Goal: Transaction & Acquisition: Purchase product/service

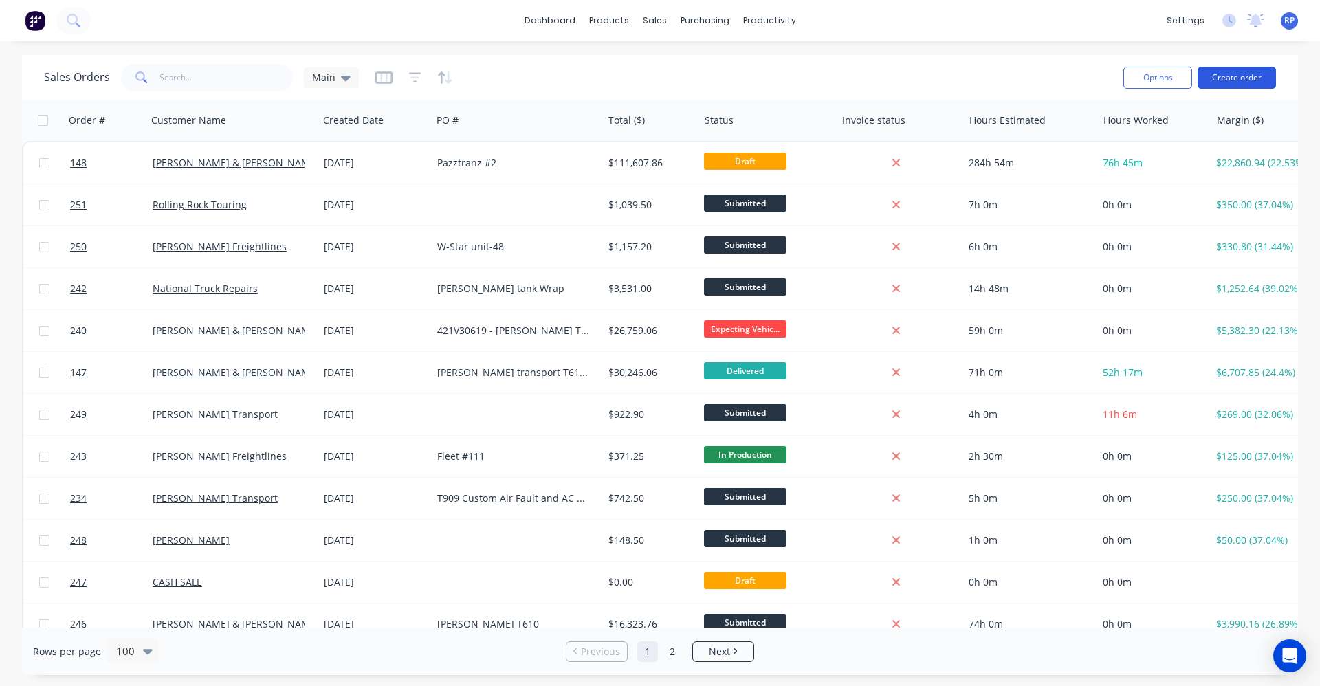
click at [1256, 75] on button "Create order" at bounding box center [1236, 78] width 78 height 22
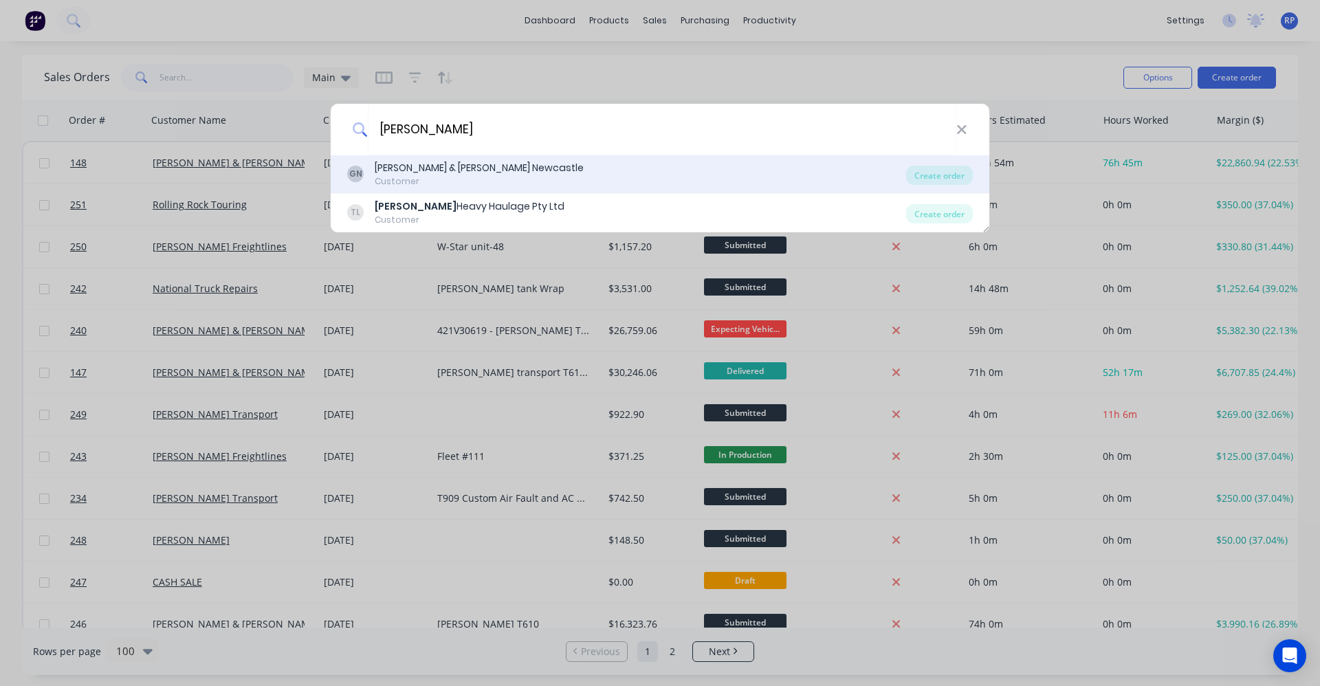
type input "[PERSON_NAME]"
click at [494, 175] on div "[PERSON_NAME] & [PERSON_NAME] Newcastle" at bounding box center [479, 168] width 209 height 14
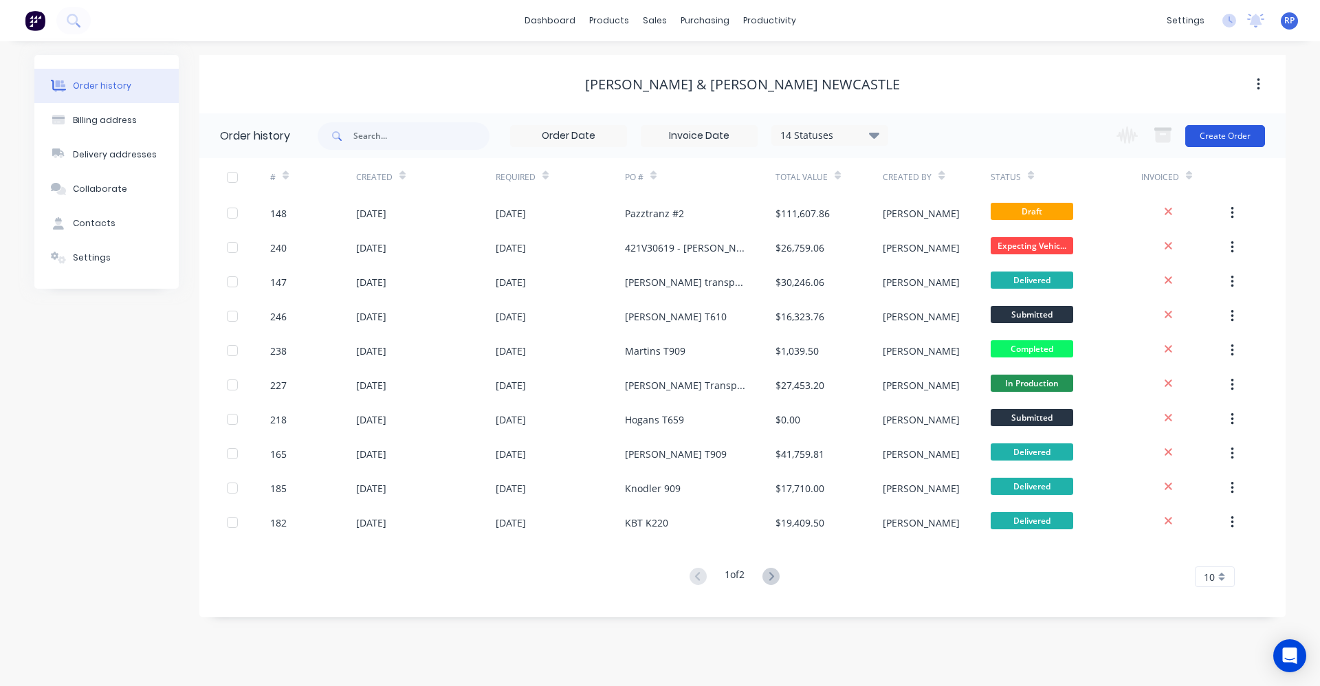
click at [1202, 138] on button "Create Order" at bounding box center [1225, 136] width 80 height 22
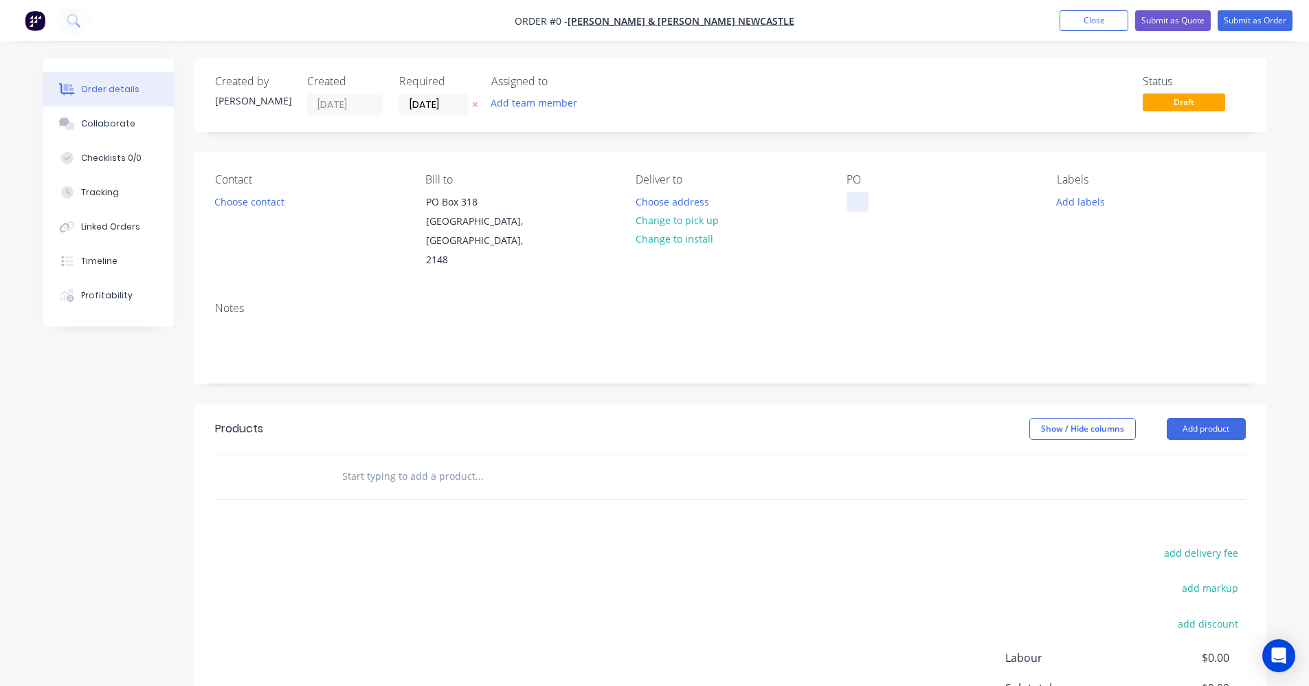
click at [851, 207] on div at bounding box center [858, 202] width 22 height 20
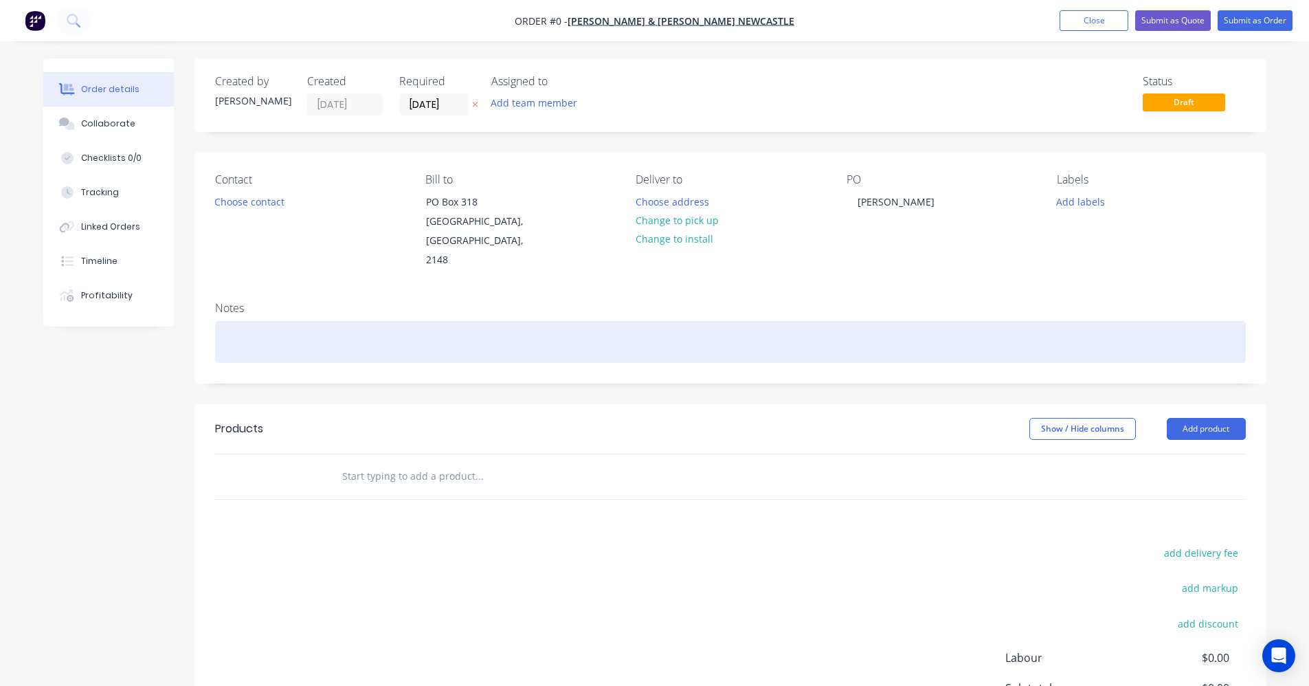
click at [311, 329] on div "Order details Collaborate Checklists 0/0 Tracking Linked Orders Timeline Profit…" at bounding box center [655, 454] width 1251 height 792
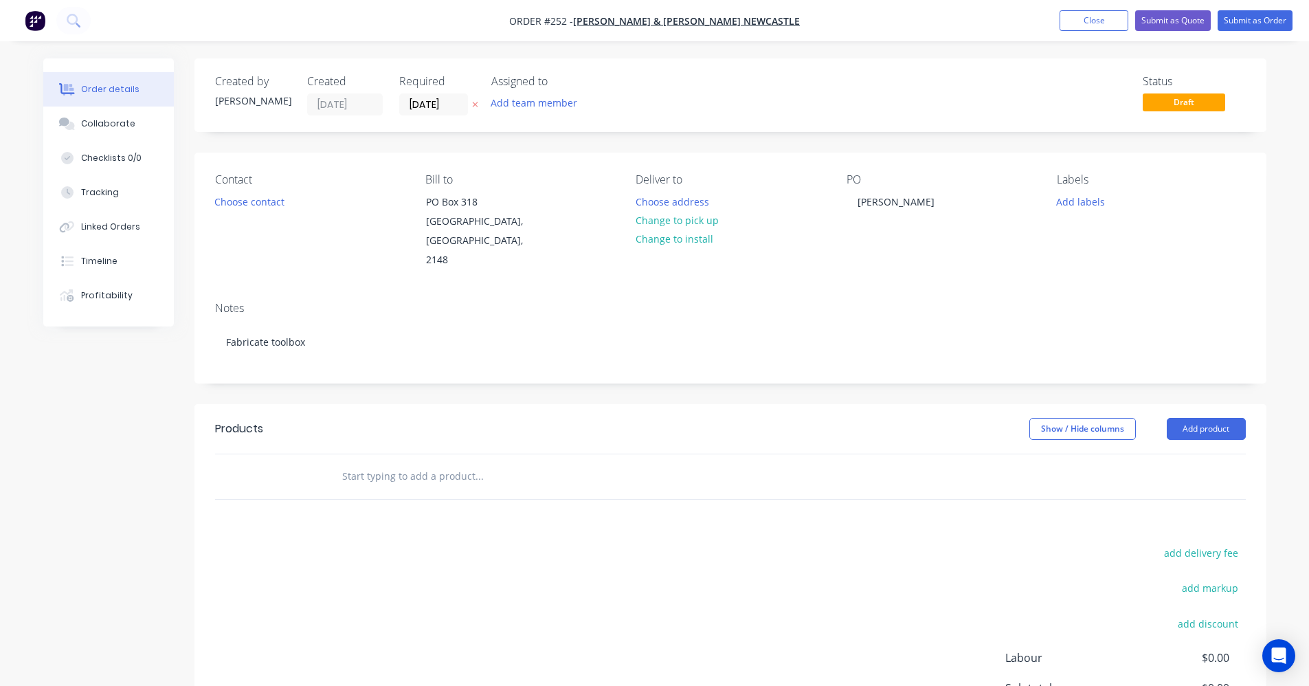
click at [409, 463] on input "text" at bounding box center [479, 476] width 275 height 27
type input "F"
click at [1211, 418] on button "Add product" at bounding box center [1206, 429] width 79 height 22
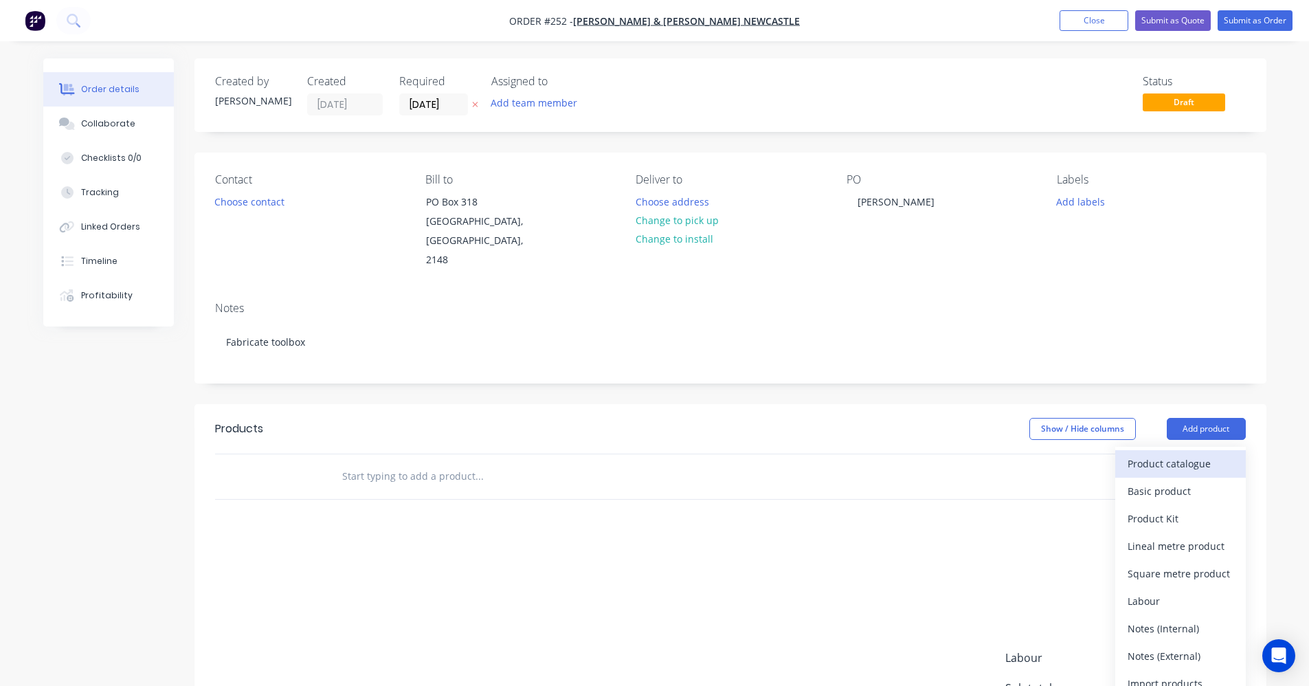
click at [1175, 454] on div "Product catalogue" at bounding box center [1181, 464] width 106 height 20
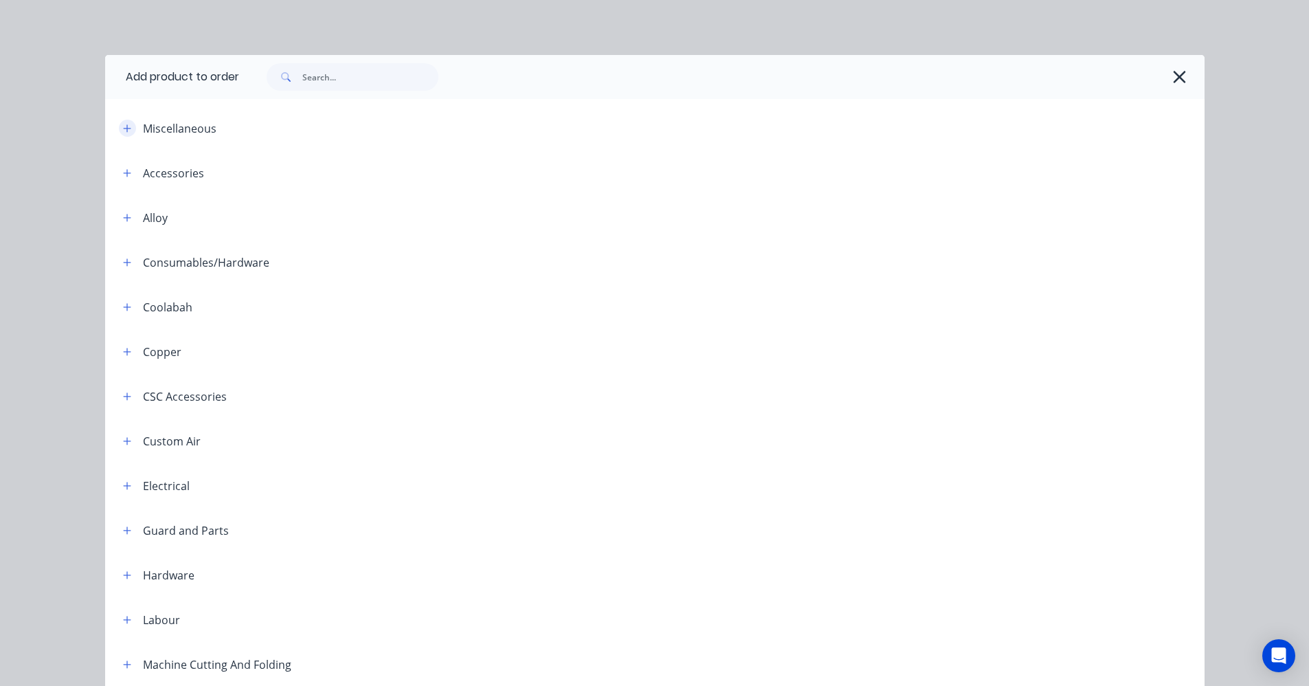
drag, startPoint x: 142, startPoint y: 130, endPoint x: 120, endPoint y: 130, distance: 21.3
click at [143, 130] on div "Miscellaneous" at bounding box center [180, 128] width 74 height 16
click at [123, 129] on icon "button" at bounding box center [127, 129] width 8 height 10
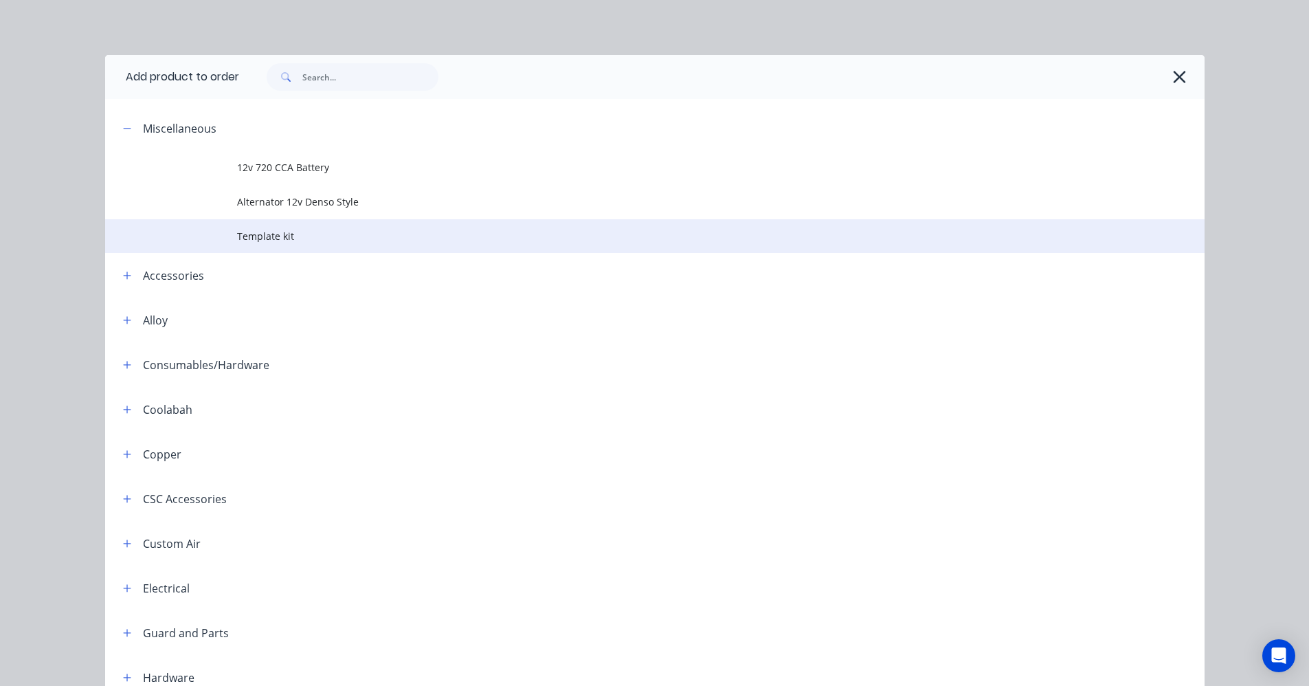
click at [244, 230] on span "Template kit" at bounding box center [624, 236] width 774 height 14
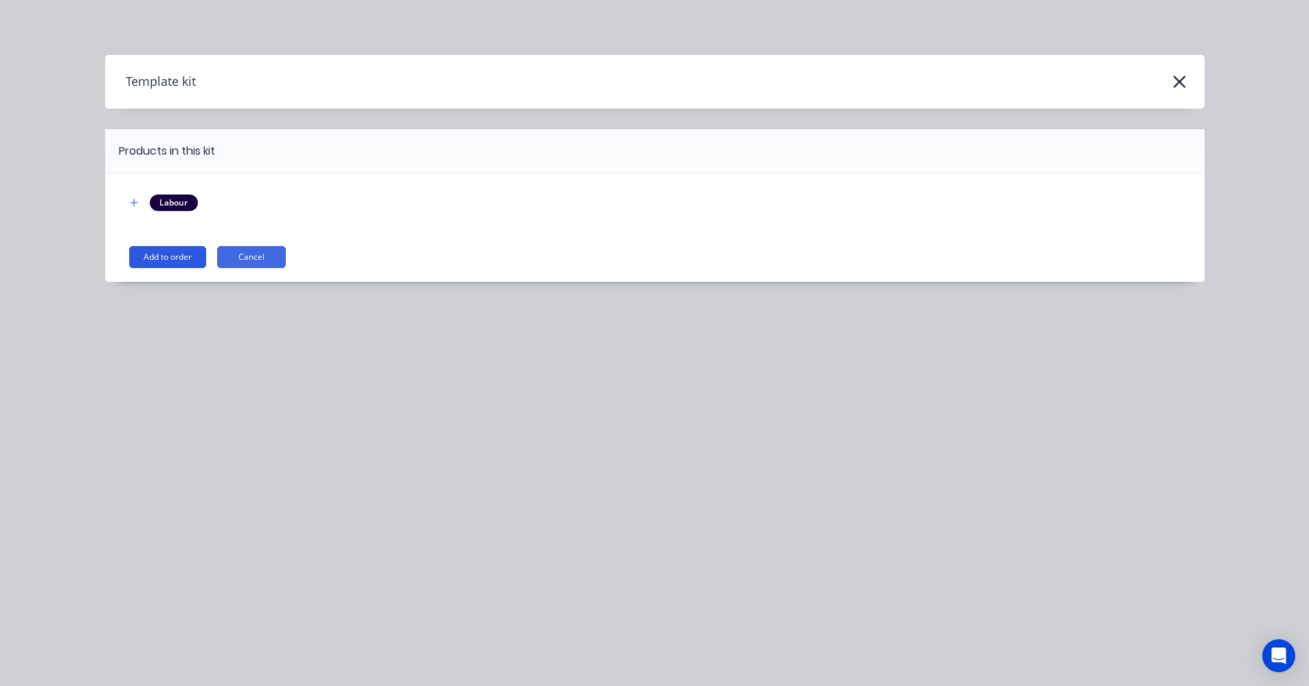
click at [138, 263] on button "Add to order" at bounding box center [167, 257] width 77 height 22
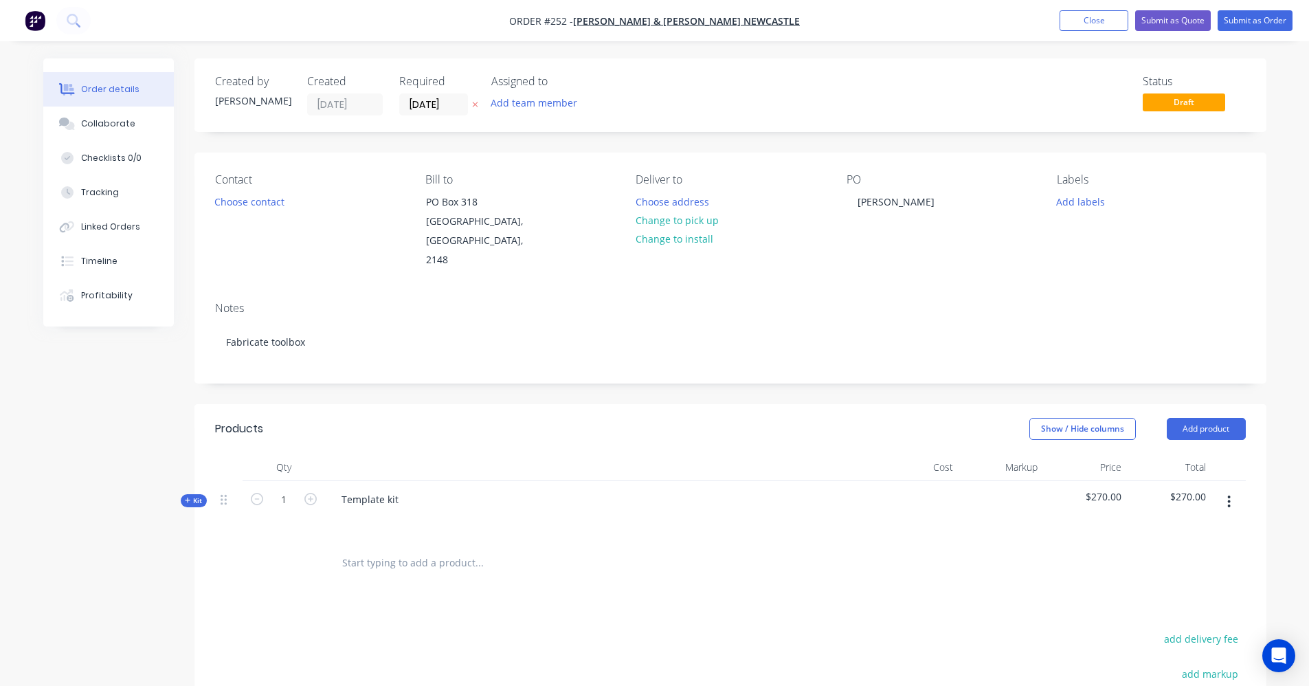
click at [192, 496] on span "Kit" at bounding box center [194, 501] width 18 height 10
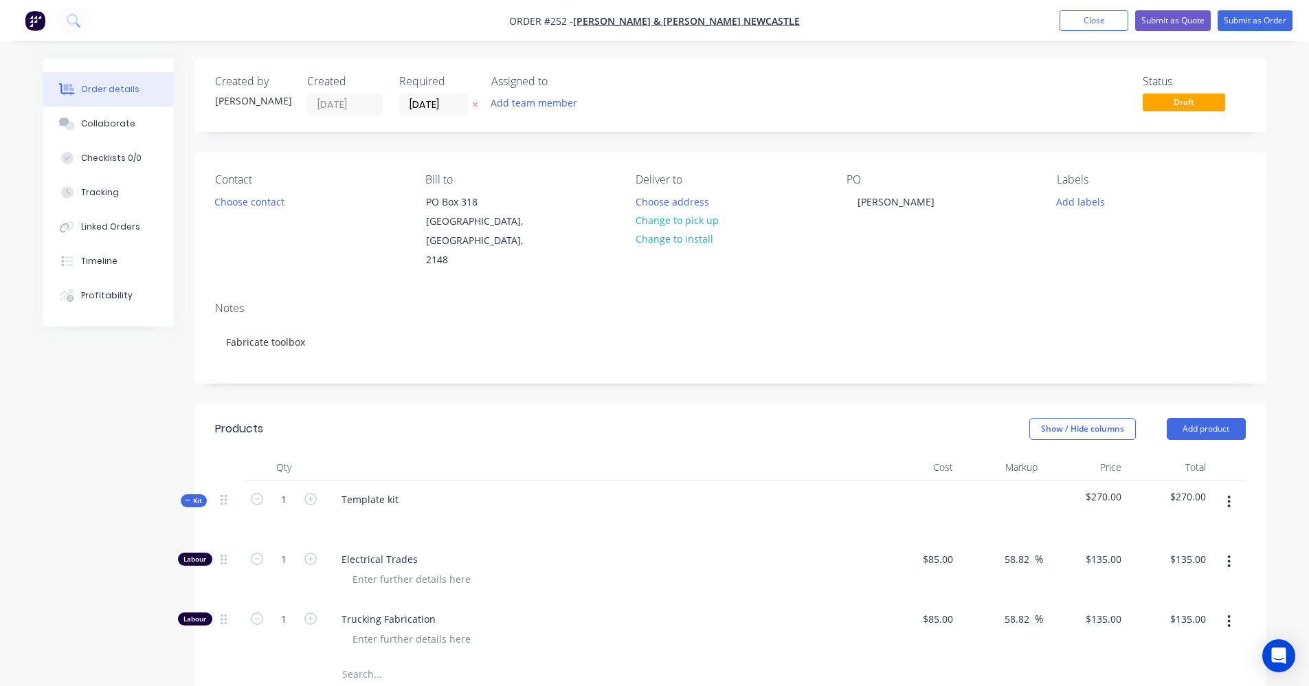
click at [1231, 554] on icon "button" at bounding box center [1228, 561] width 3 height 15
click at [1188, 643] on div "Delete" at bounding box center [1181, 653] width 106 height 20
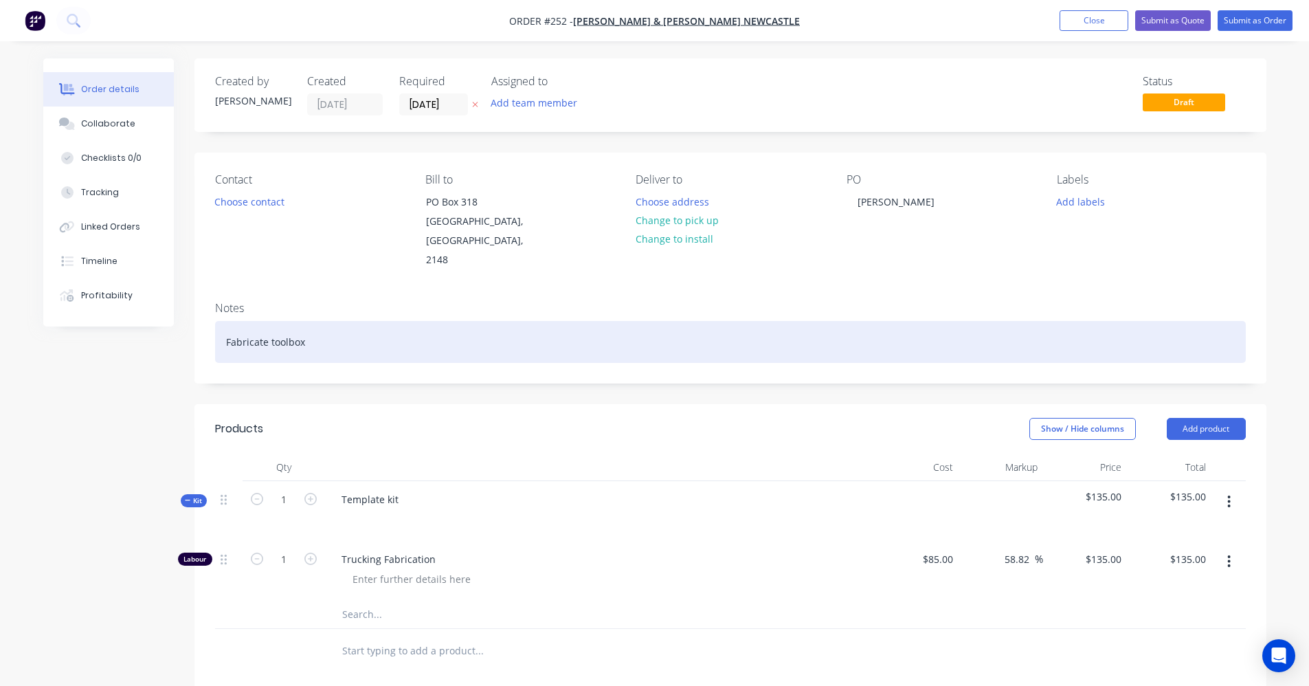
click at [329, 330] on div "Fabricate toolbox" at bounding box center [730, 342] width 1031 height 42
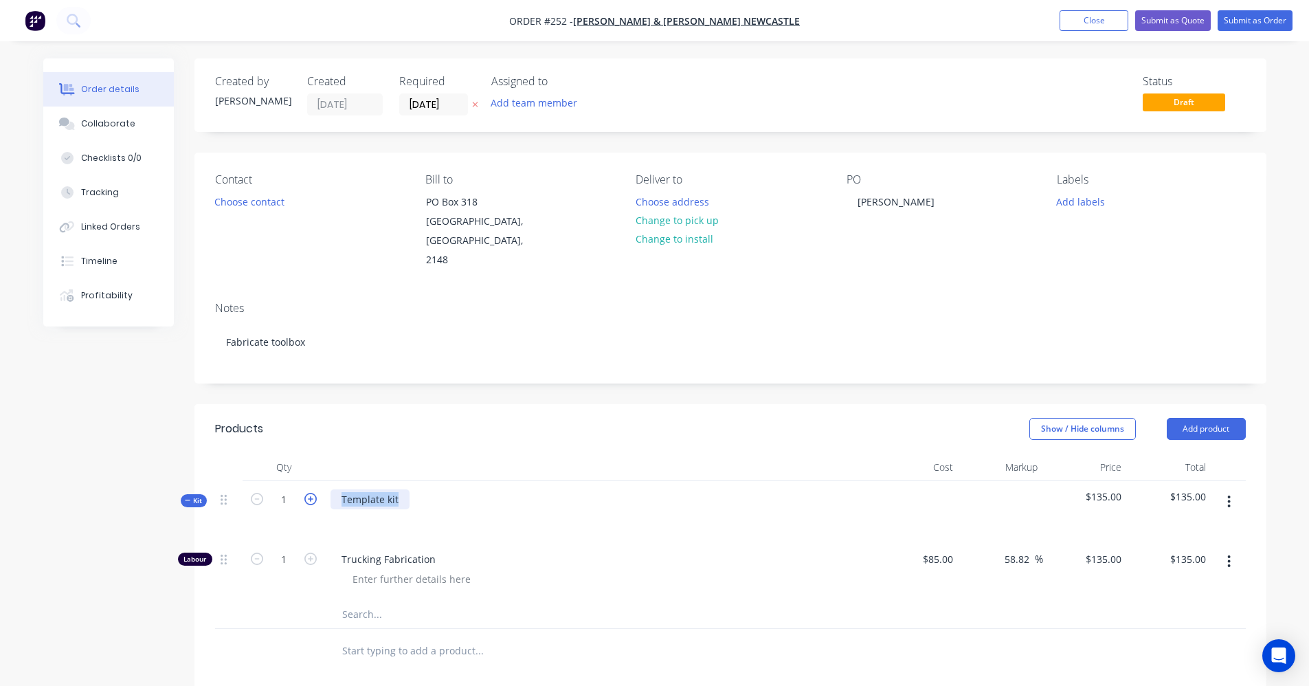
drag, startPoint x: 416, startPoint y: 480, endPoint x: 310, endPoint y: 480, distance: 105.8
click at [310, 481] on div "Kit 1 Template kit $135.00 $135.00" at bounding box center [730, 511] width 1031 height 60
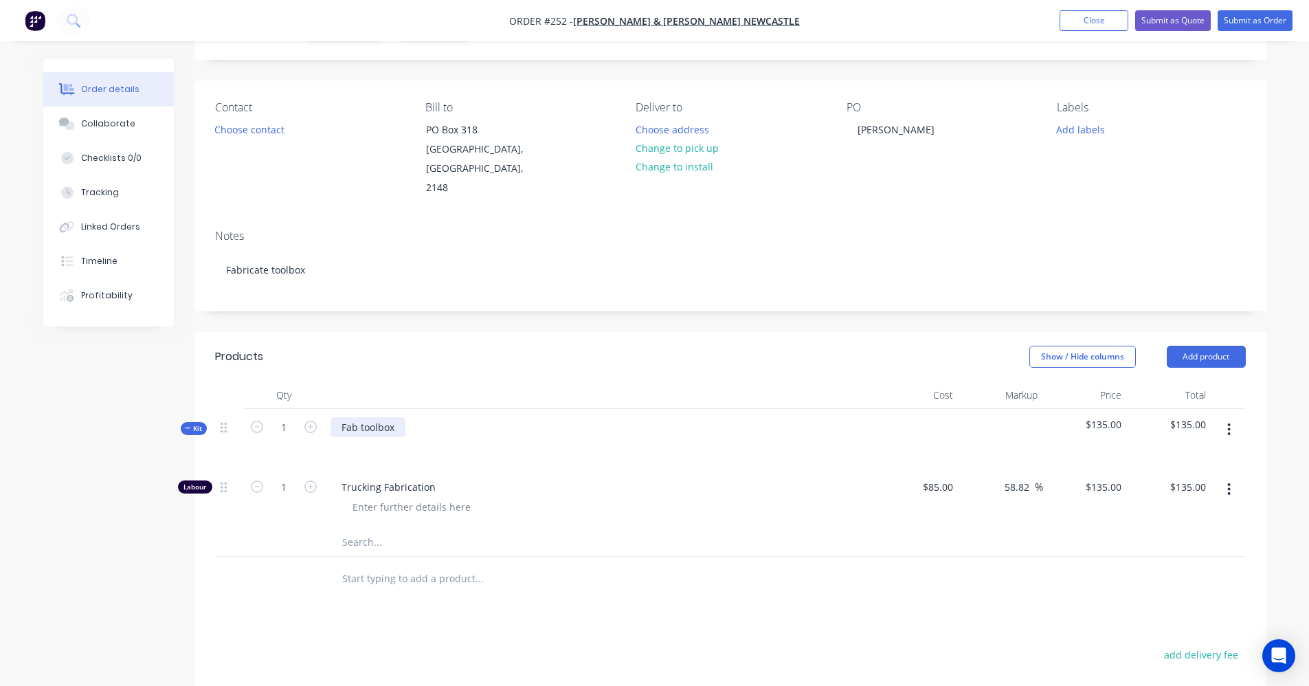
scroll to position [137, 0]
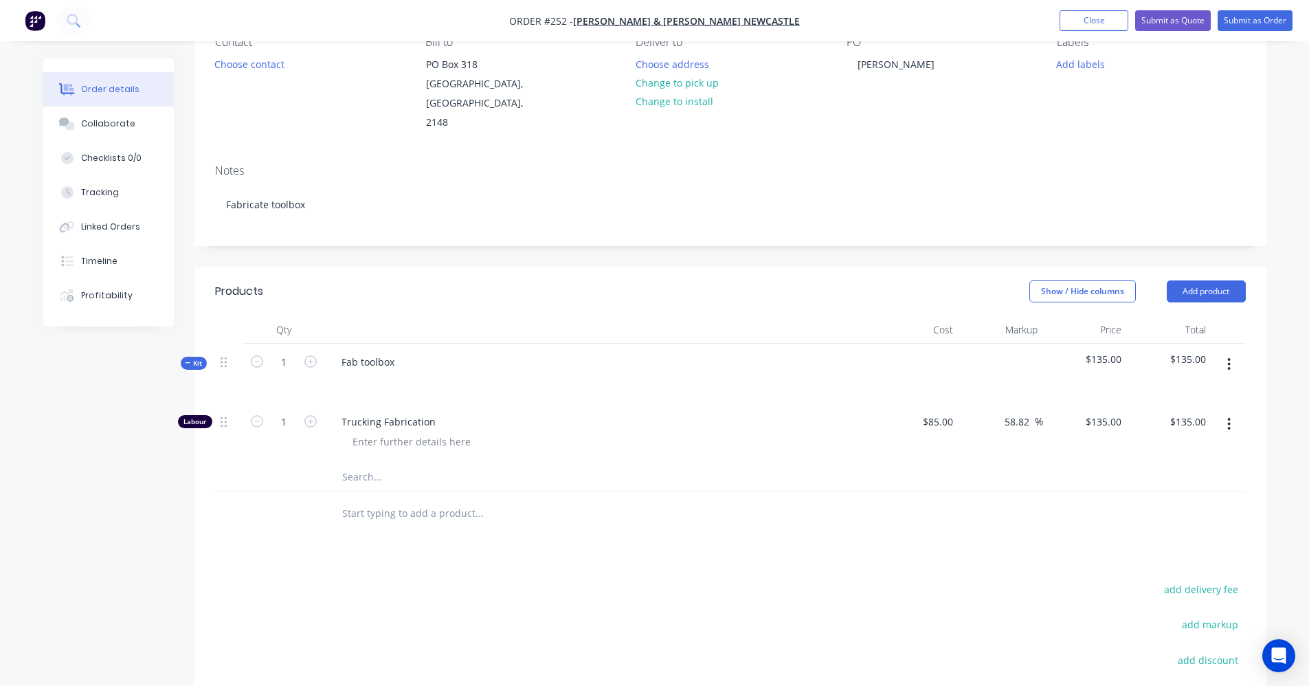
drag, startPoint x: 1149, startPoint y: 544, endPoint x: 1173, endPoint y: 388, distance: 157.9
click at [1145, 538] on div "Products Show / Hide columns Add product Qty Cost Markup Price Total Kit 1 Fab …" at bounding box center [731, 566] width 1072 height 599
click at [1251, 21] on button "Submit as Order" at bounding box center [1255, 20] width 75 height 21
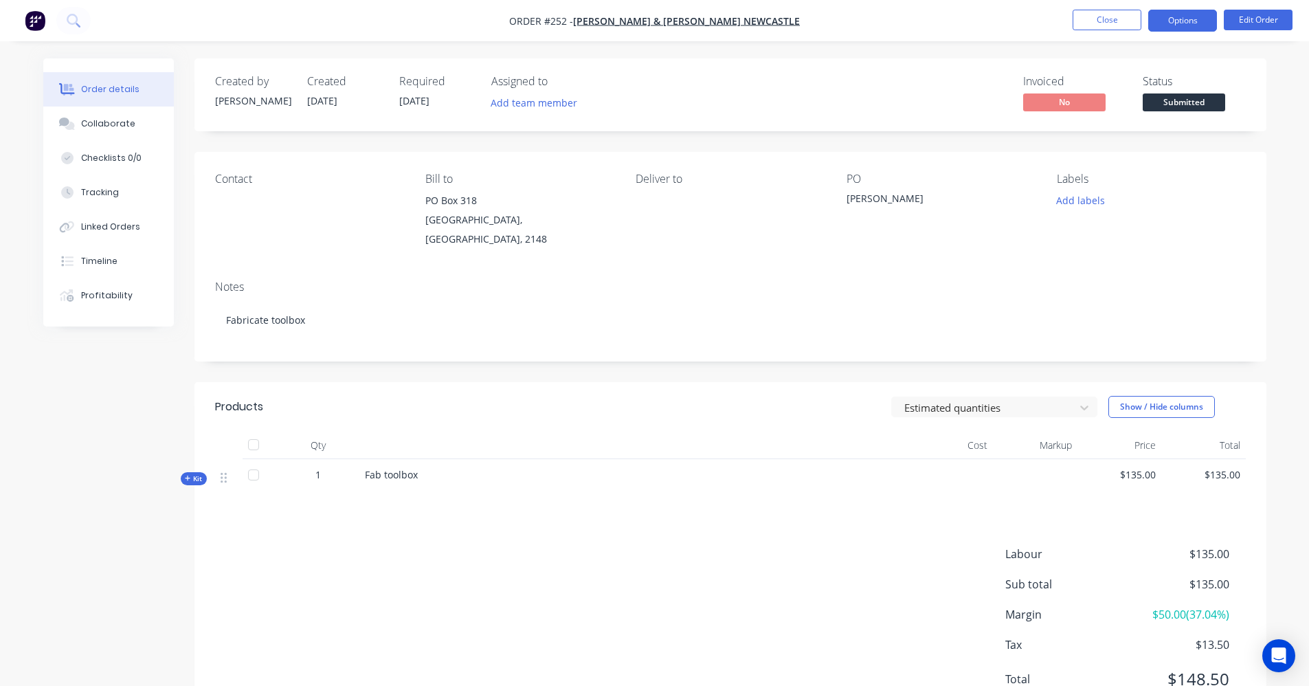
click at [1165, 23] on button "Options" at bounding box center [1182, 21] width 69 height 22
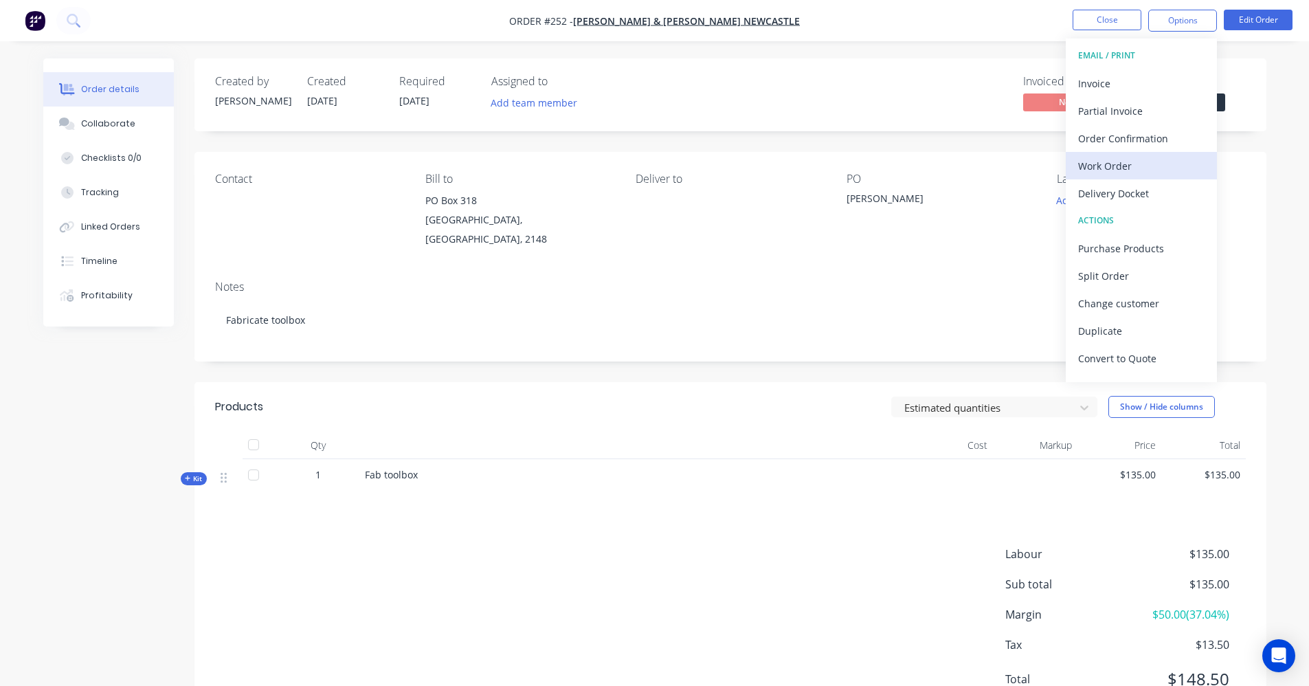
click at [1107, 162] on div "Work Order" at bounding box center [1141, 166] width 126 height 20
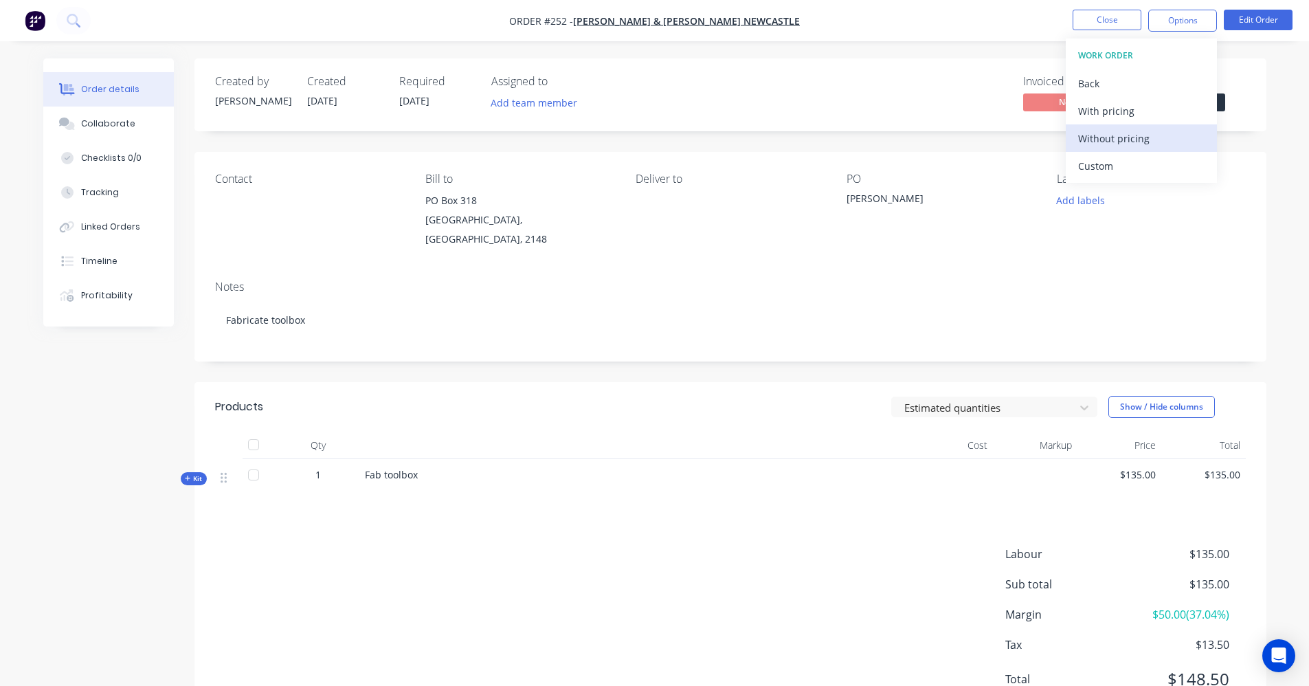
click at [1115, 139] on div "Without pricing" at bounding box center [1141, 139] width 126 height 20
drag, startPoint x: 878, startPoint y: 375, endPoint x: 1091, endPoint y: 173, distance: 294.1
click at [887, 382] on header "Products Estimated quantities Show / Hide columns" at bounding box center [731, 406] width 1072 height 49
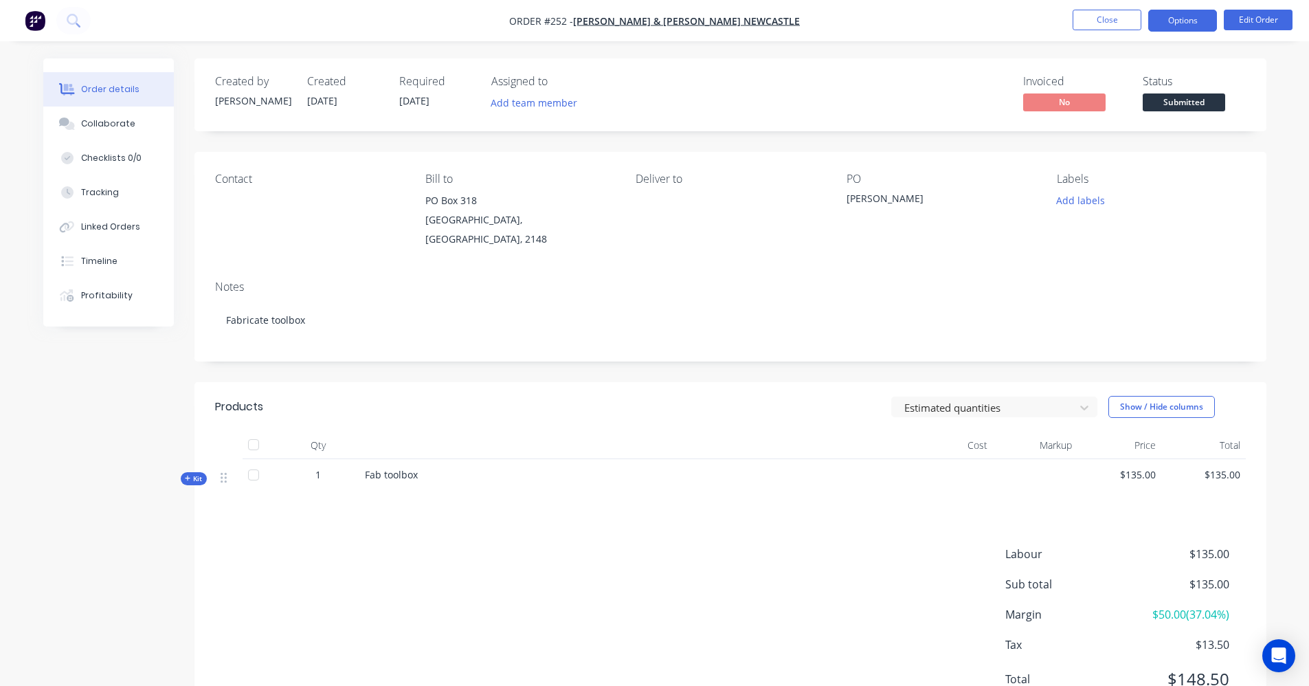
click at [1188, 11] on button "Options" at bounding box center [1182, 21] width 69 height 22
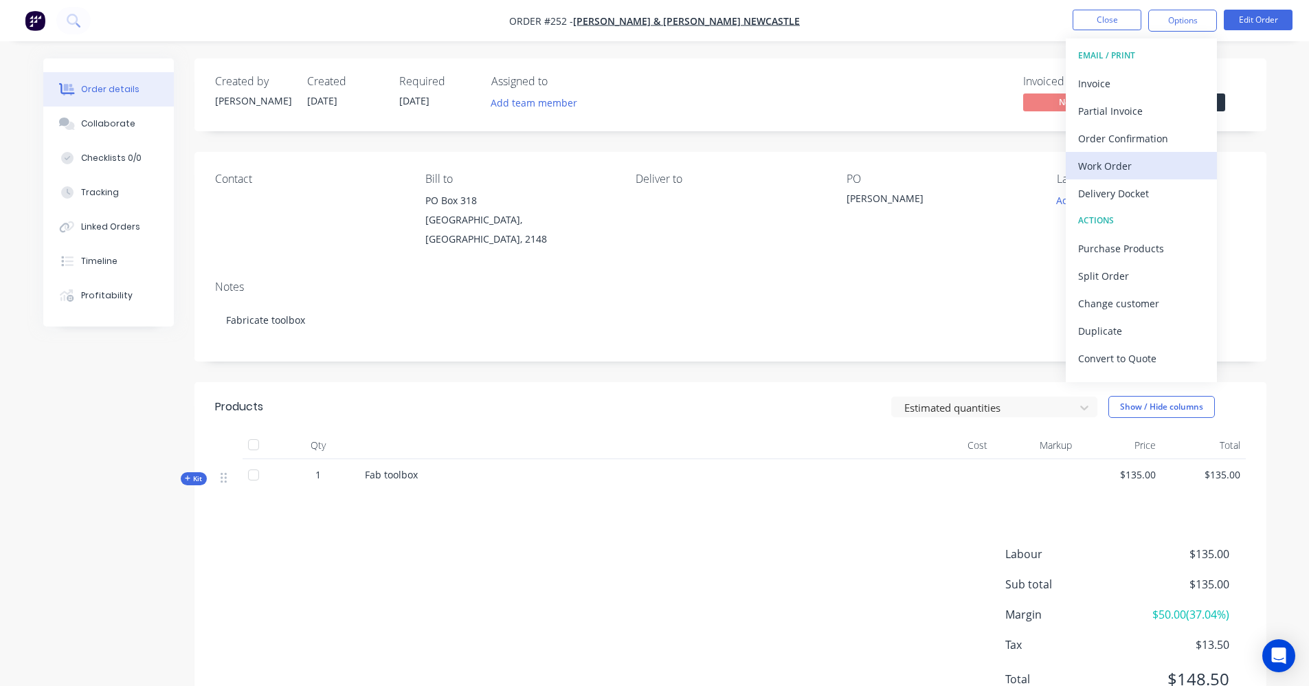
click at [1132, 169] on div "Work Order" at bounding box center [1141, 166] width 126 height 20
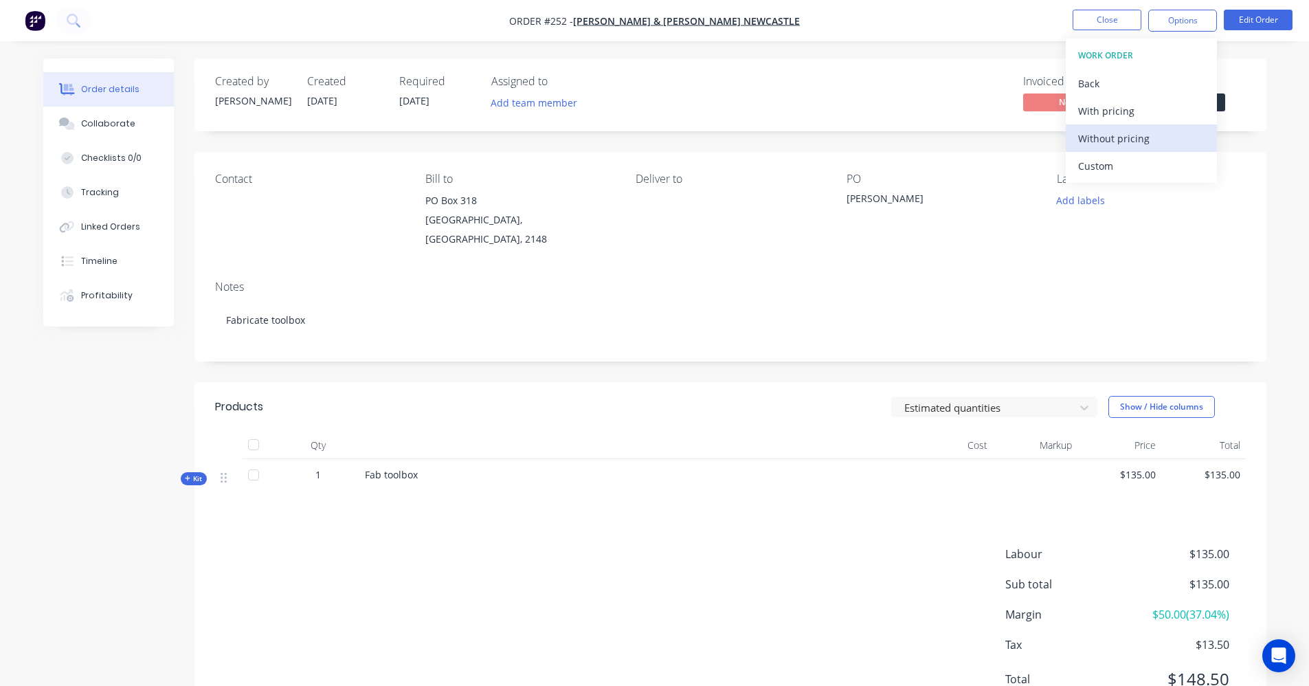
click at [1141, 147] on div "Without pricing" at bounding box center [1141, 139] width 126 height 20
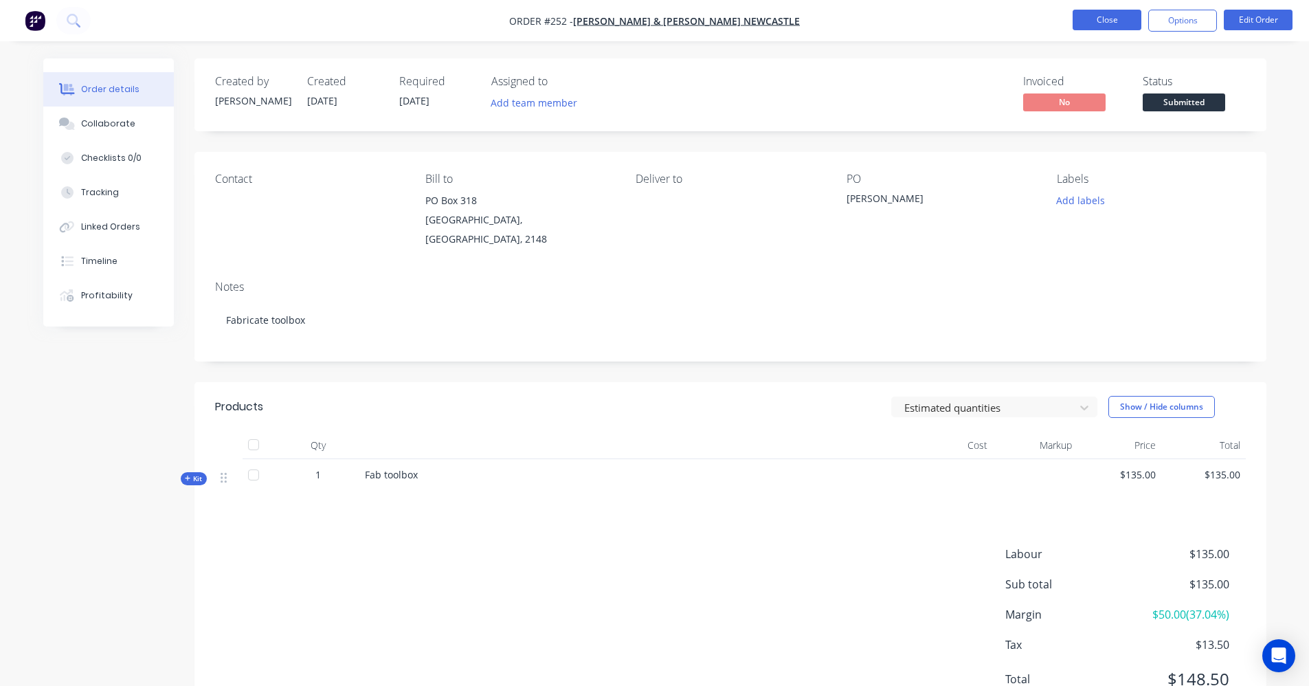
click at [1091, 21] on button "Close" at bounding box center [1107, 20] width 69 height 21
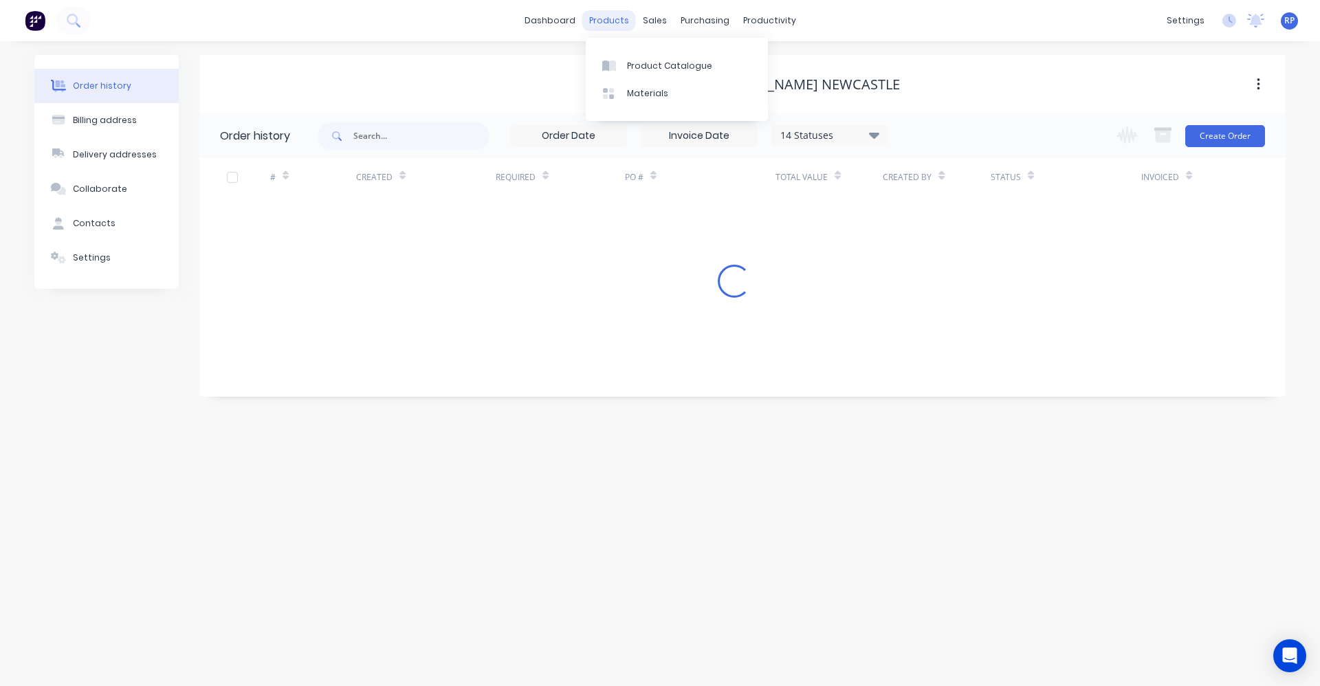
click at [621, 24] on div "products" at bounding box center [609, 20] width 54 height 21
click at [674, 67] on div "Product Catalogue" at bounding box center [669, 66] width 85 height 12
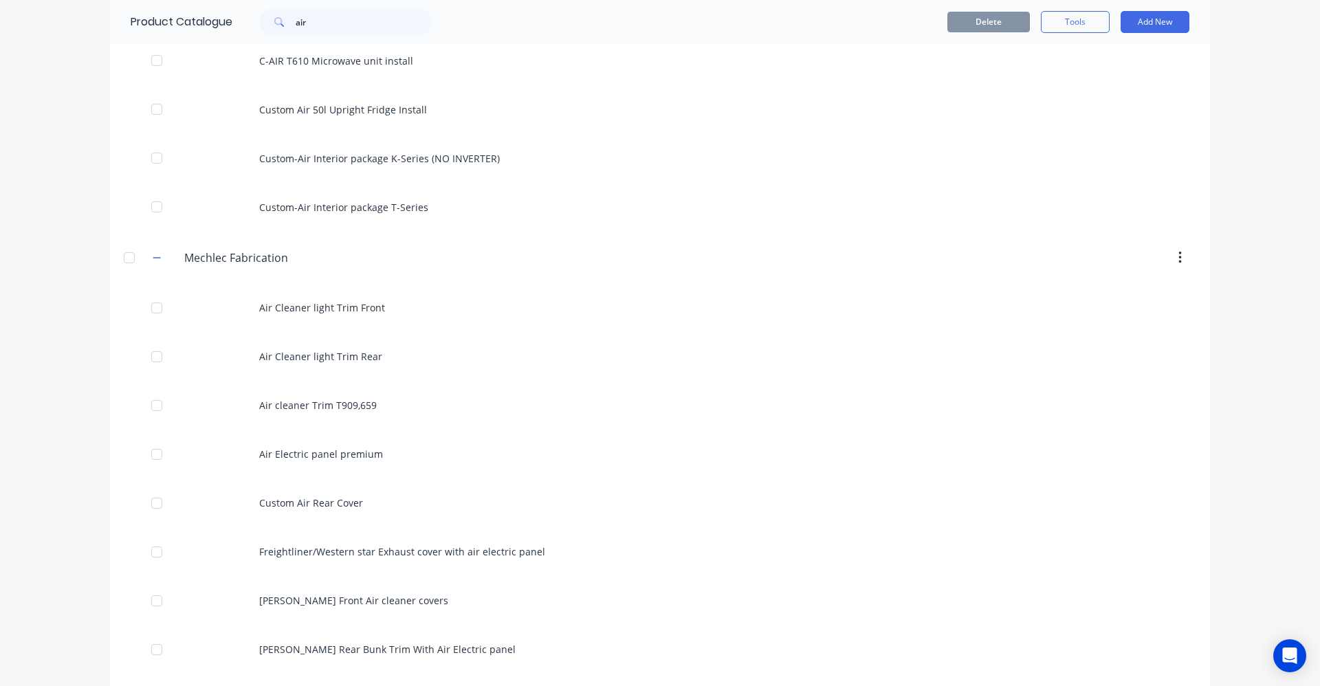
scroll to position [1478, 0]
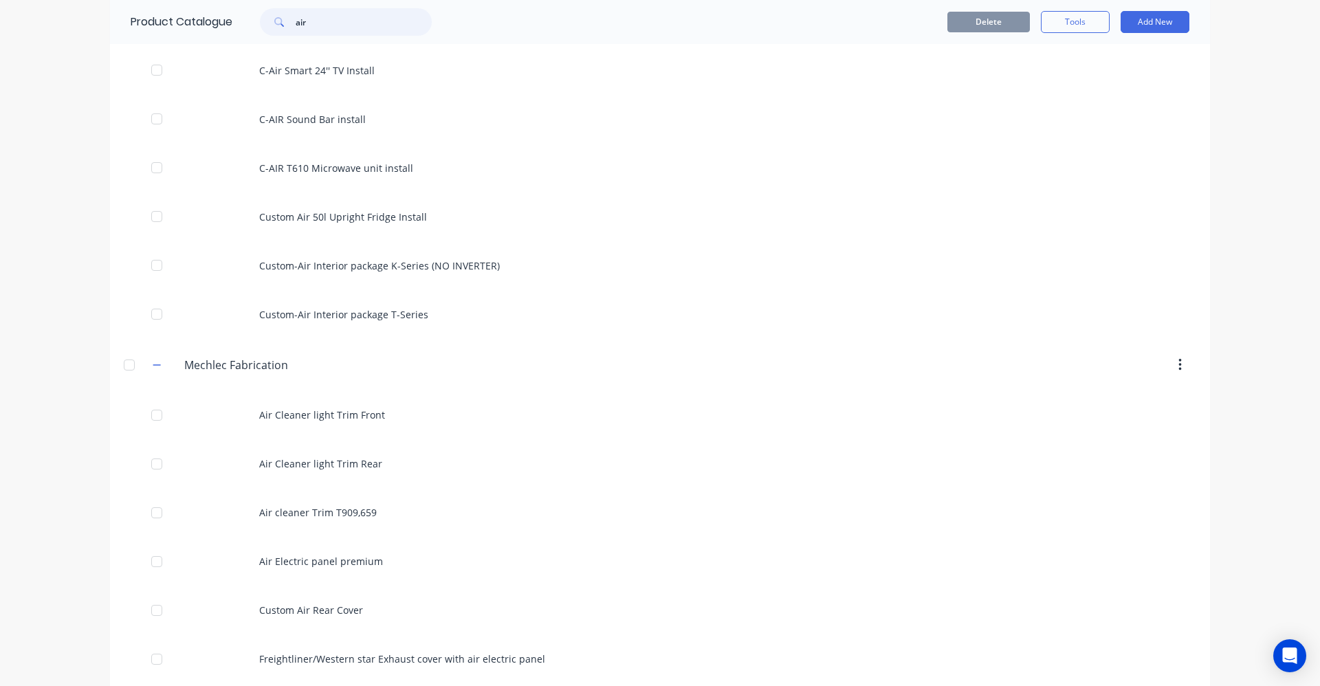
click at [307, 22] on input "air" at bounding box center [364, 21] width 136 height 27
click at [307, 20] on input "air" at bounding box center [364, 21] width 136 height 27
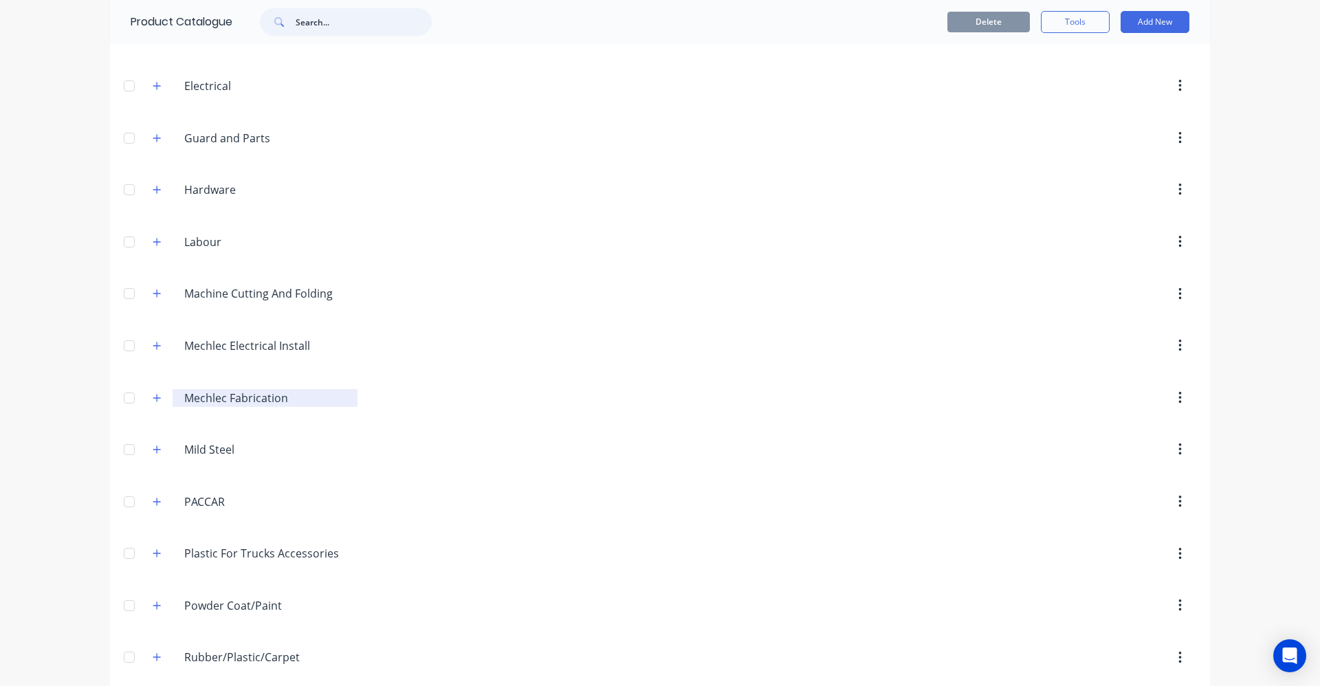
scroll to position [481, 0]
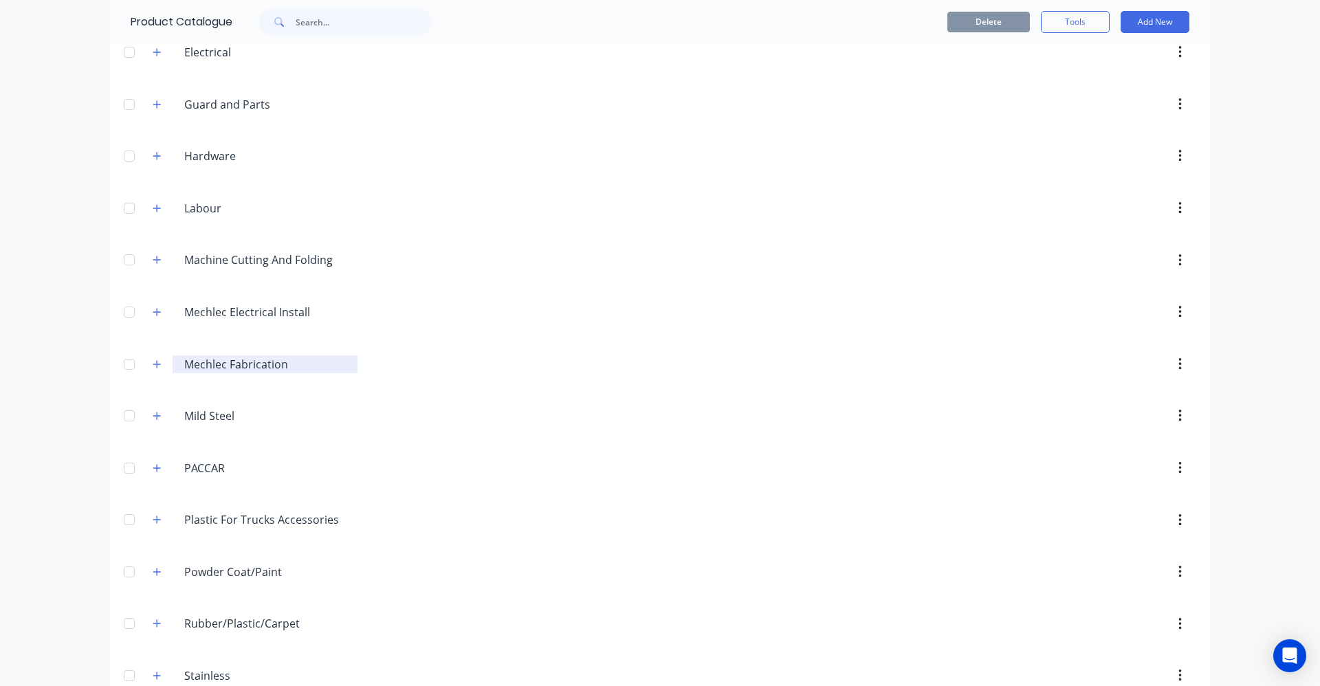
click at [208, 365] on input "Mechlec Fabrication" at bounding box center [265, 364] width 163 height 16
click at [156, 362] on icon "button" at bounding box center [157, 364] width 8 height 10
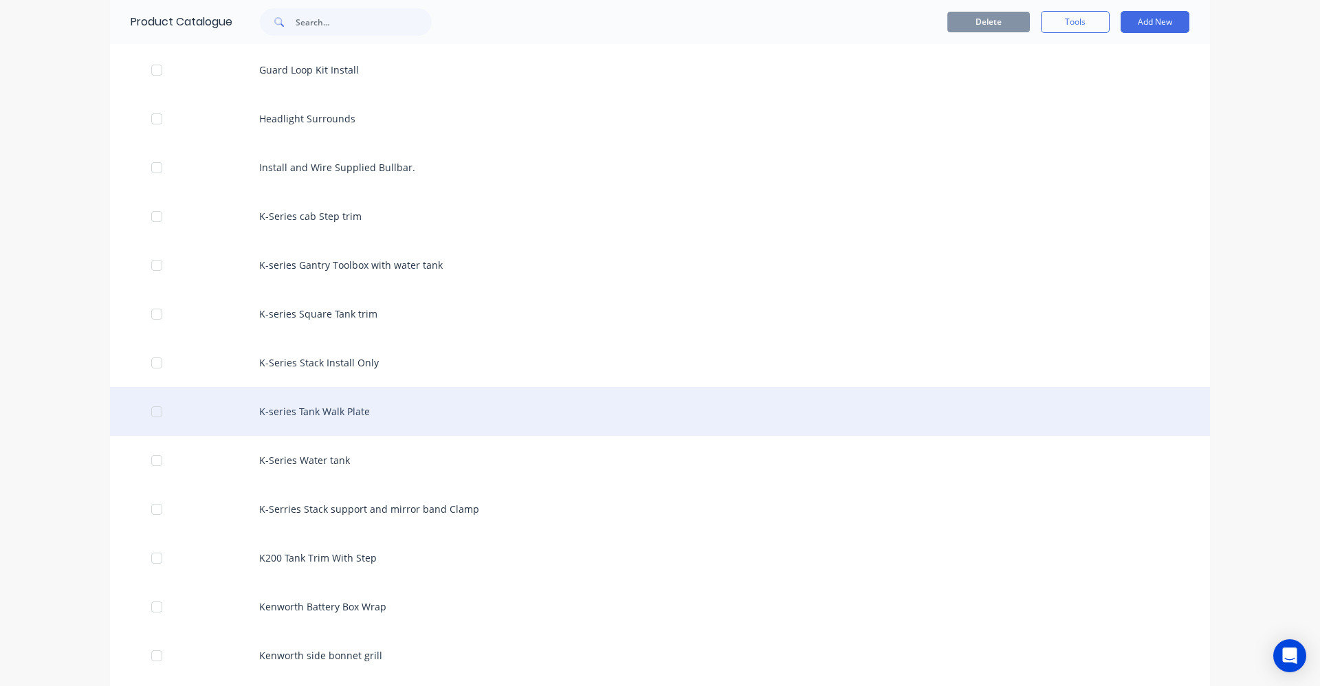
scroll to position [1856, 0]
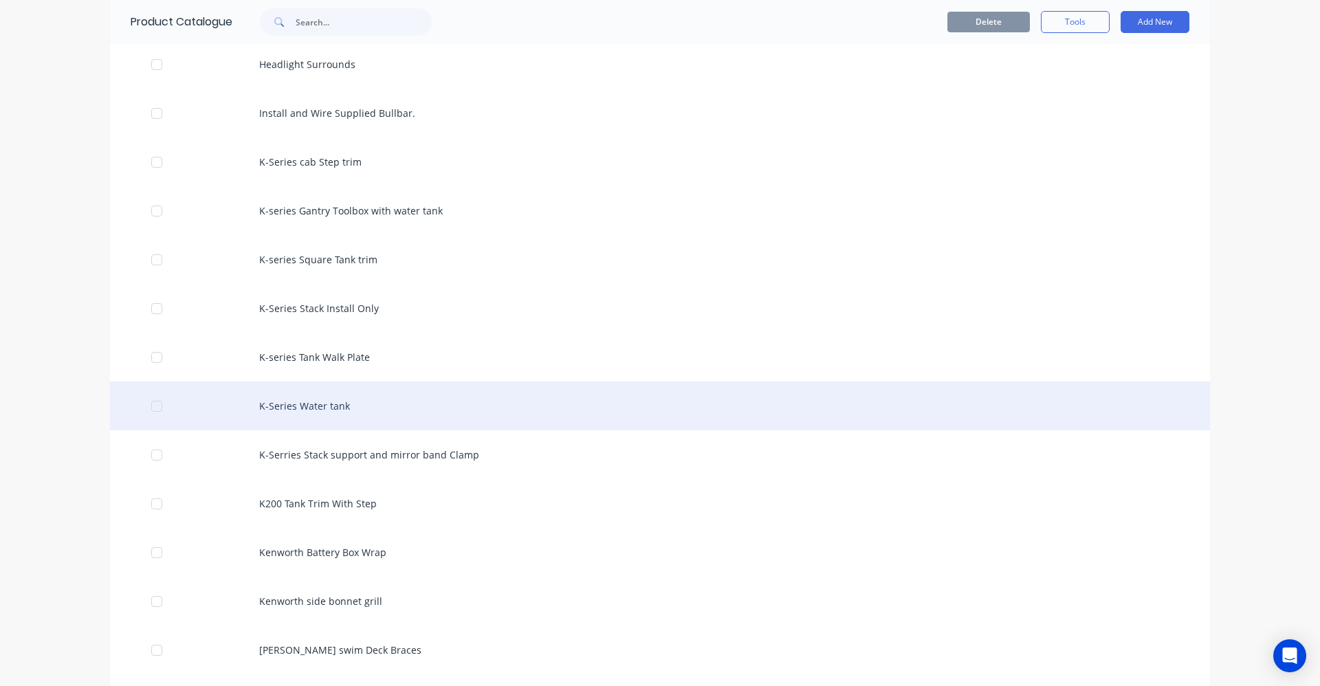
click at [312, 397] on div "K-Series Water tank" at bounding box center [660, 405] width 1100 height 49
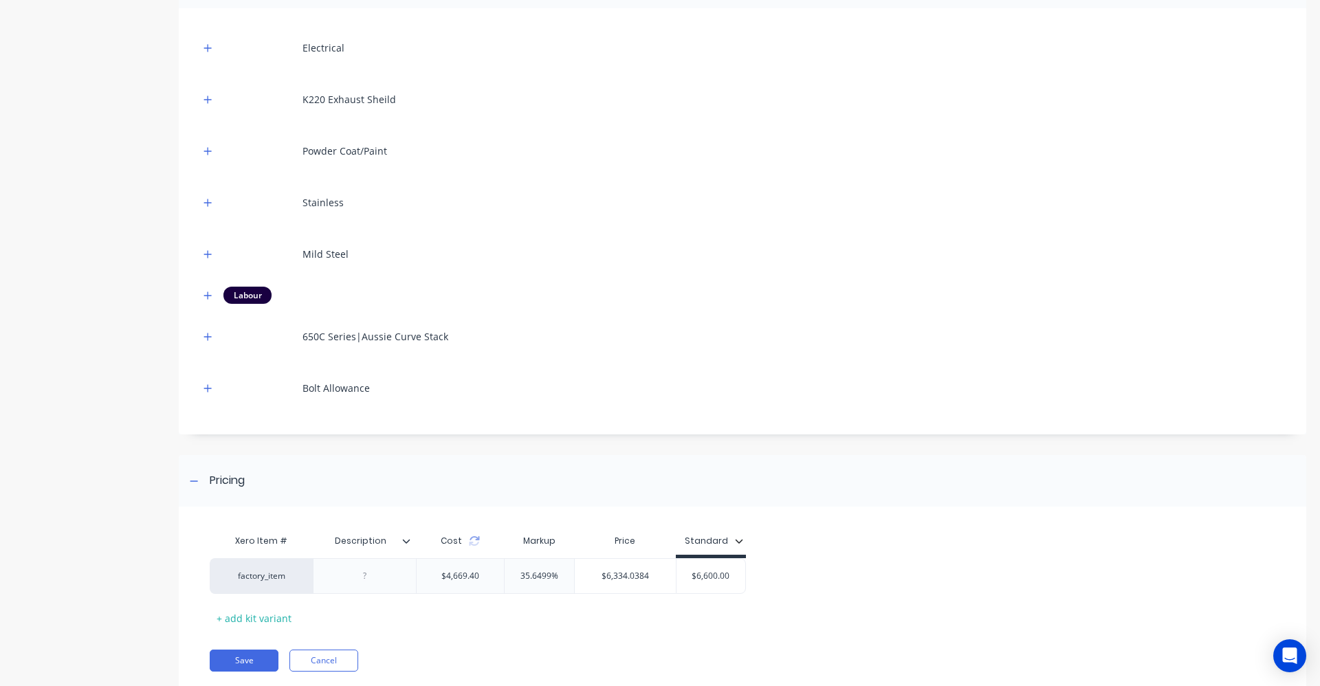
scroll to position [344, 0]
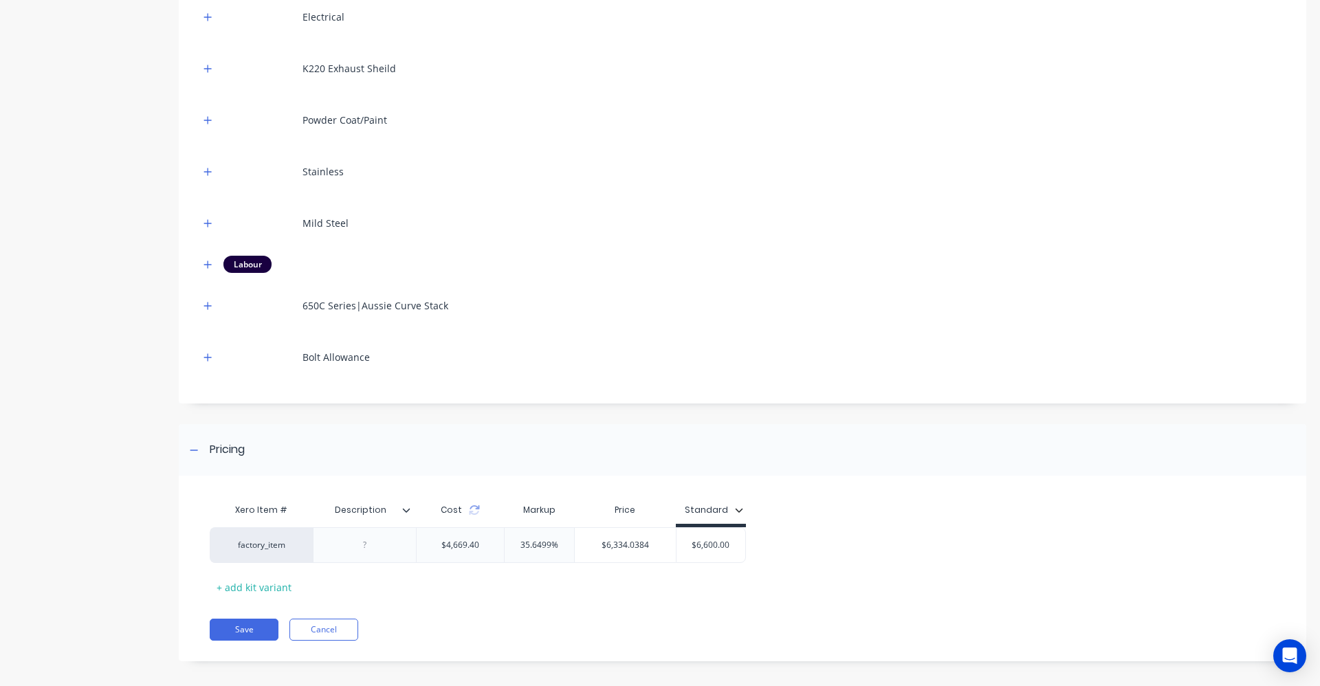
click at [407, 507] on icon at bounding box center [406, 510] width 8 height 8
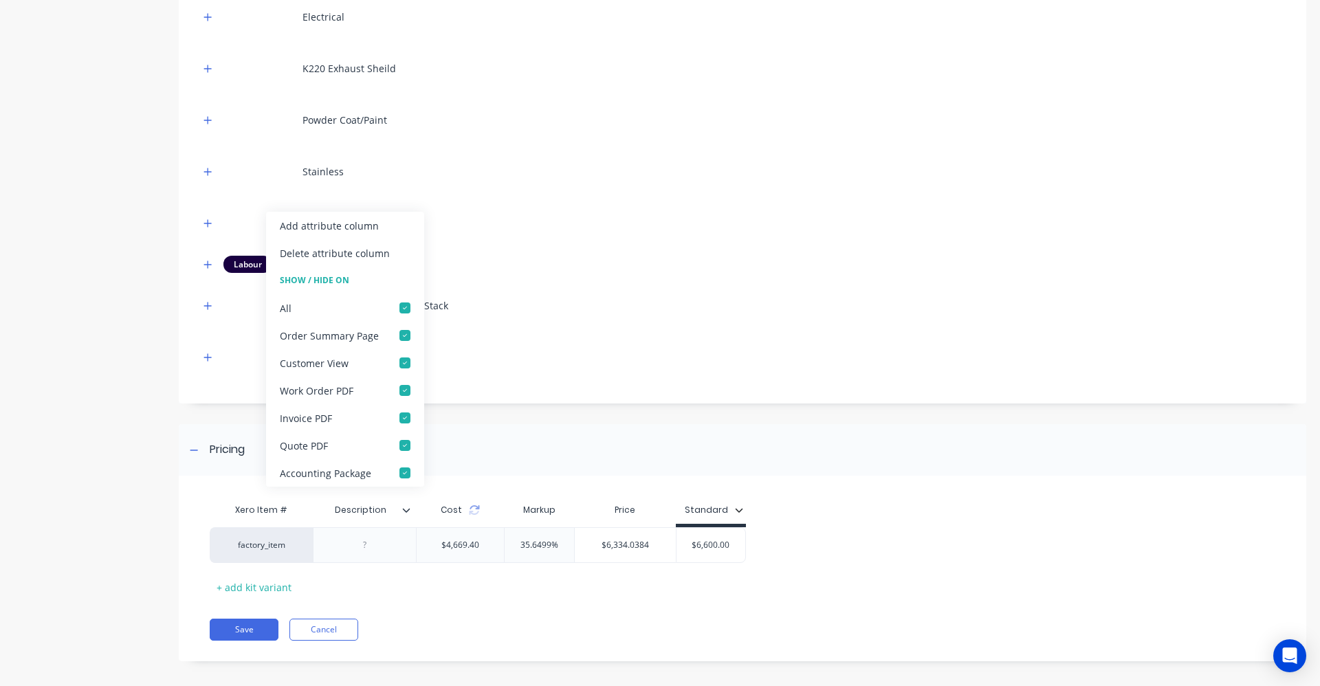
click at [363, 249] on div "Delete attribute column" at bounding box center [335, 253] width 110 height 14
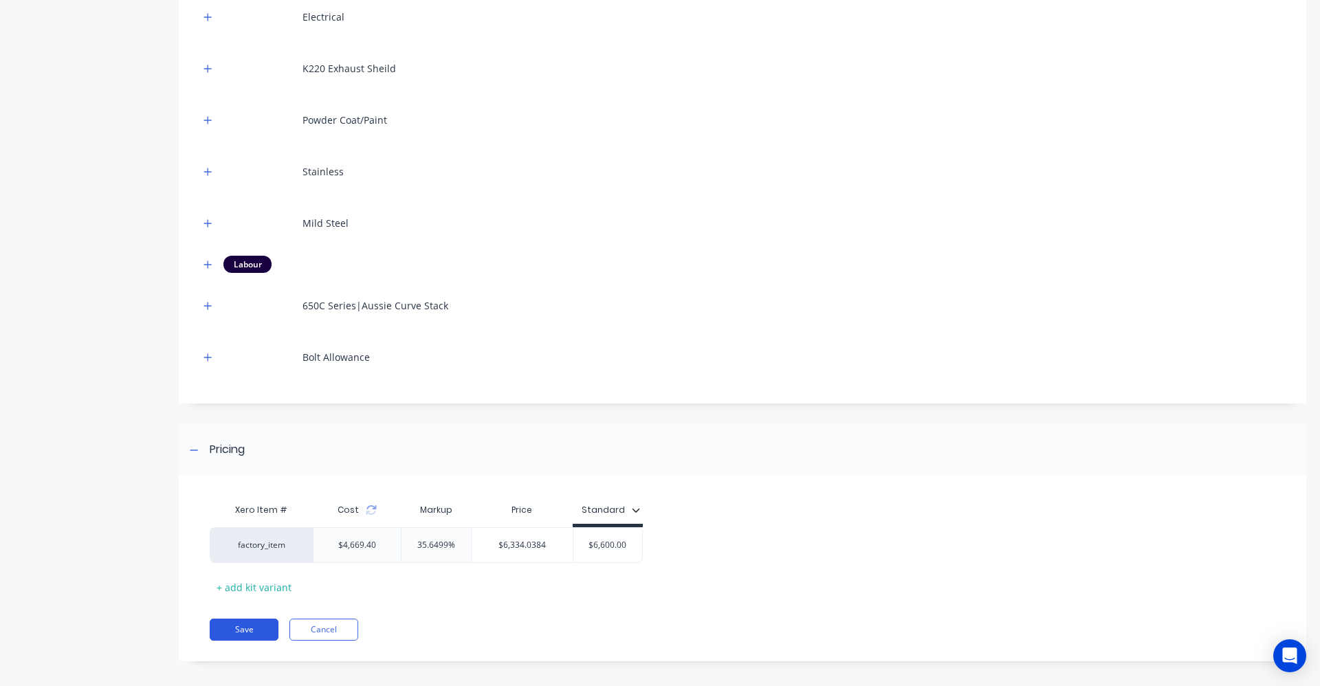
click at [237, 627] on button "Save" at bounding box center [244, 630] width 69 height 22
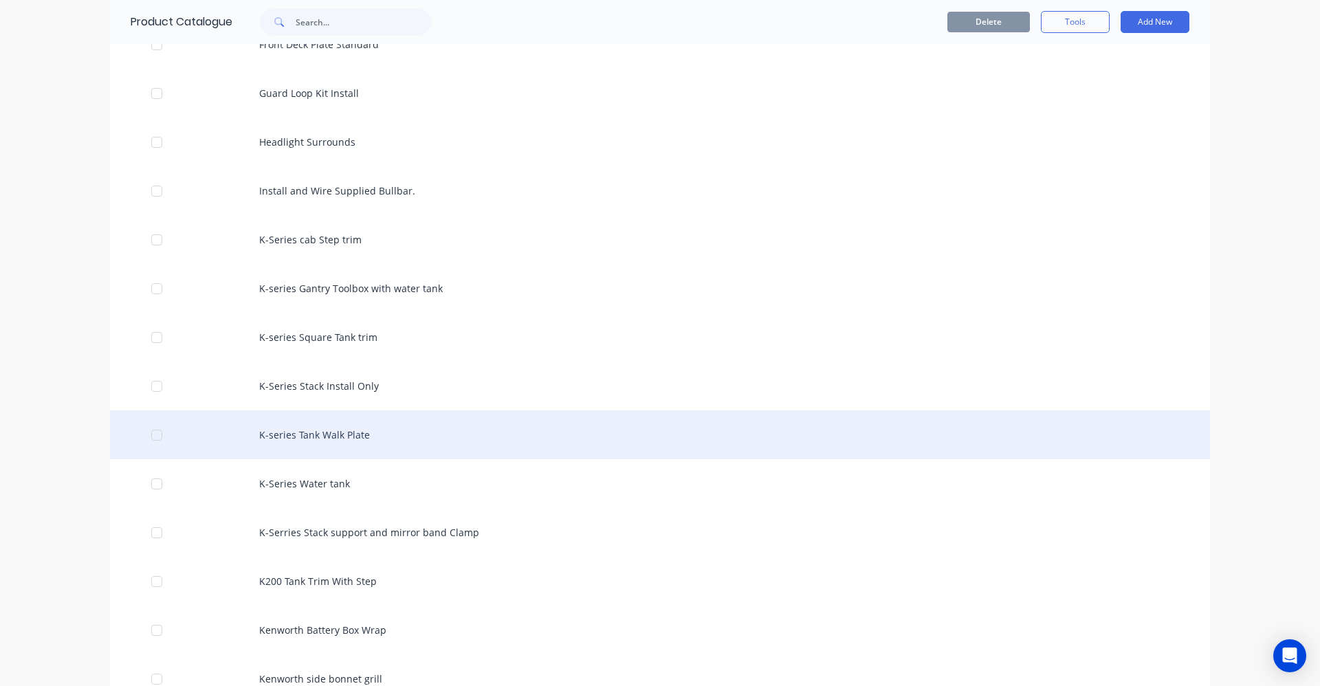
scroll to position [1787, 0]
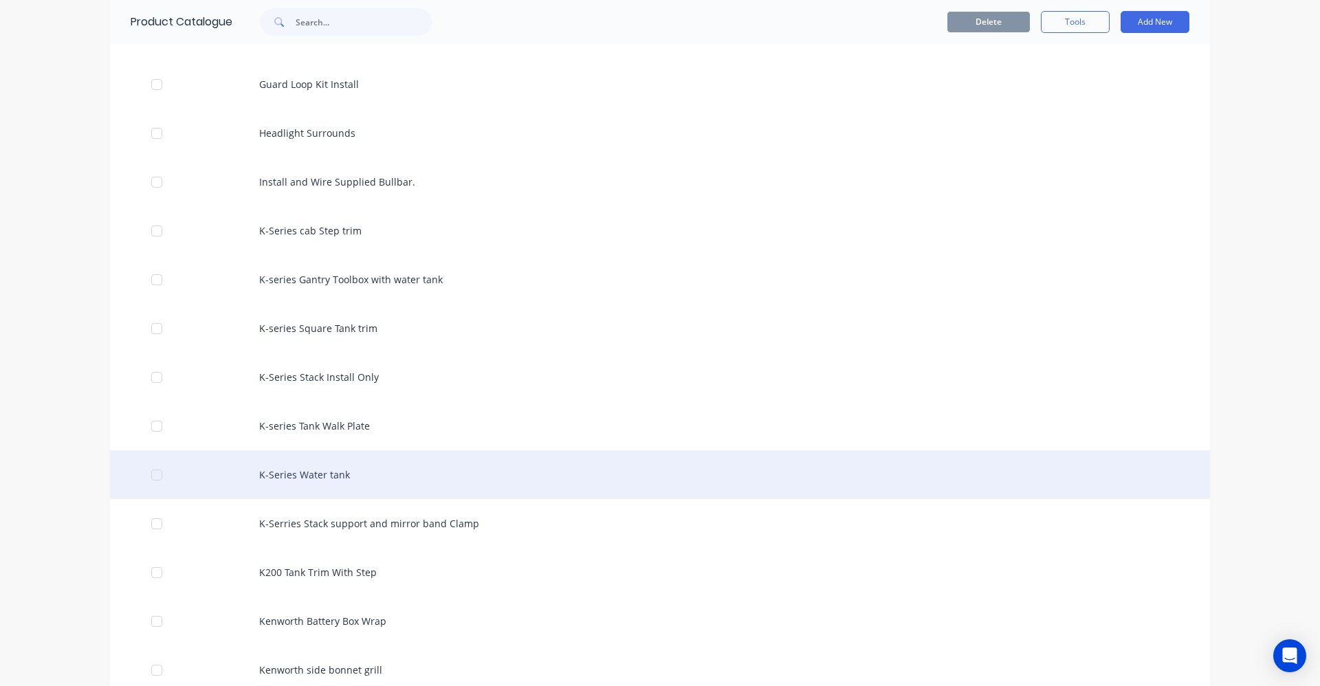
click at [318, 478] on div "K-Series Water tank" at bounding box center [660, 474] width 1100 height 49
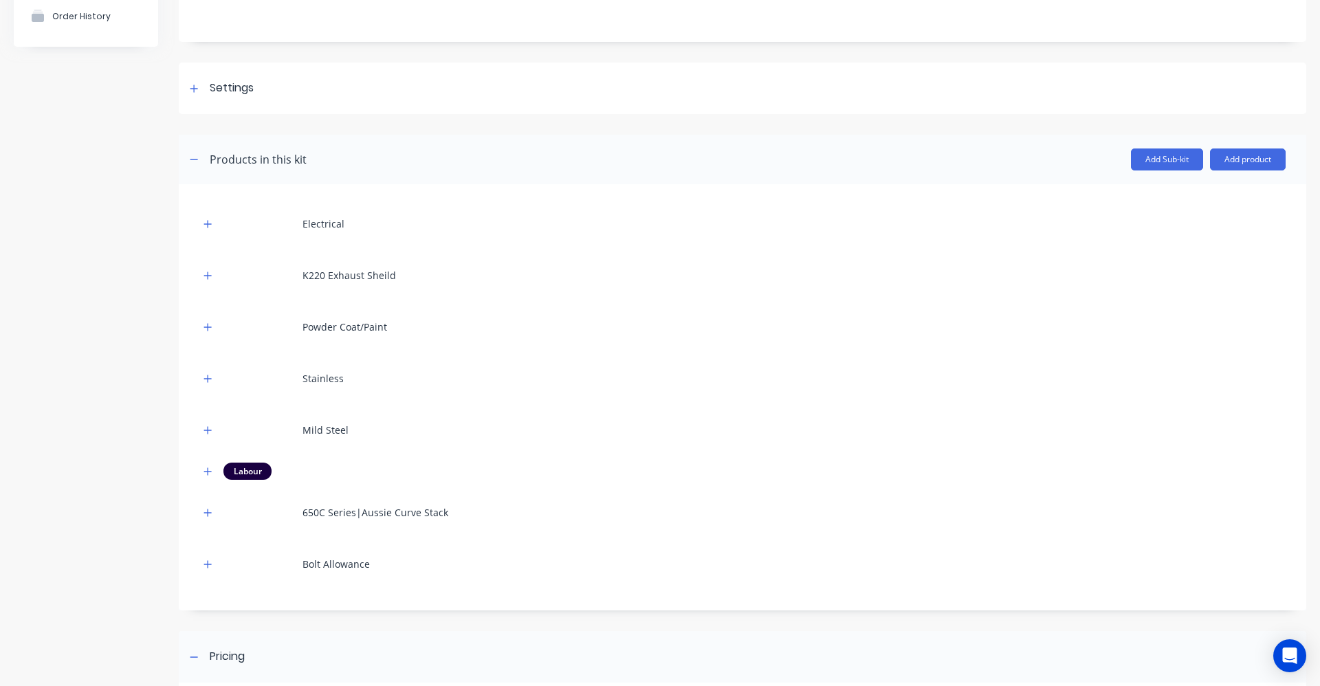
scroll to position [137, 0]
click at [212, 380] on icon "button" at bounding box center [207, 378] width 8 height 10
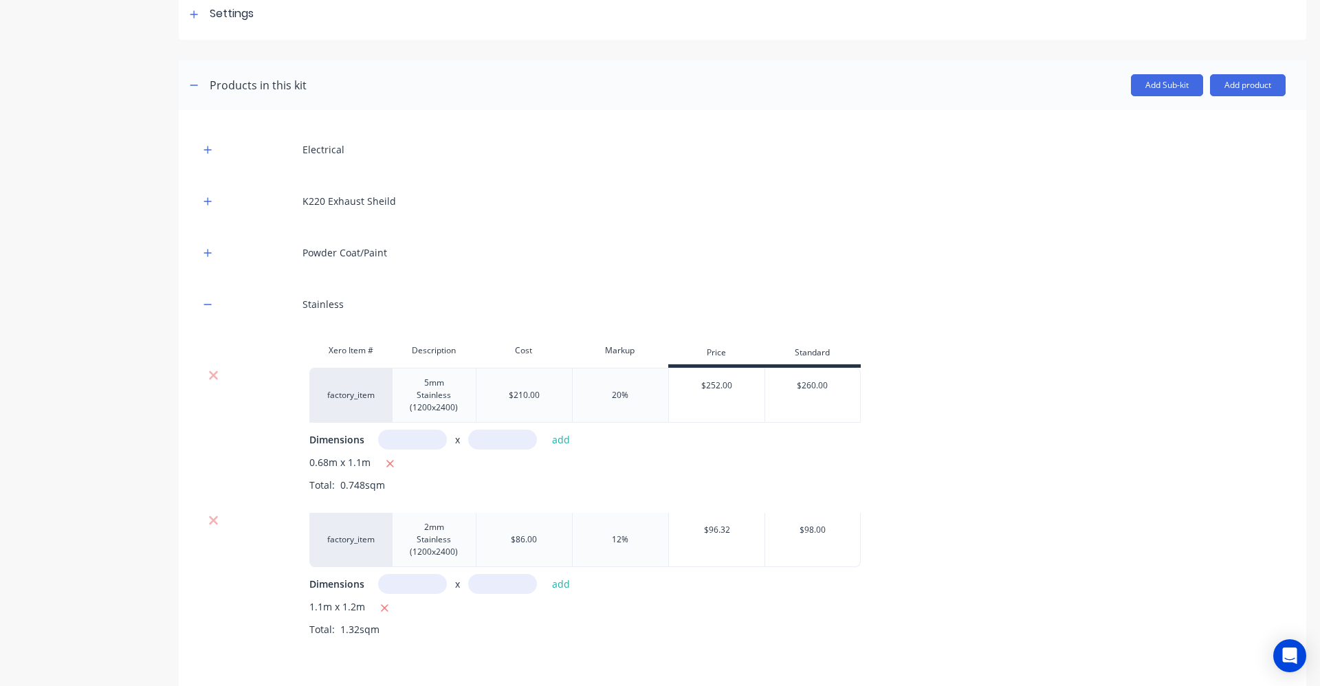
scroll to position [206, 0]
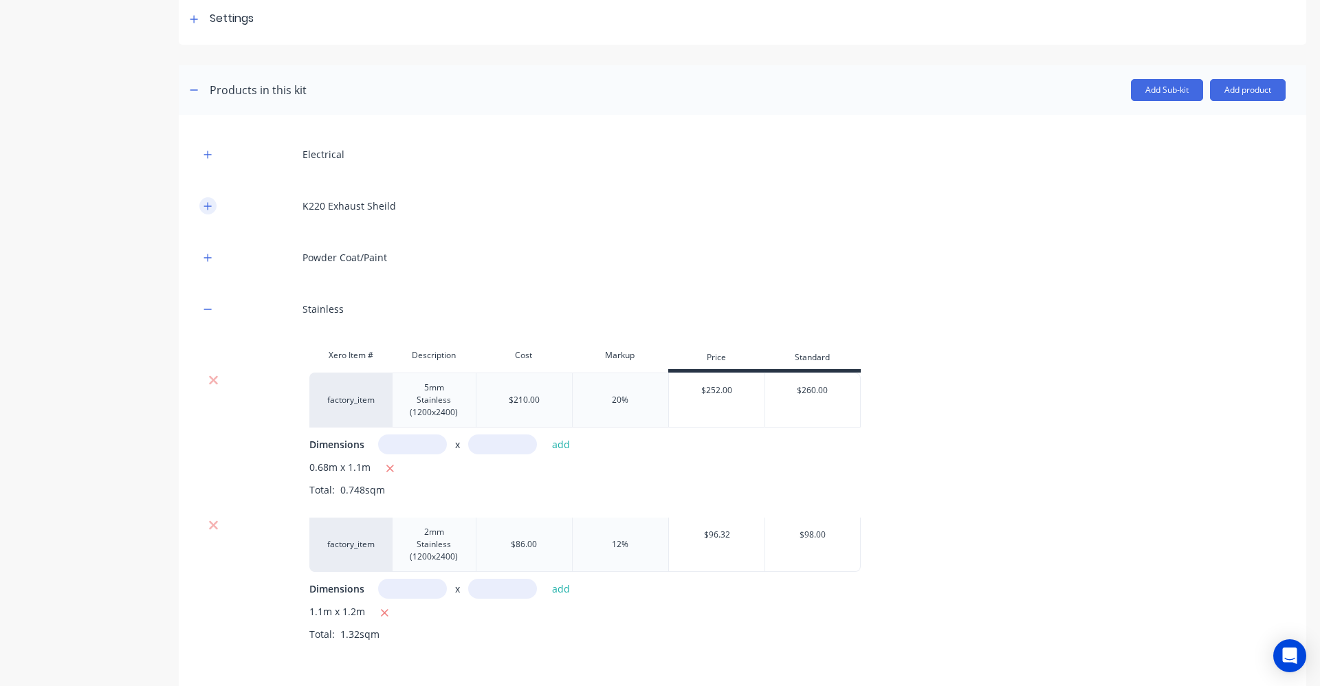
click at [212, 205] on button "button" at bounding box center [207, 205] width 17 height 17
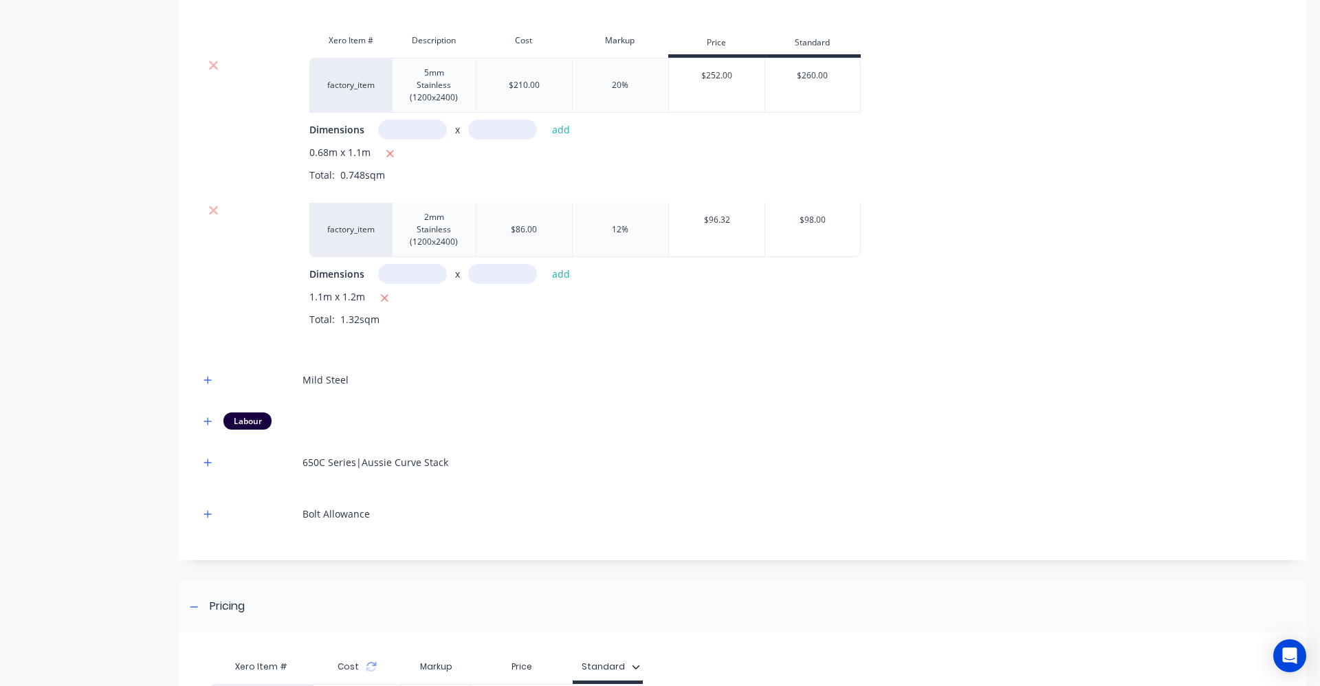
scroll to position [630, 0]
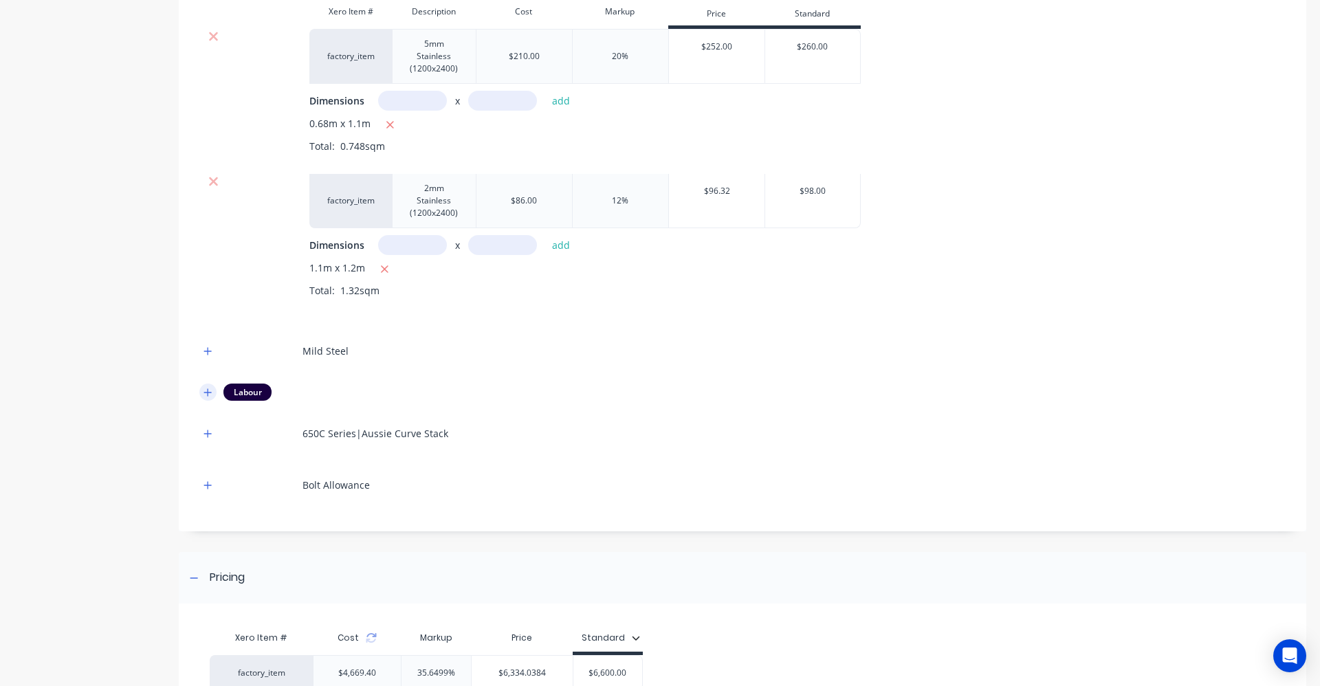
click at [205, 392] on icon "button" at bounding box center [208, 392] width 8 height 8
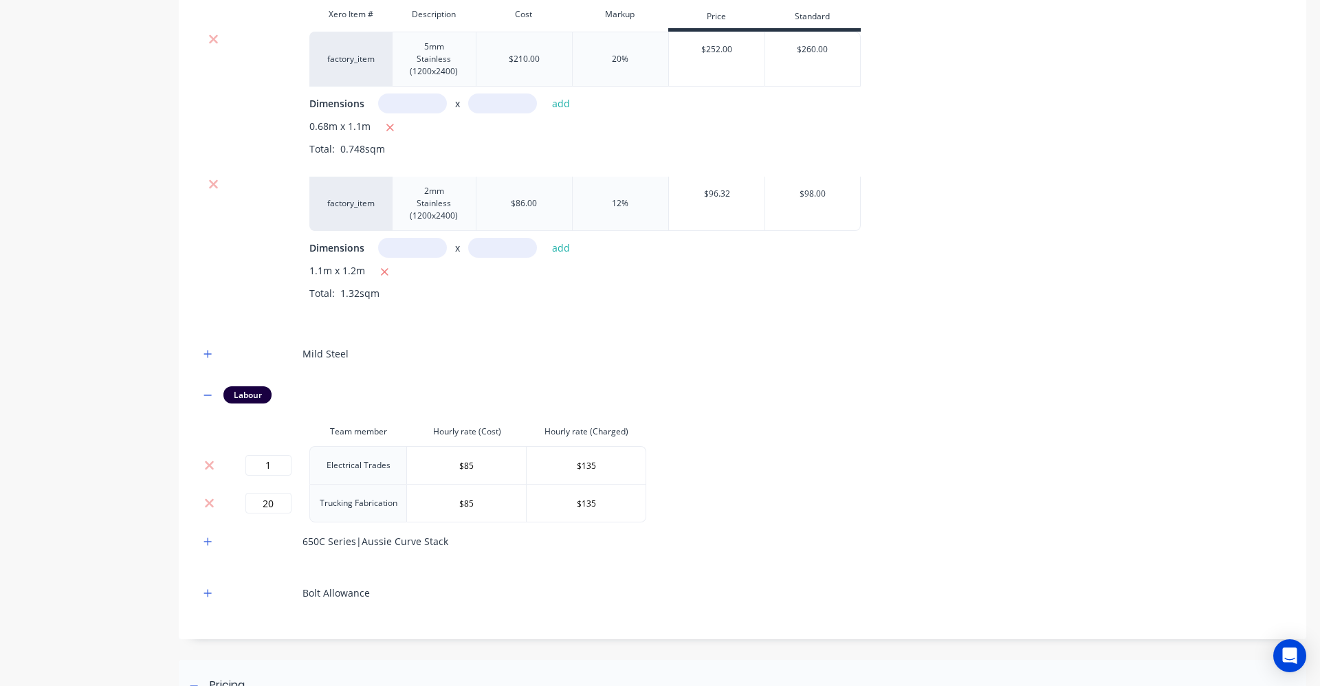
scroll to position [768, 0]
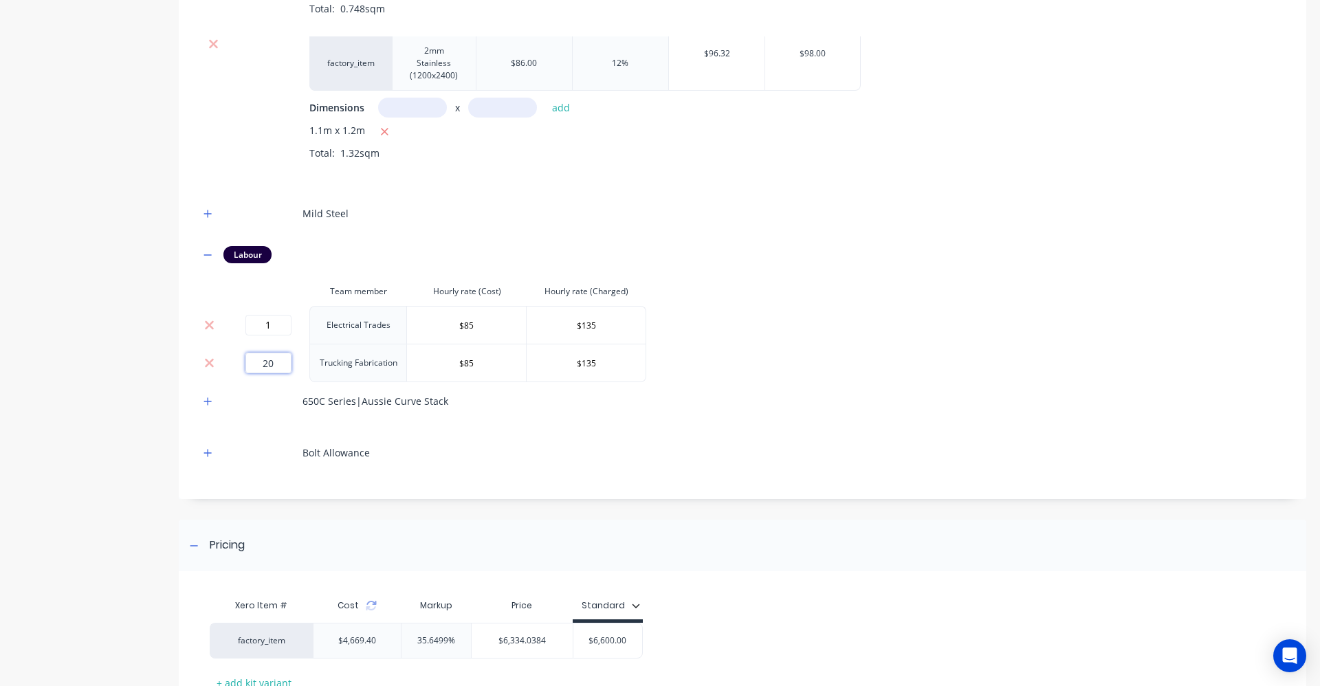
click at [278, 364] on input "20" at bounding box center [268, 363] width 46 height 21
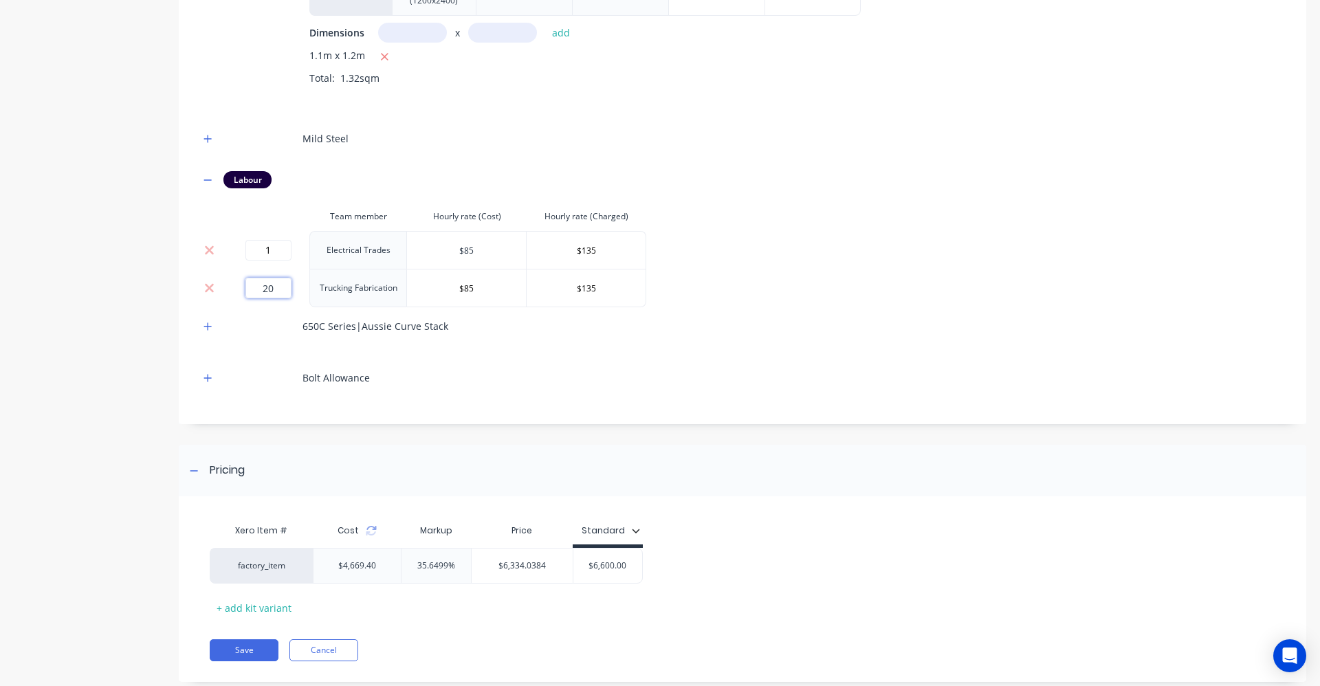
scroll to position [873, 0]
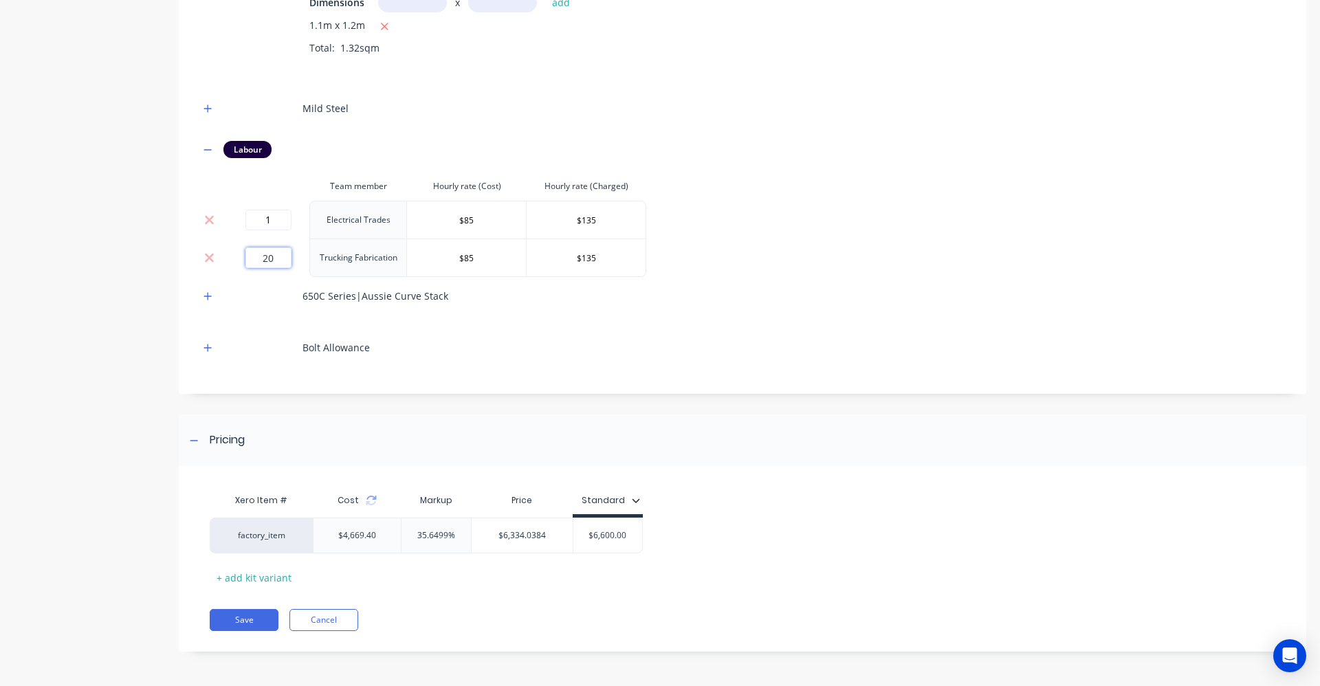
type input "2"
type input "20"
click at [1054, 309] on div "650C Series|Aussie Curve Stack" at bounding box center [742, 296] width 1086 height 38
click at [241, 621] on button "Save" at bounding box center [244, 620] width 69 height 22
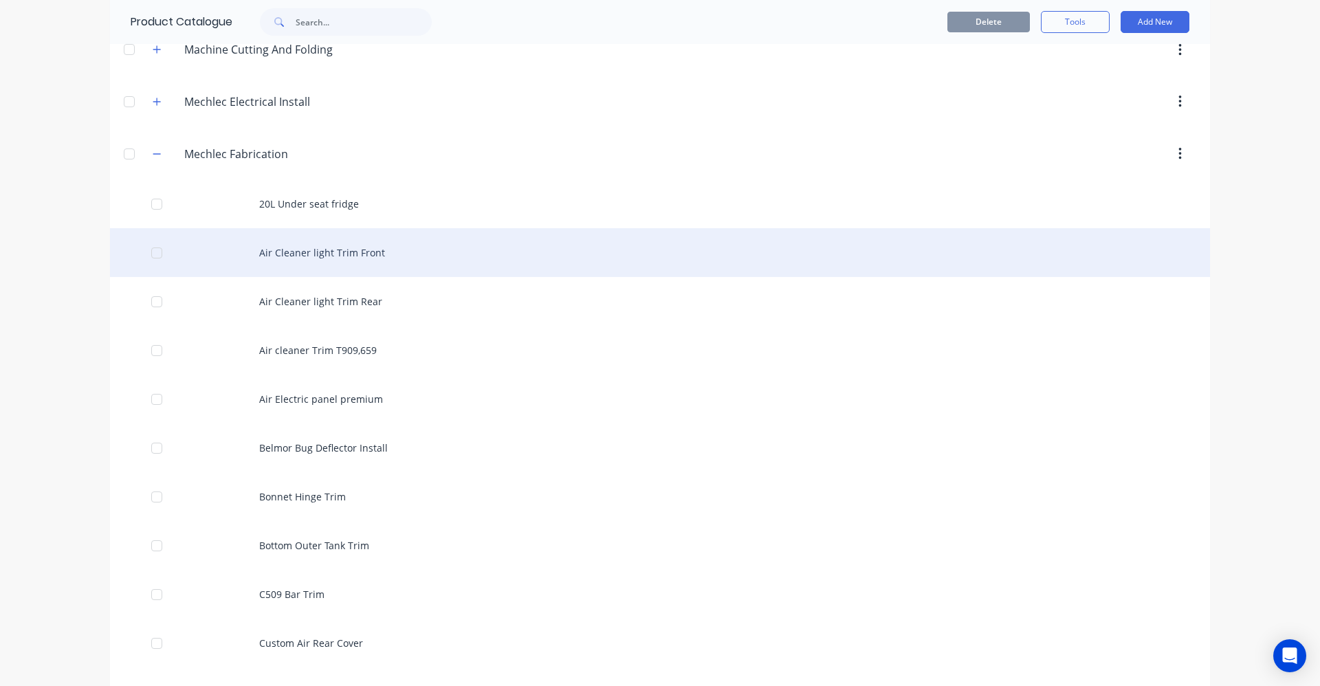
scroll to position [687, 0]
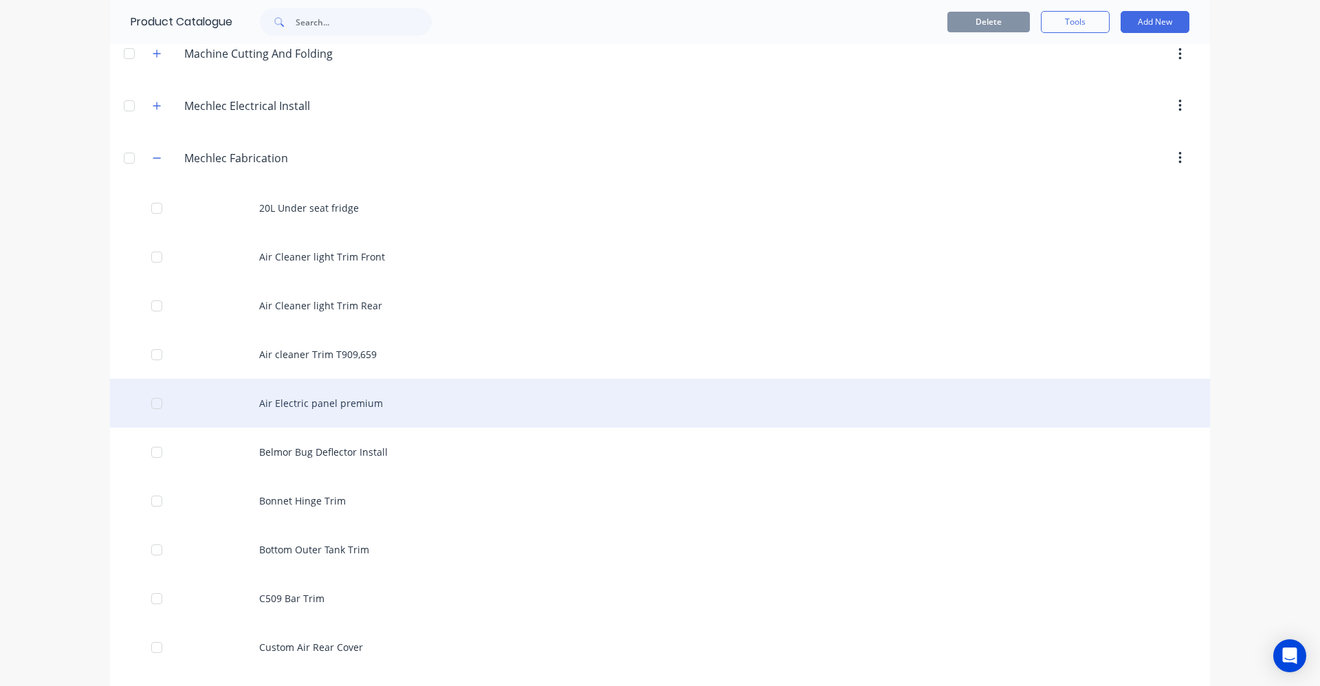
click at [399, 405] on div "Air Electric panel premium" at bounding box center [660, 403] width 1100 height 49
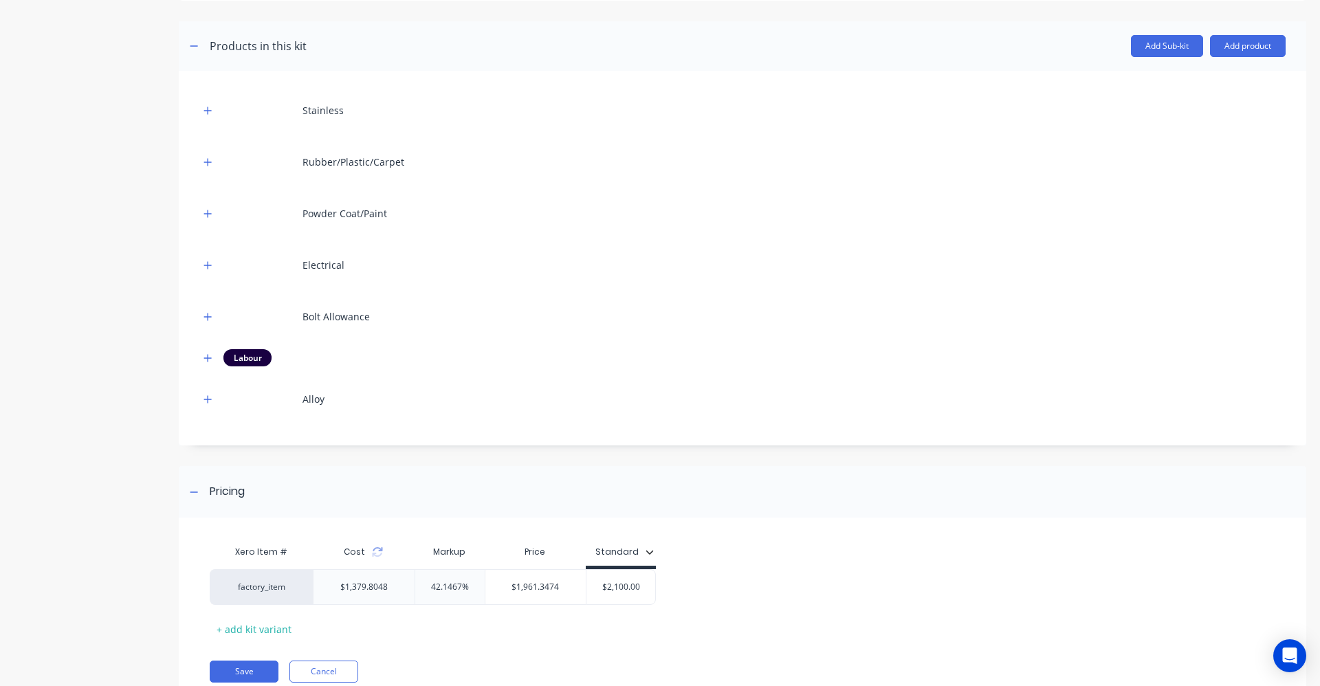
scroll to position [275, 0]
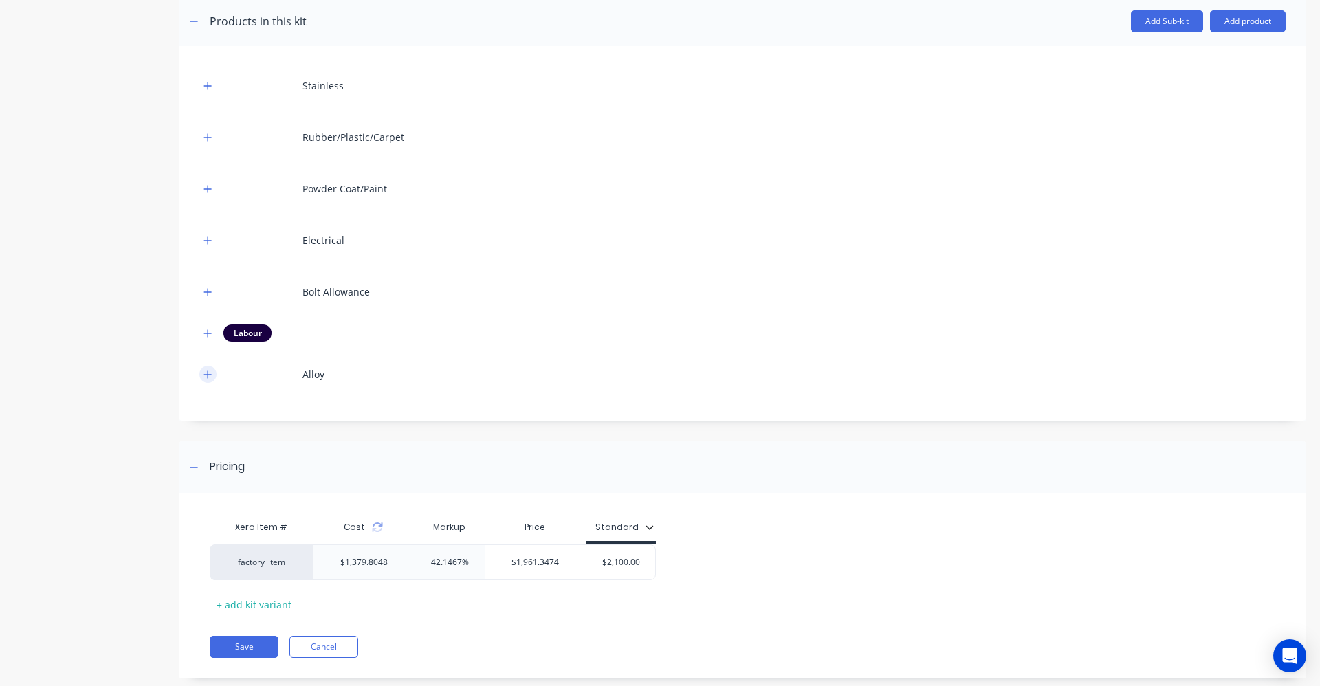
click at [210, 373] on icon "button" at bounding box center [207, 375] width 8 height 10
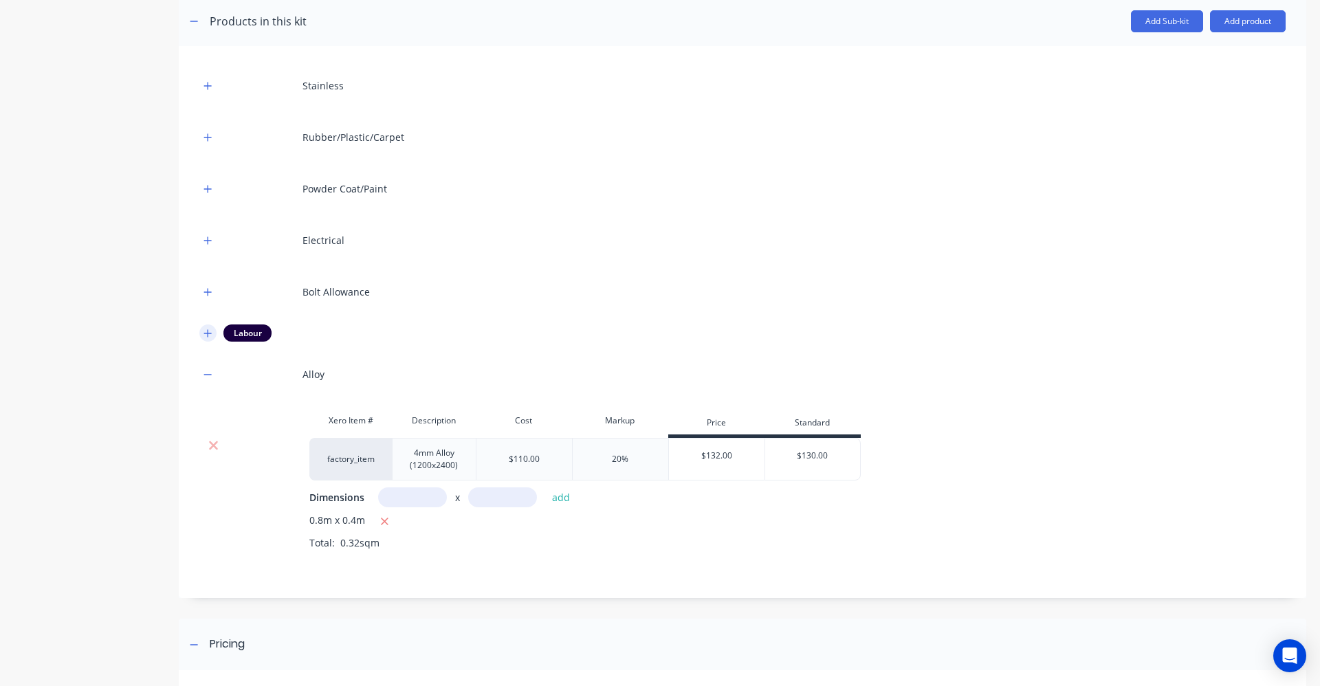
click at [204, 338] on button "button" at bounding box center [207, 332] width 17 height 17
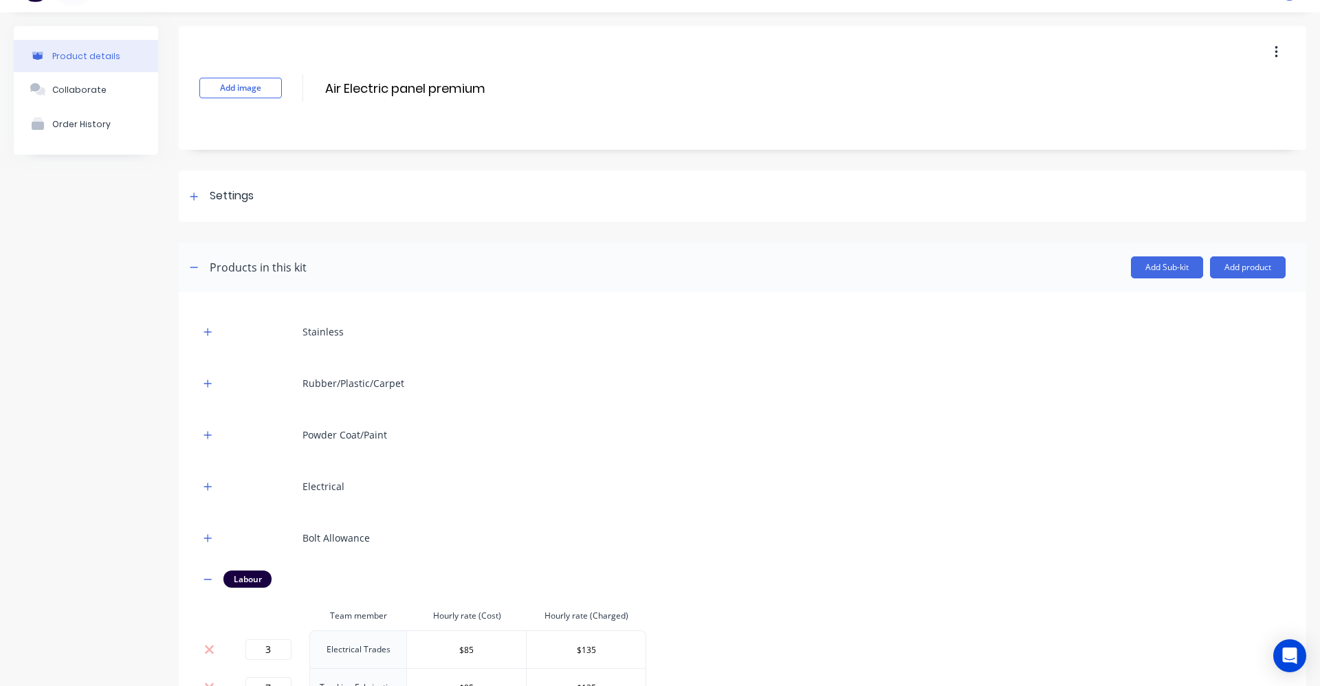
scroll to position [0, 0]
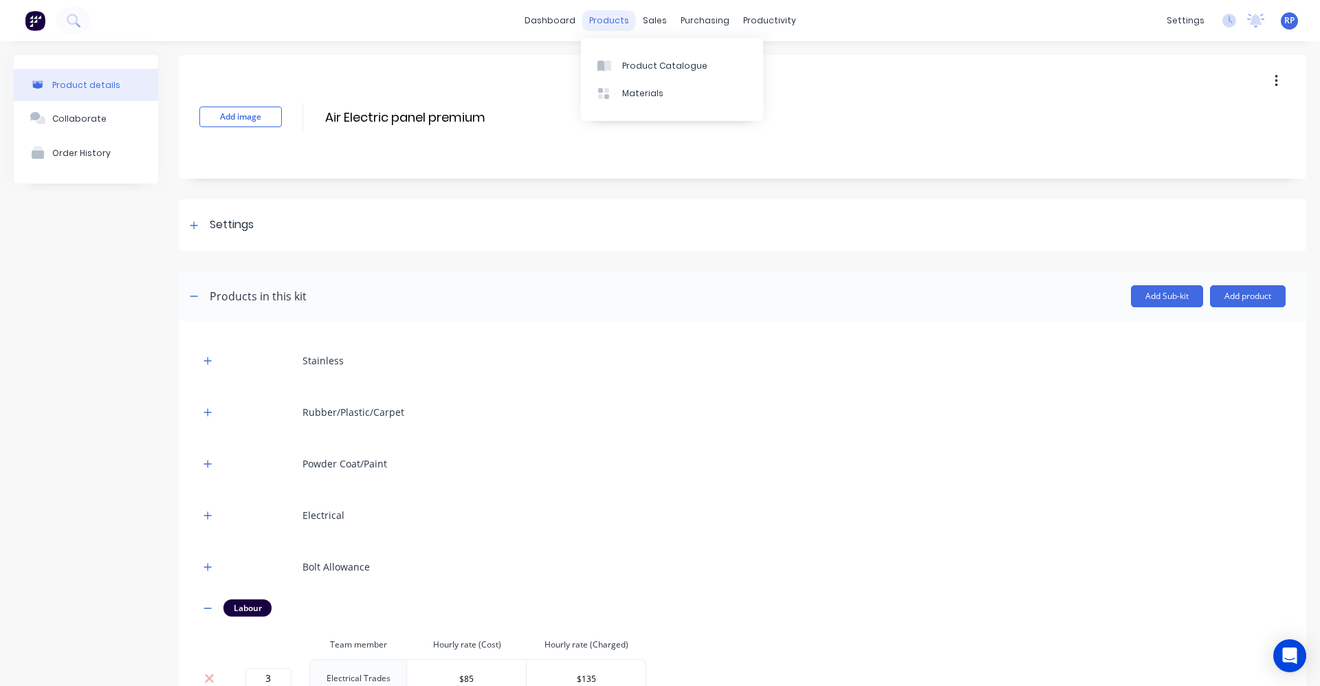
click at [627, 14] on div "products" at bounding box center [609, 20] width 54 height 21
click at [610, 17] on div "products" at bounding box center [609, 20] width 54 height 21
click at [628, 60] on div "Product Catalogue" at bounding box center [664, 66] width 85 height 12
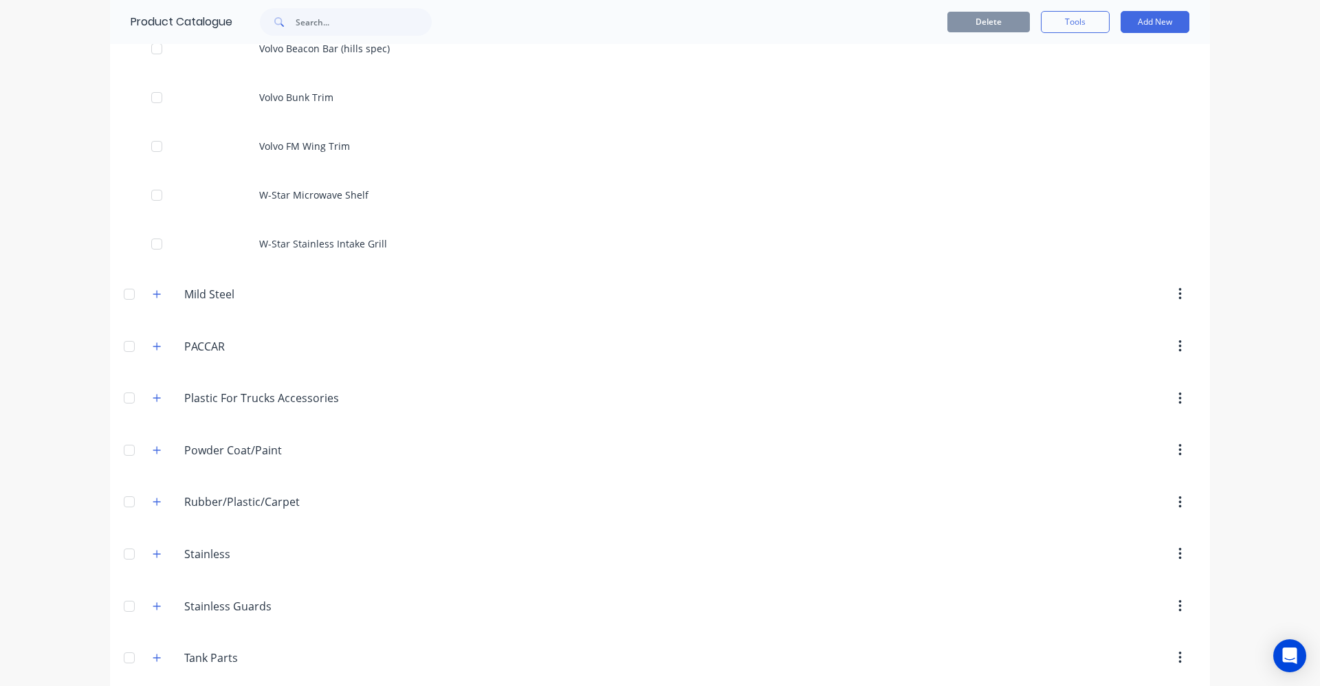
scroll to position [6181, 0]
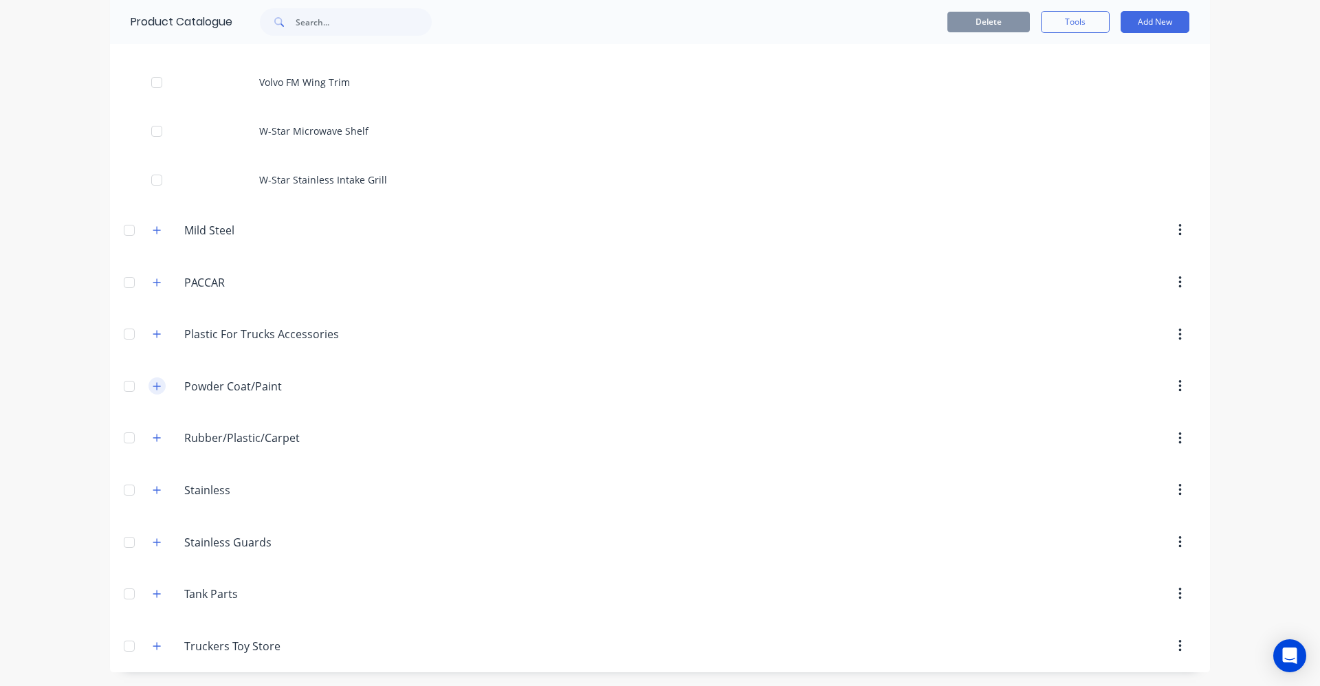
click at [157, 388] on button "button" at bounding box center [156, 385] width 17 height 17
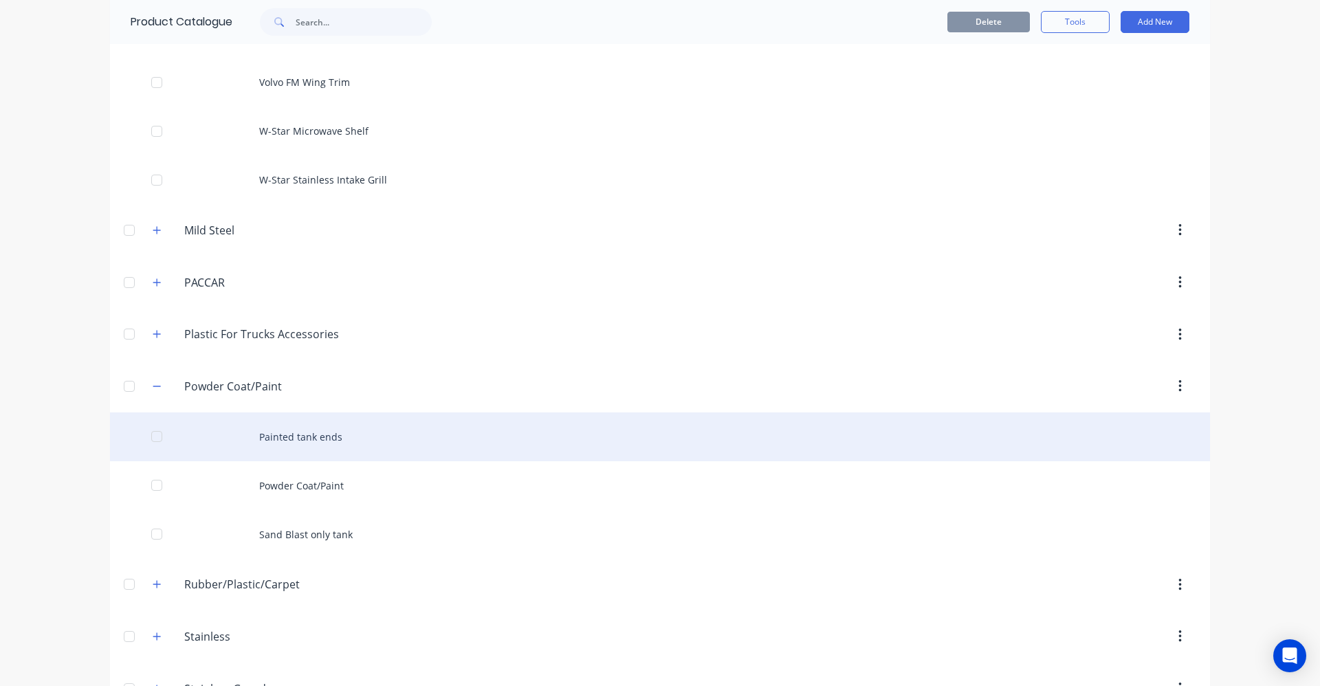
click at [309, 443] on div "Painted tank ends" at bounding box center [660, 436] width 1100 height 49
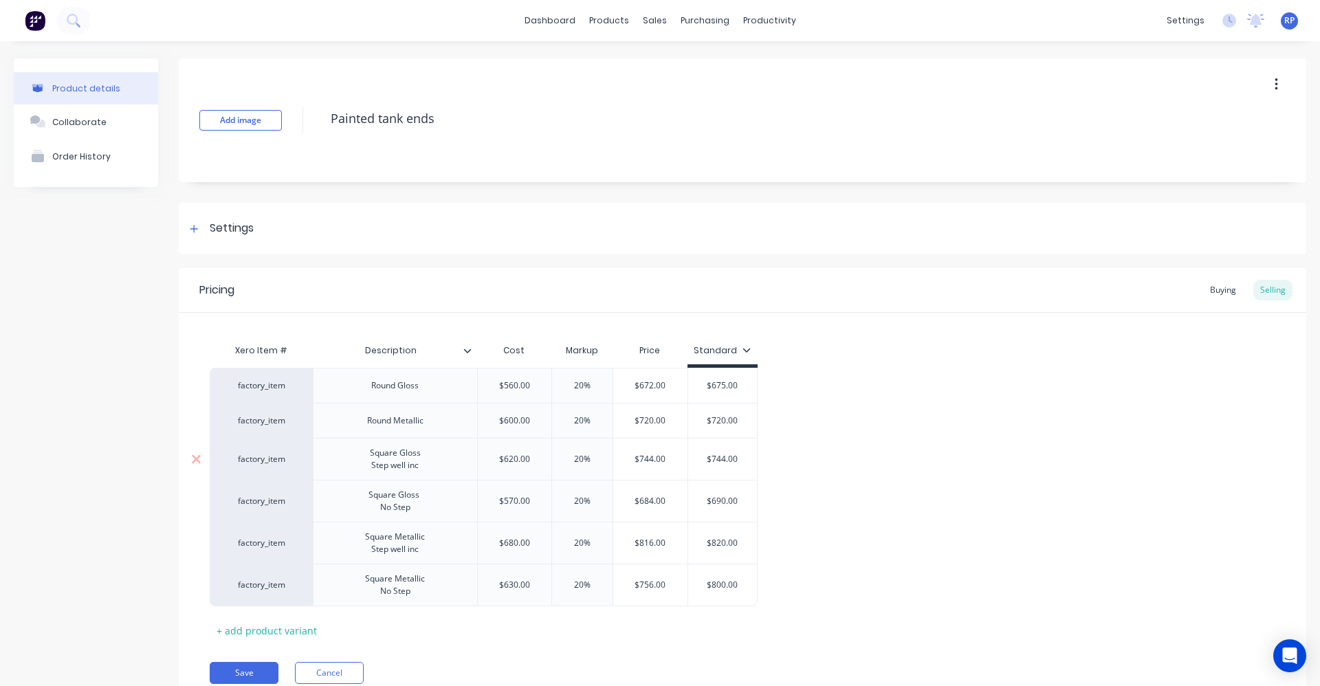
type textarea "x"
type input "$680.00"
click at [521, 542] on input "$680.00" at bounding box center [515, 543] width 74 height 12
click at [629, 71] on div "Product Catalogue" at bounding box center [664, 66] width 85 height 12
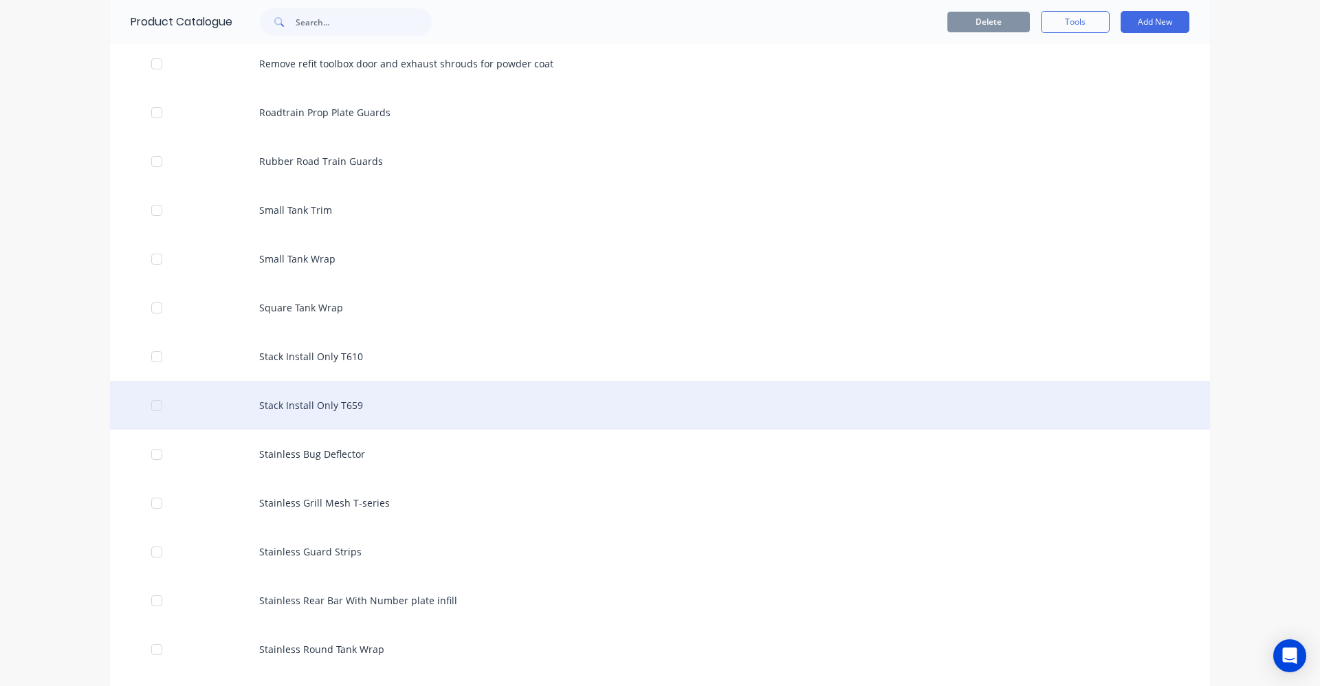
scroll to position [4261, 0]
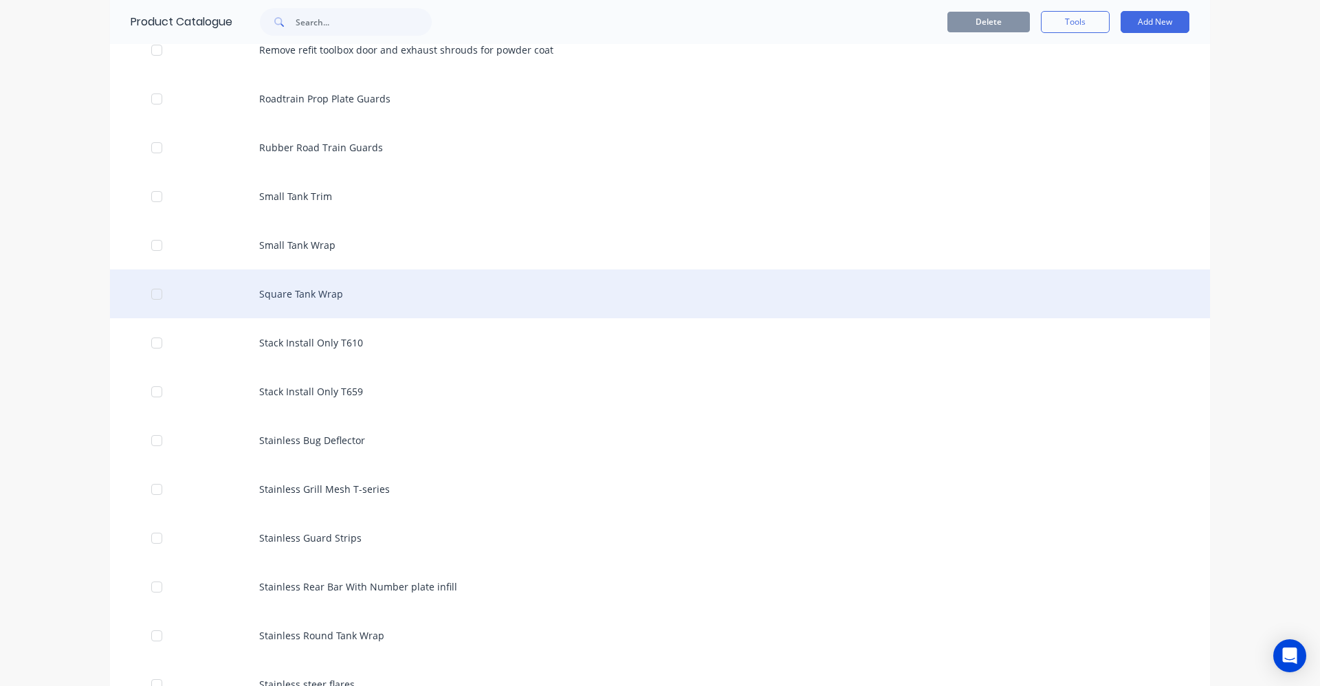
click at [312, 295] on div "Square Tank Wrap" at bounding box center [660, 293] width 1100 height 49
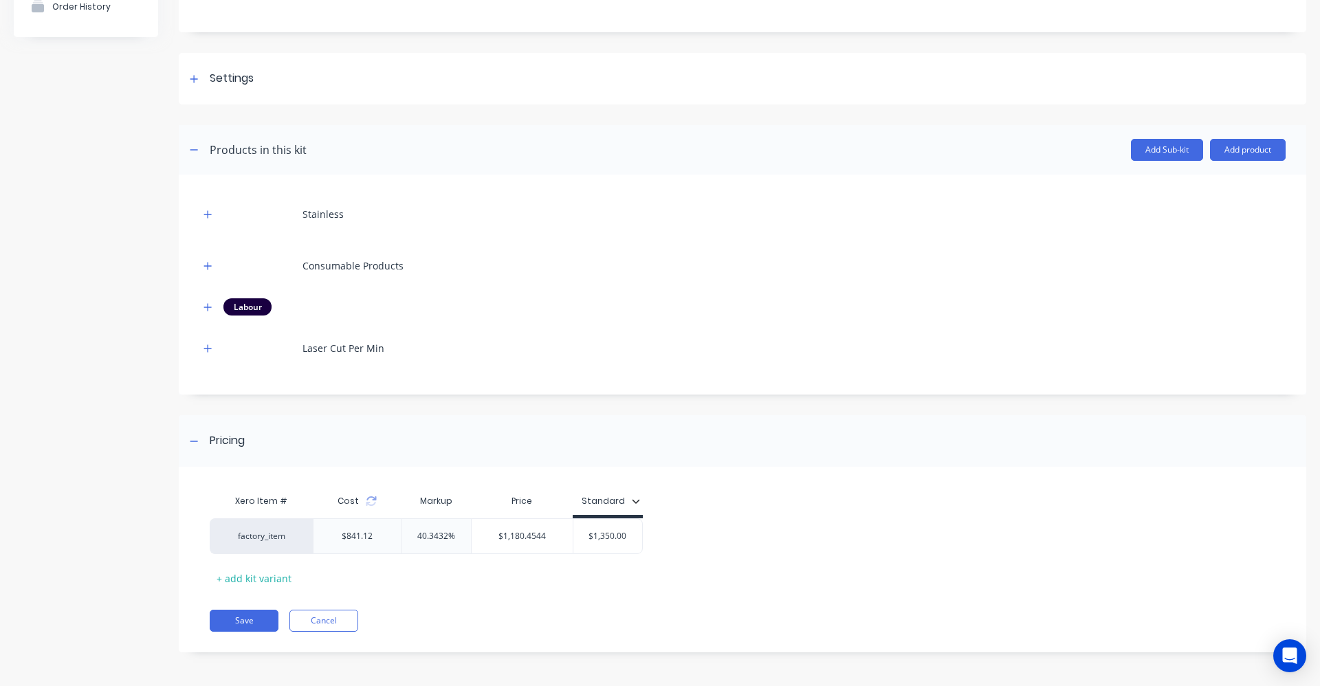
scroll to position [147, 0]
click at [204, 353] on button "button" at bounding box center [207, 347] width 17 height 17
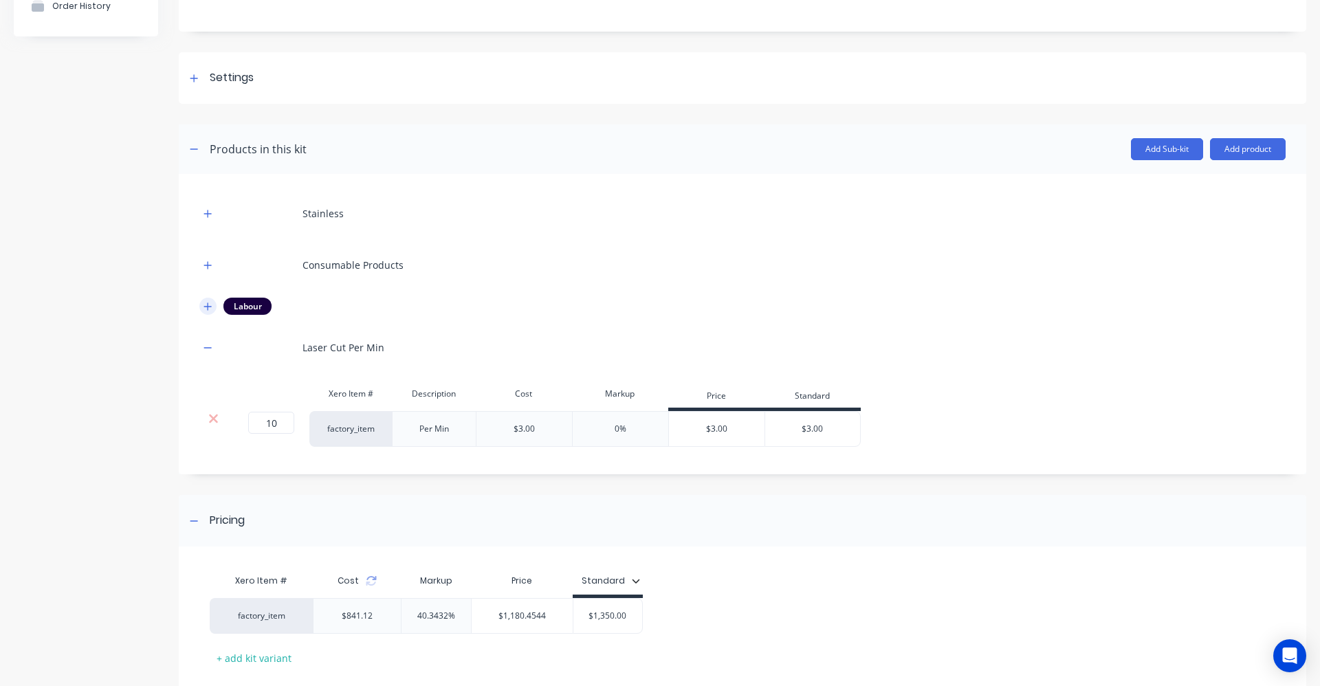
click at [209, 304] on icon "button" at bounding box center [207, 307] width 8 height 10
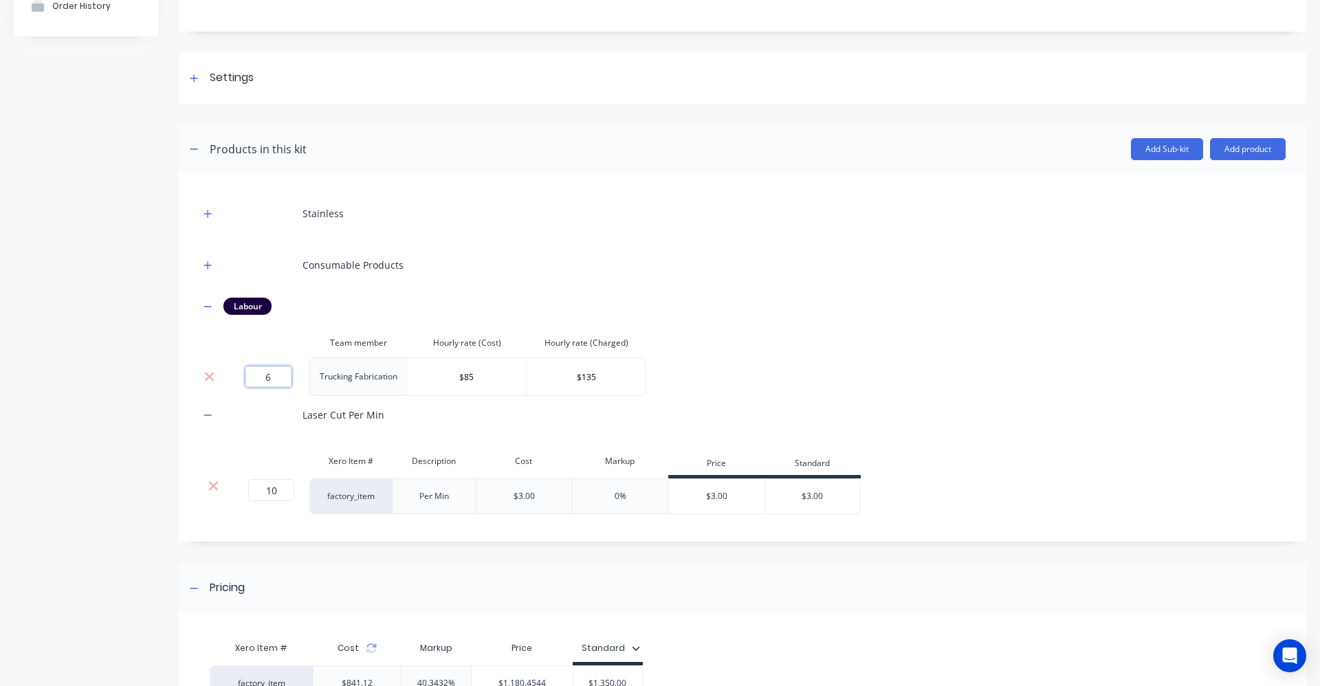
click at [278, 376] on input "6" at bounding box center [268, 376] width 46 height 21
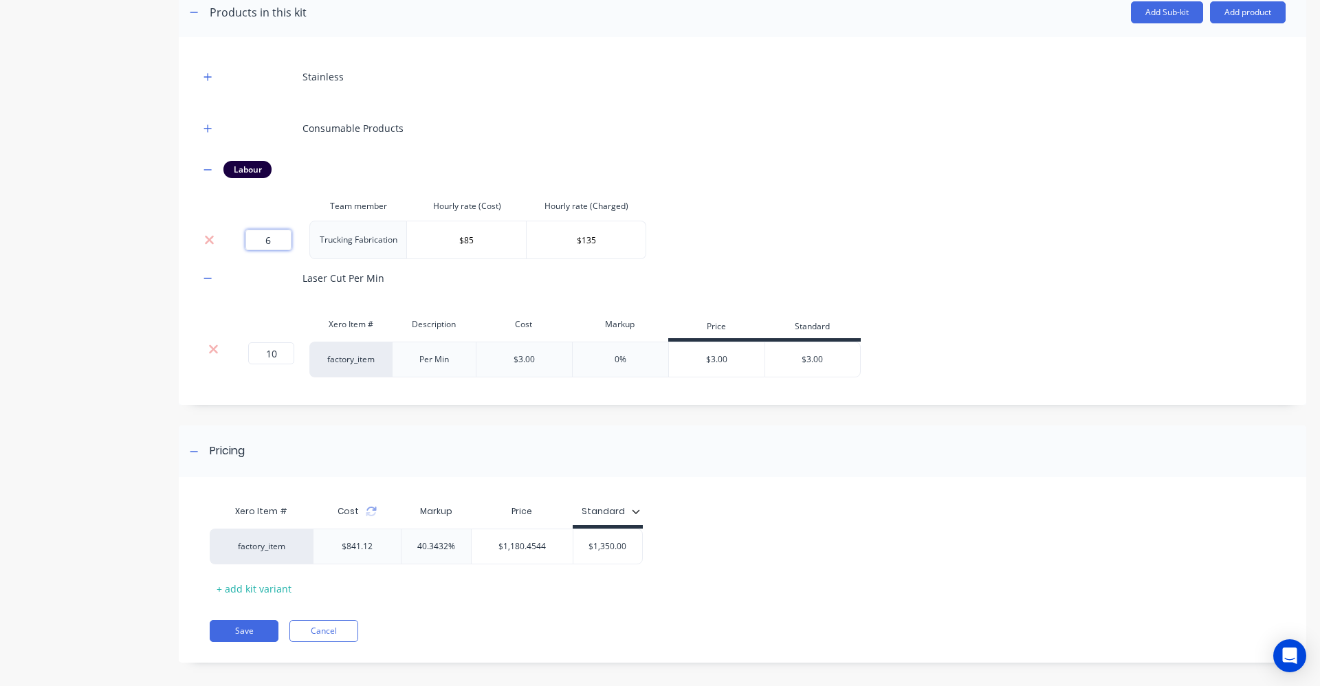
scroll to position [285, 0]
click at [342, 631] on button "Cancel" at bounding box center [323, 630] width 69 height 22
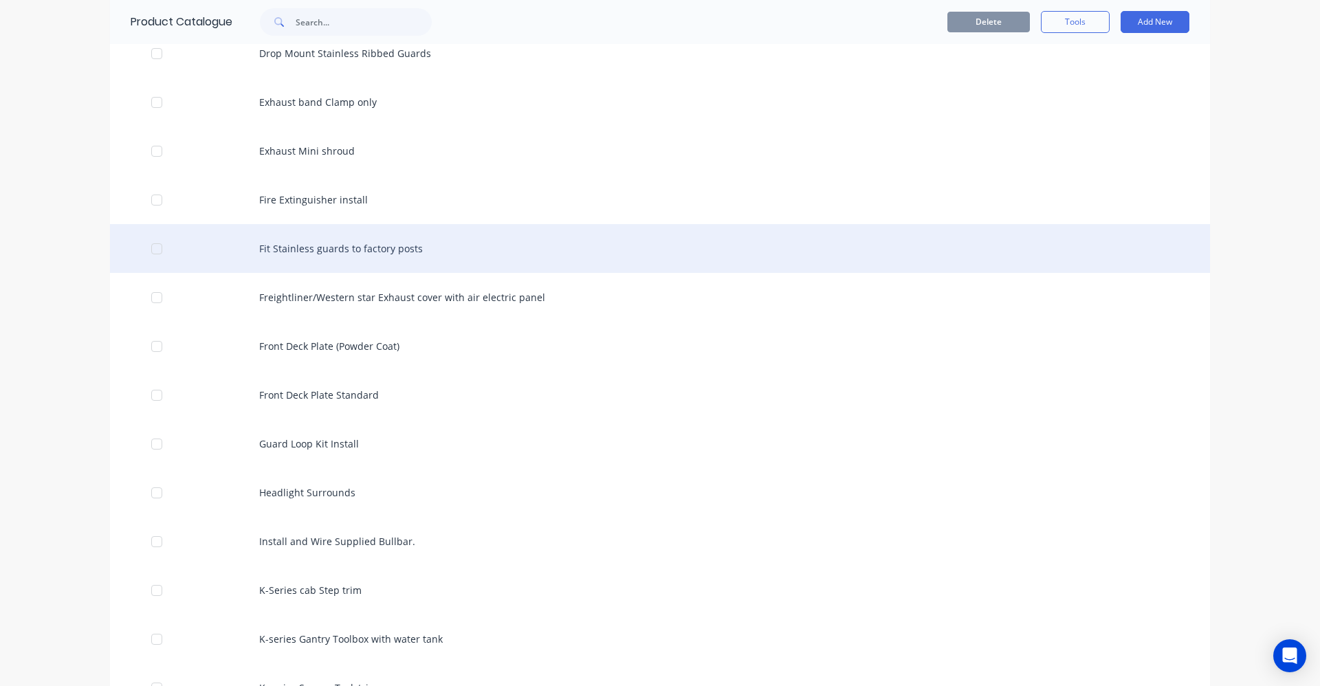
scroll to position [1443, 0]
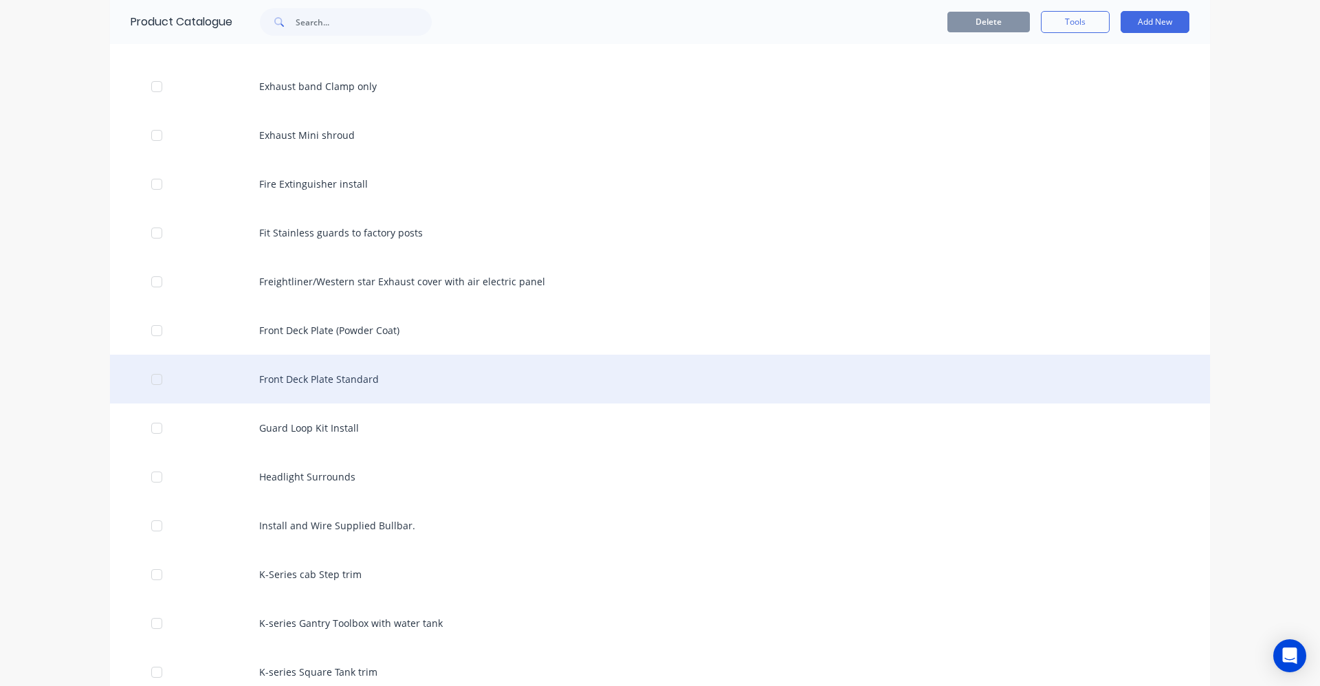
click at [339, 379] on div "Front Deck Plate Standard" at bounding box center [660, 379] width 1100 height 49
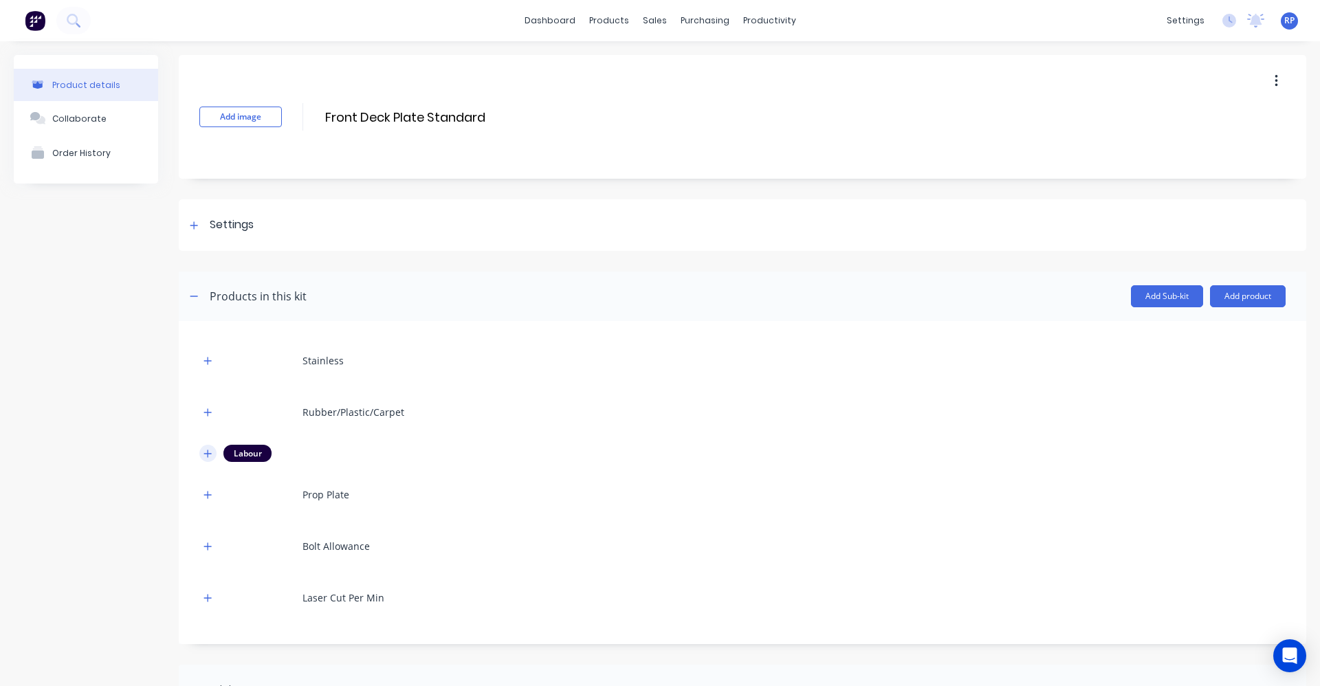
click at [204, 451] on icon "button" at bounding box center [207, 454] width 8 height 10
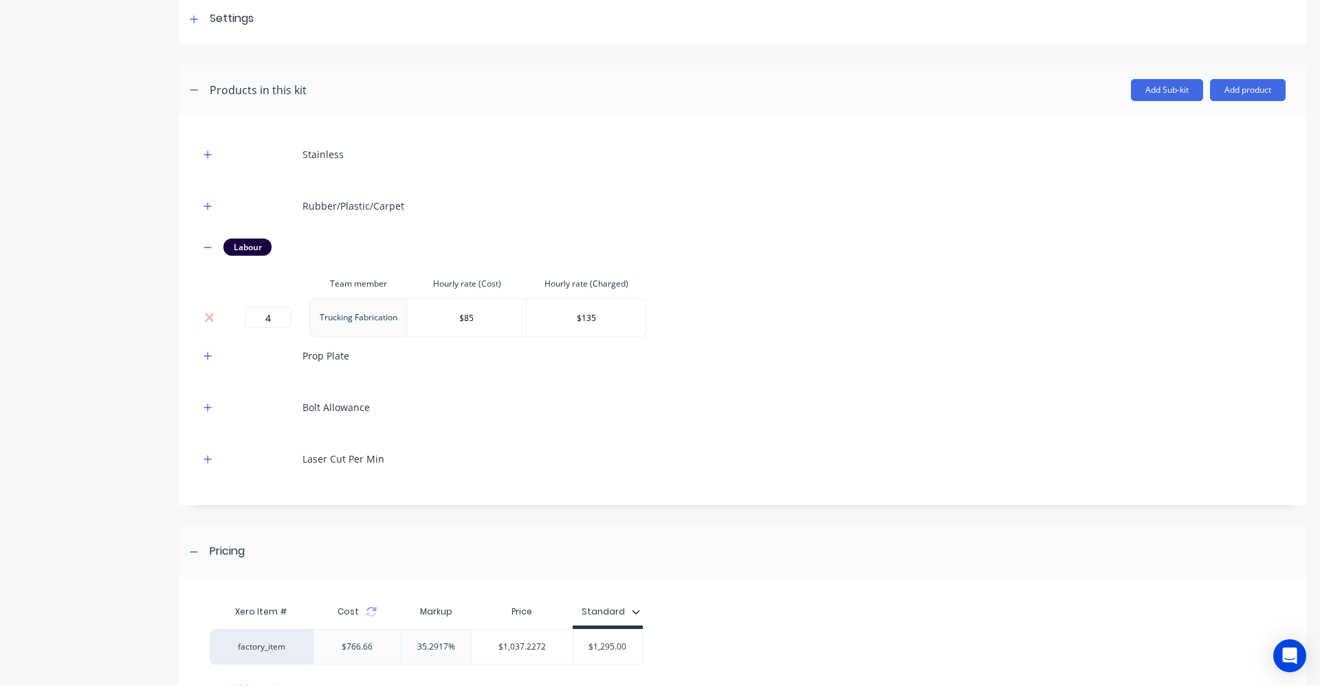
scroll to position [275, 0]
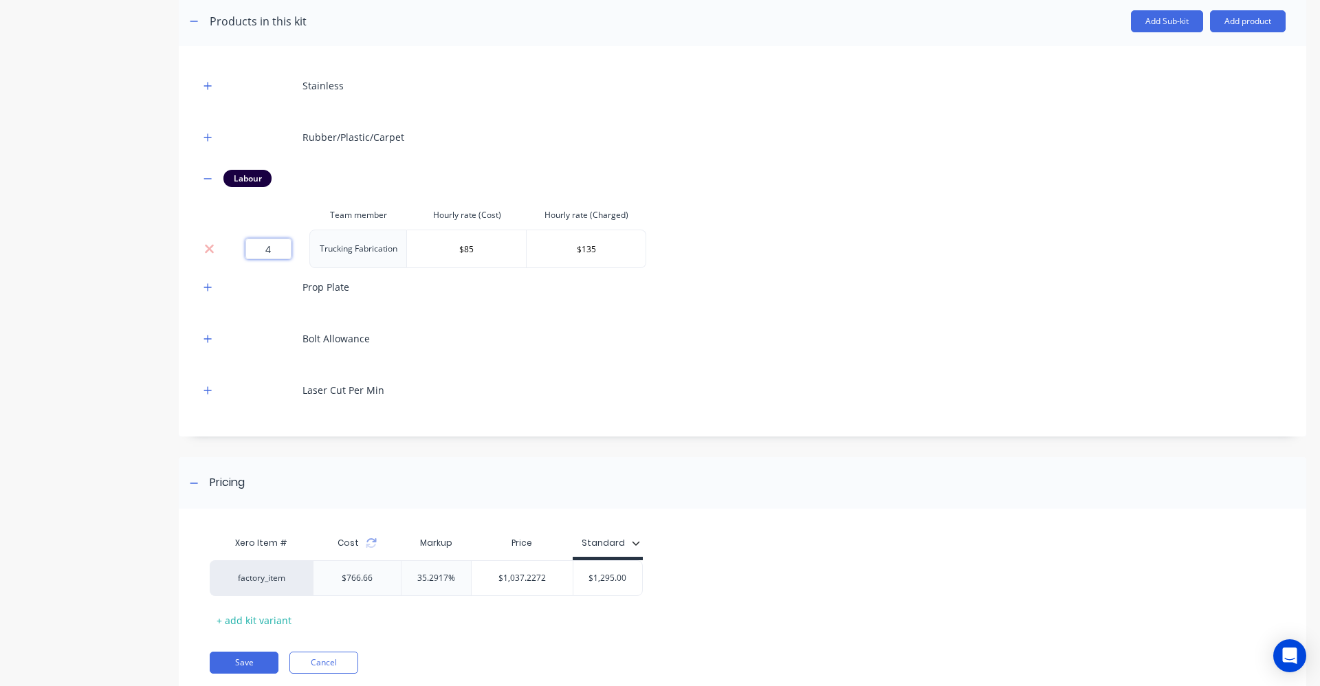
click at [281, 252] on input "4" at bounding box center [268, 248] width 46 height 21
click at [612, 362] on div "Stainless Rubber/Plastic/Carpet Labour Team member Hourly rate (Cost) Hourly ra…" at bounding box center [742, 238] width 1086 height 342
click at [284, 247] on input "3.5" at bounding box center [268, 248] width 46 height 21
type input "4"
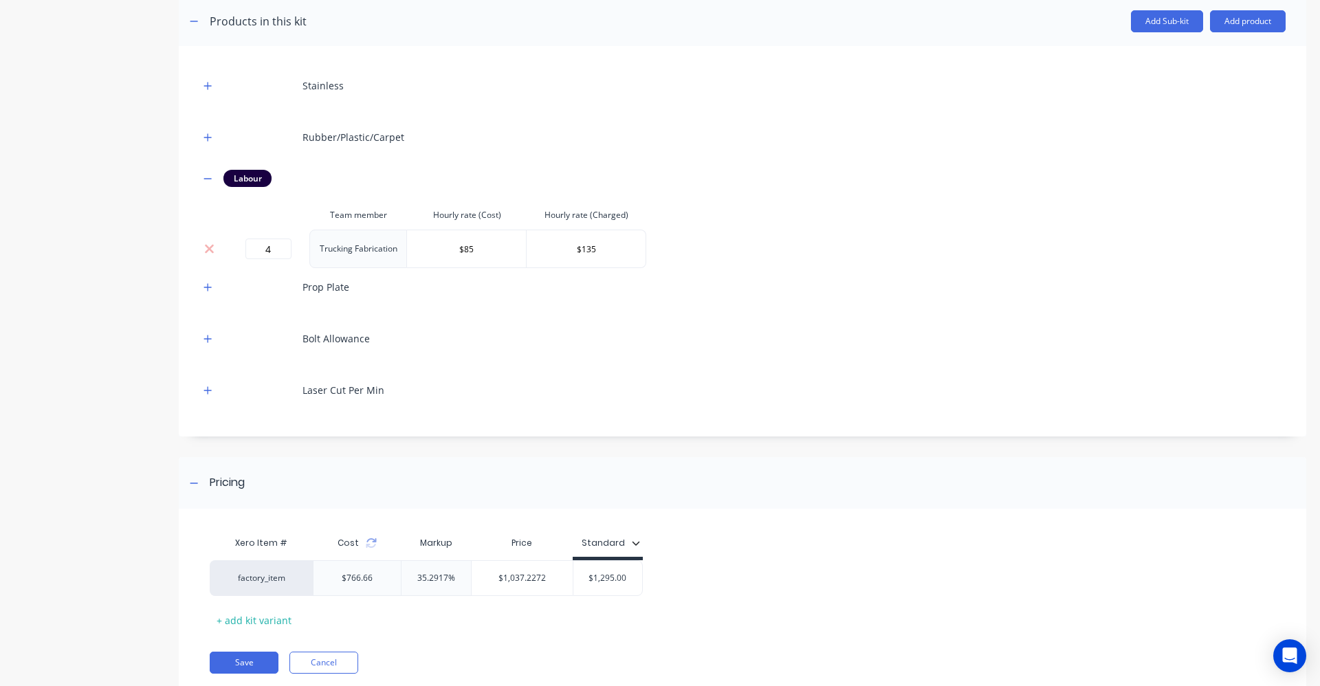
click at [958, 400] on div "Laser Cut Per Min" at bounding box center [742, 390] width 1086 height 38
click at [694, 347] on div "Bolt Allowance" at bounding box center [742, 339] width 1086 height 38
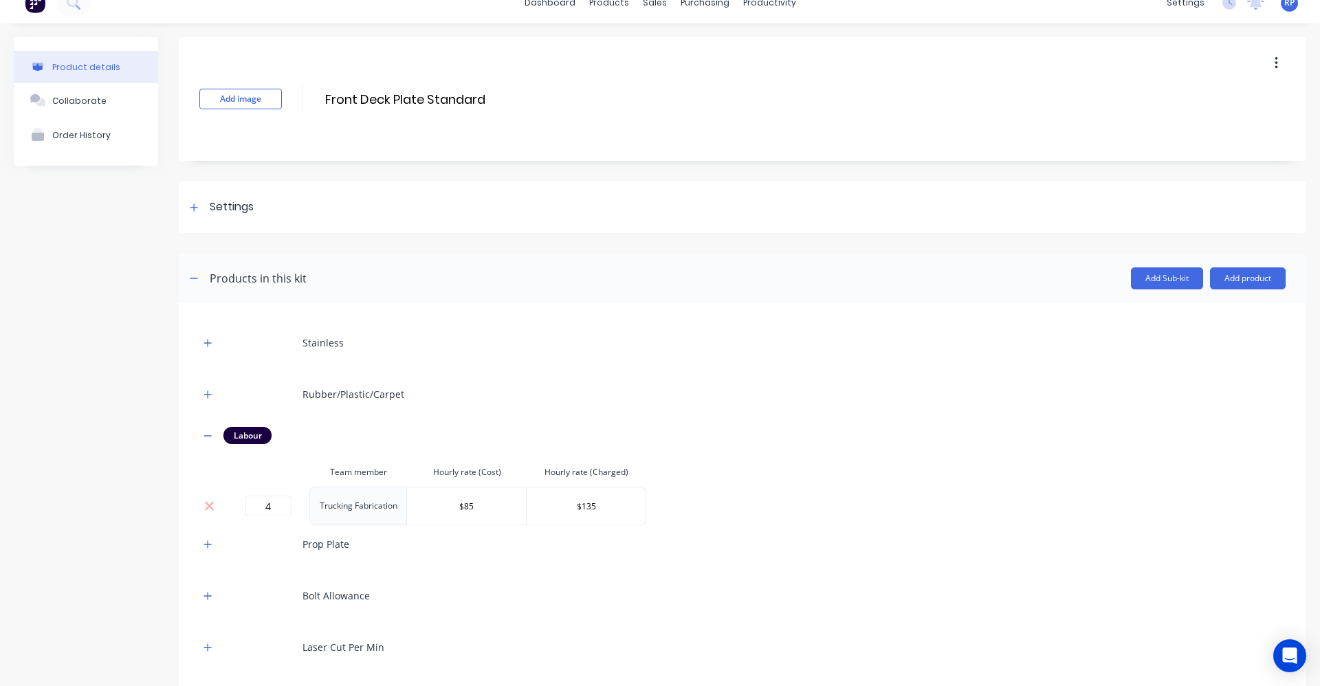
scroll to position [0, 0]
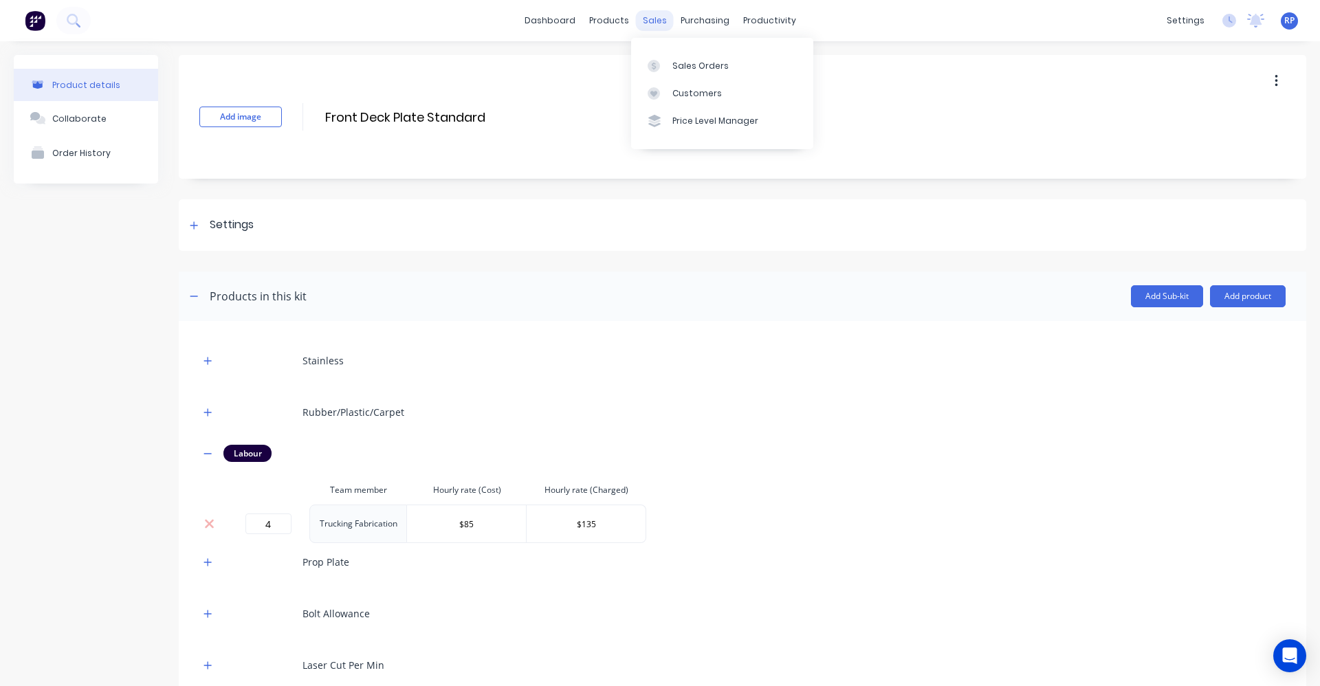
click at [638, 21] on div "sales" at bounding box center [655, 20] width 38 height 21
click at [691, 63] on div "Sales Orders" at bounding box center [700, 66] width 56 height 12
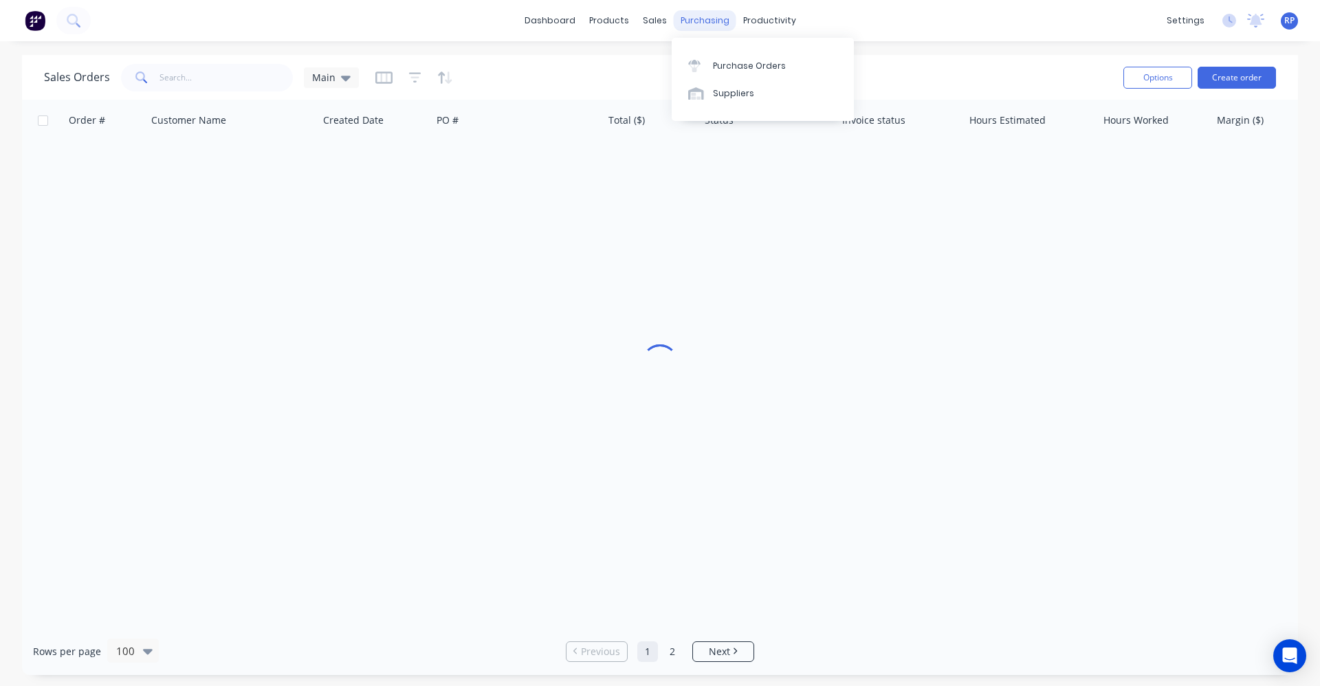
click at [701, 25] on div "purchasing" at bounding box center [705, 20] width 63 height 21
click at [729, 71] on div "Purchase Orders" at bounding box center [749, 66] width 73 height 12
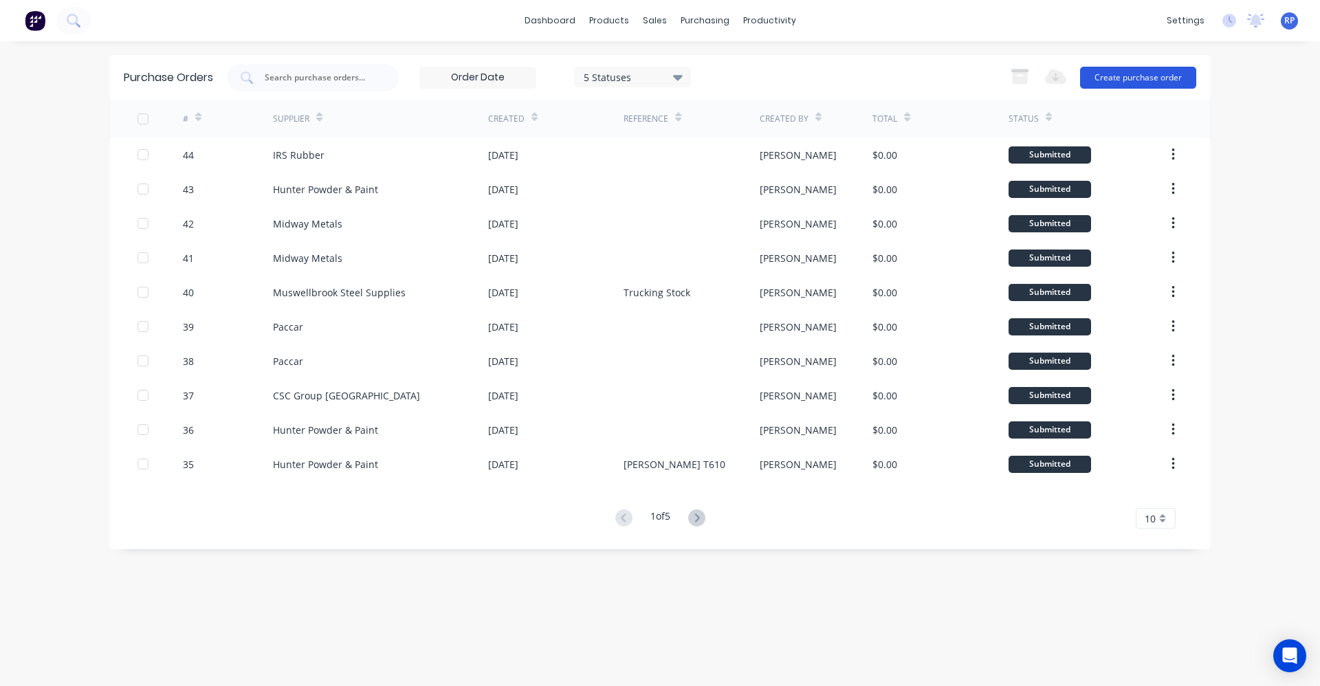
click at [1122, 80] on button "Create purchase order" at bounding box center [1138, 78] width 116 height 22
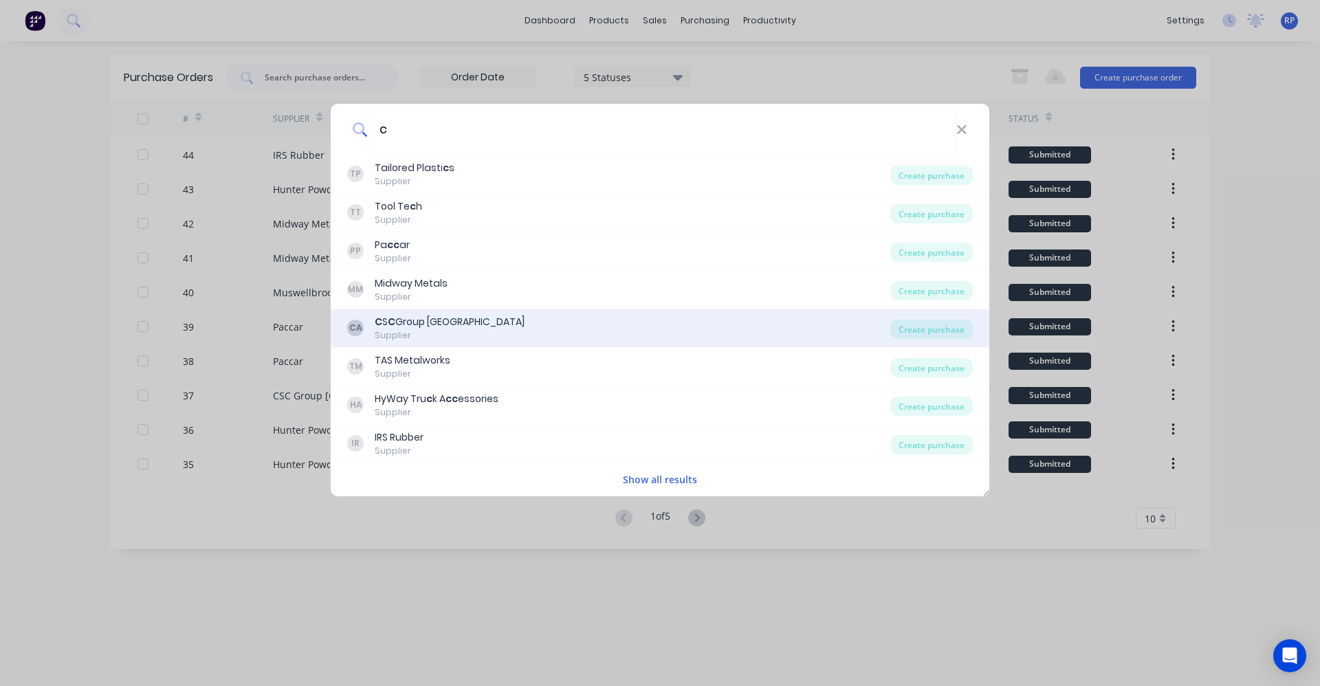
type input "c"
click at [452, 335] on div "Supplier" at bounding box center [450, 335] width 150 height 12
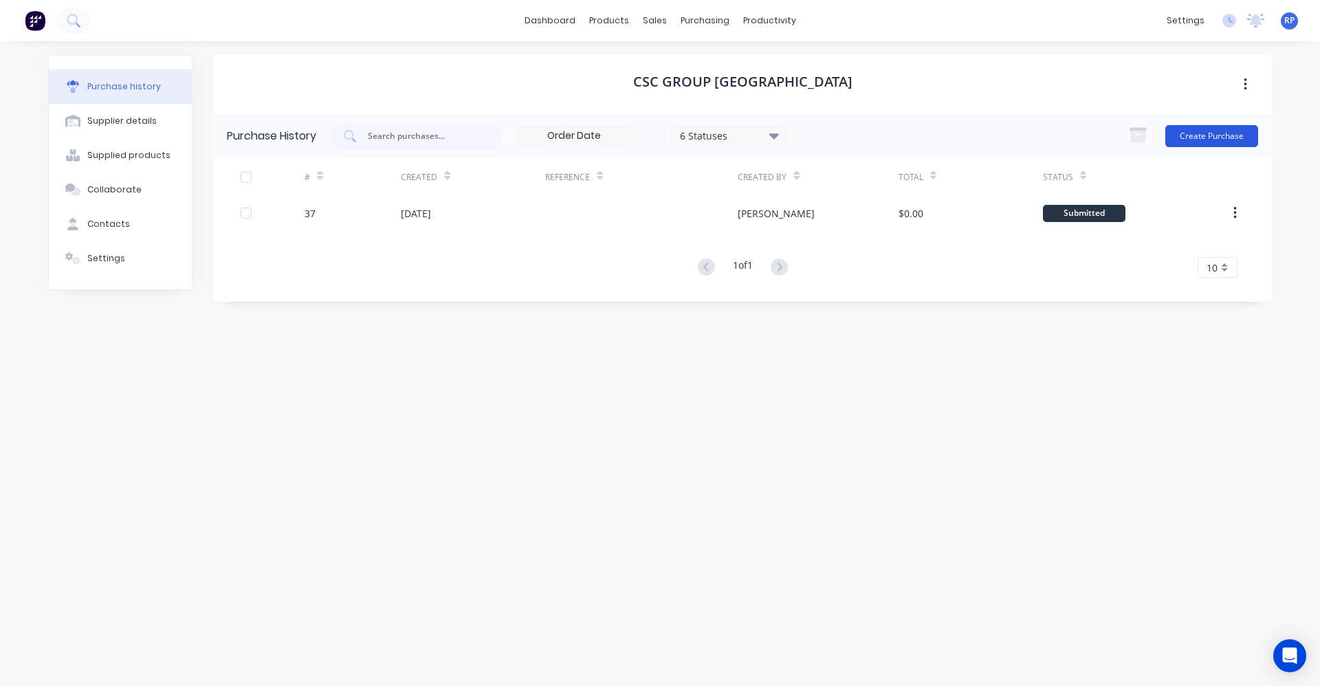
click at [1215, 129] on button "Create Purchase" at bounding box center [1211, 136] width 93 height 22
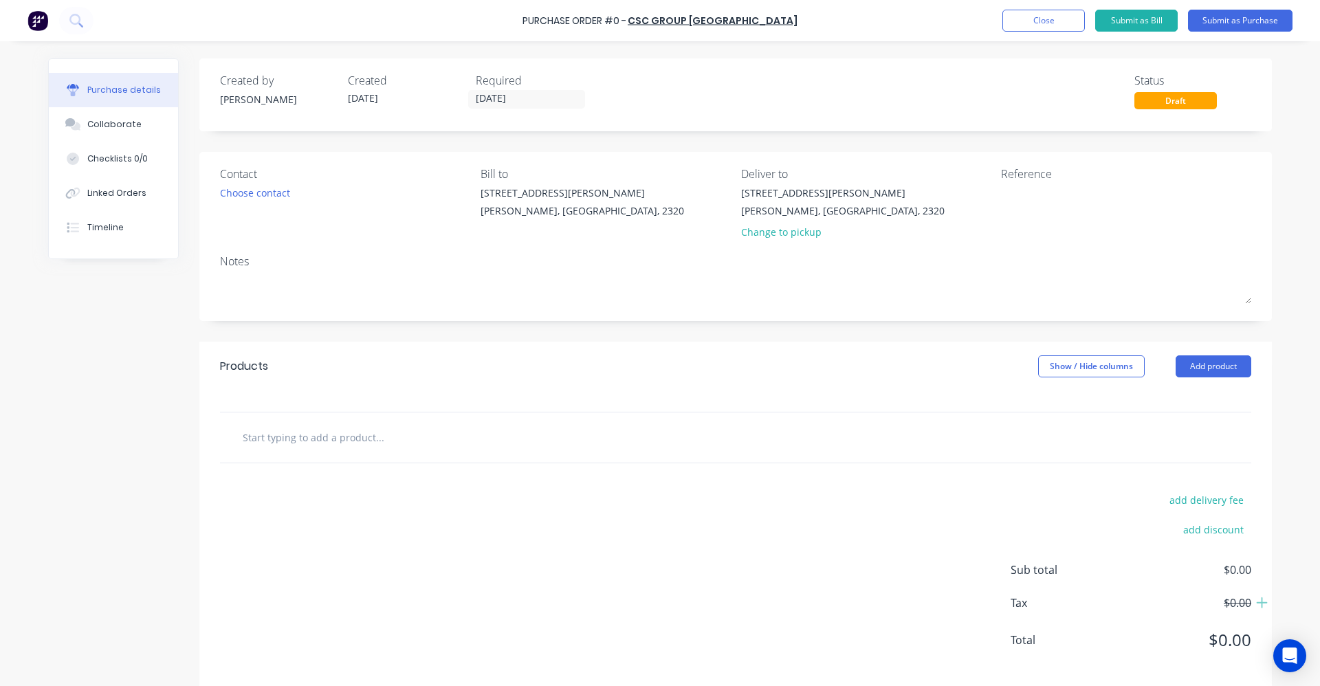
click at [443, 434] on input "text" at bounding box center [379, 436] width 275 height 27
click at [307, 438] on input "text" at bounding box center [379, 436] width 275 height 27
click at [374, 441] on input "RE15245" at bounding box center [379, 436] width 275 height 27
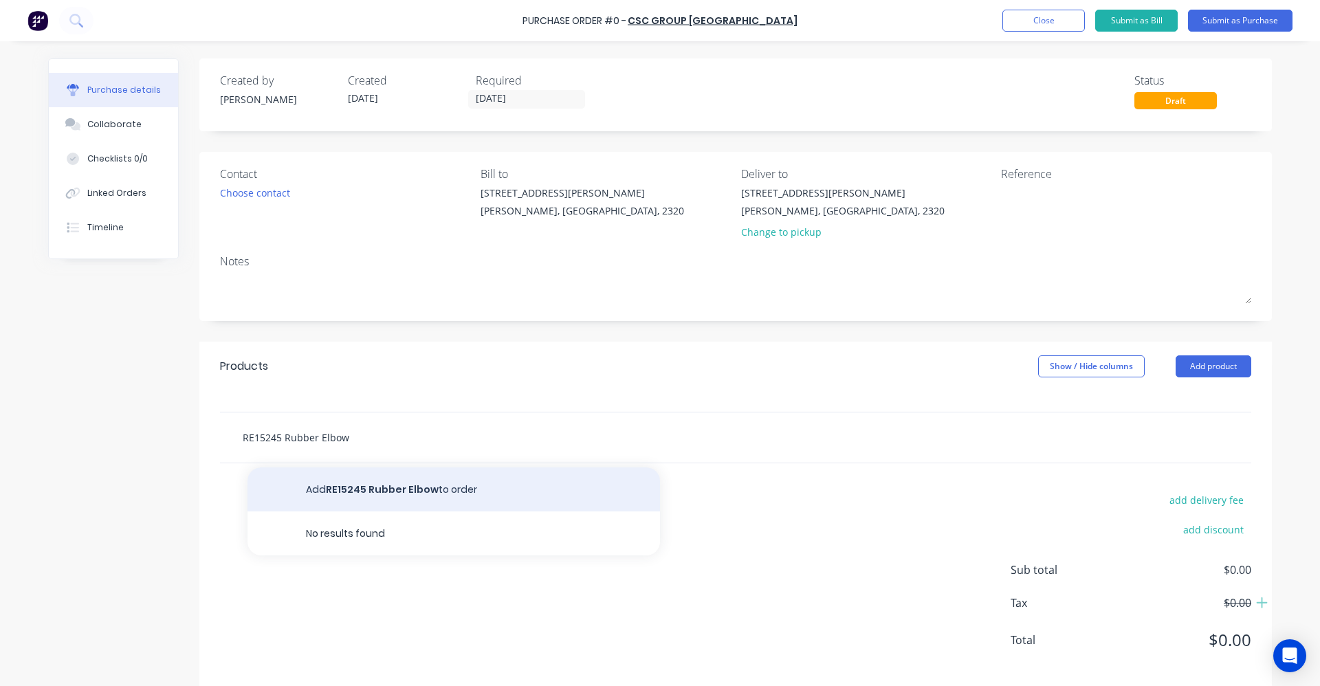
type input "RE15245 Rubber Elbow"
click at [414, 489] on button "Add RE15245 Rubber Elbow to order" at bounding box center [453, 489] width 412 height 44
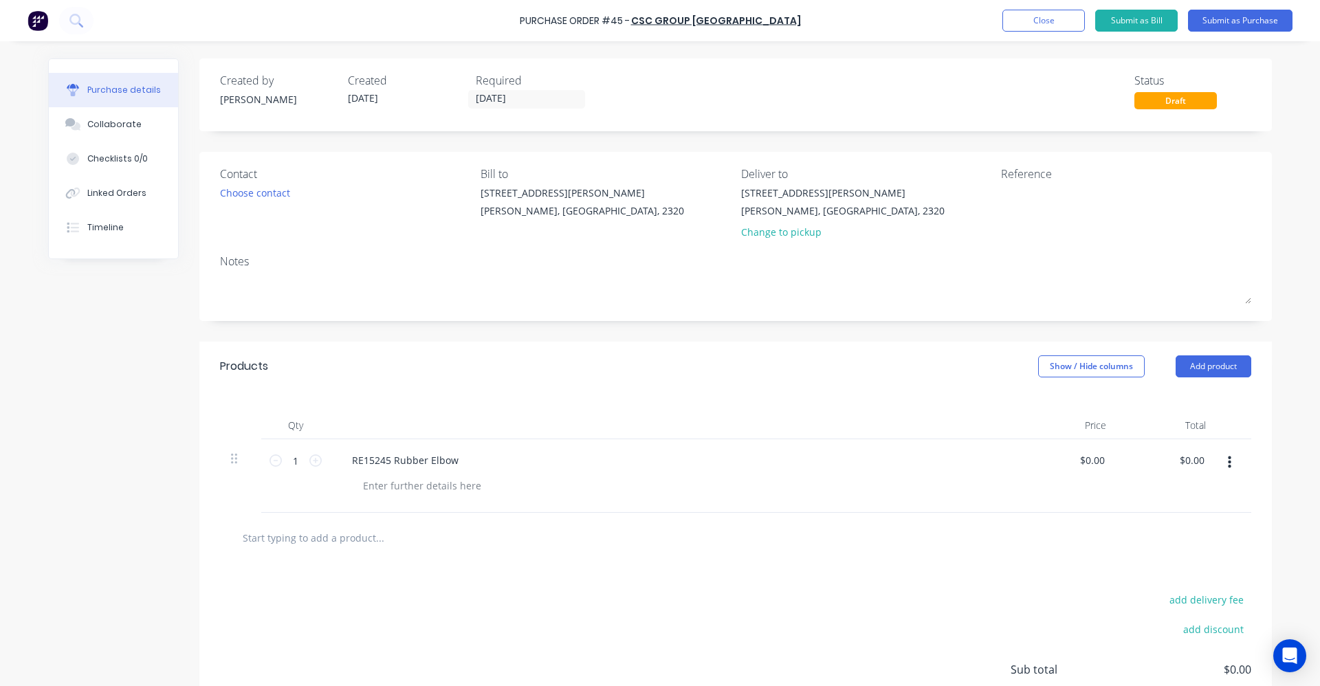
click at [319, 463] on div "1 1" at bounding box center [295, 476] width 69 height 74
click at [315, 461] on icon at bounding box center [315, 460] width 12 height 12
type input "2"
click at [1241, 366] on button "Add product" at bounding box center [1213, 366] width 76 height 22
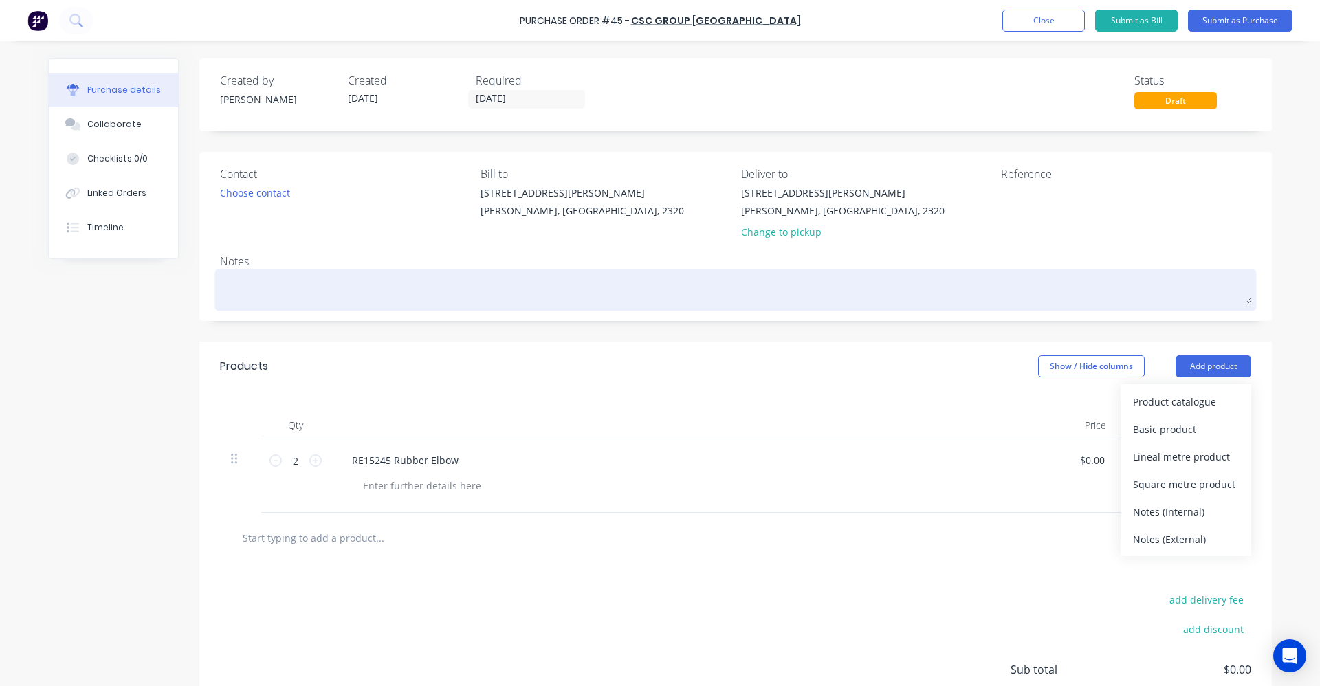
click at [1173, 300] on textarea at bounding box center [735, 288] width 1031 height 31
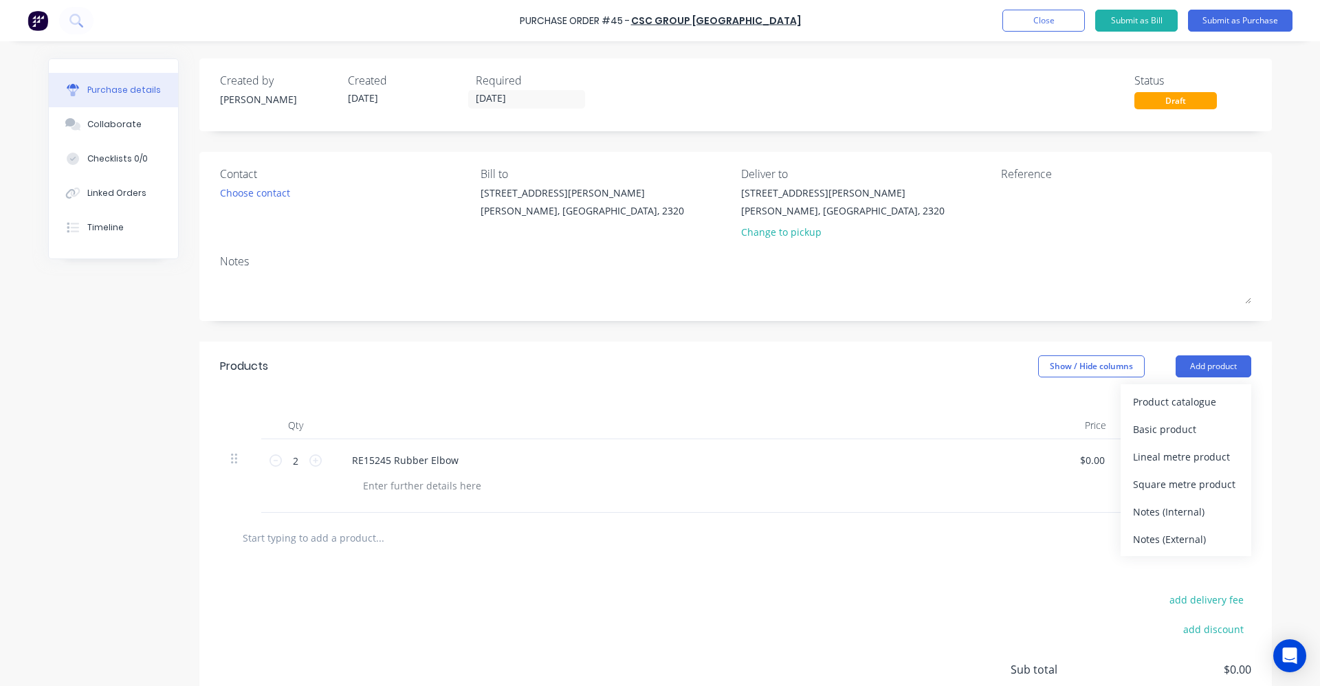
click at [1232, 85] on div "Status" at bounding box center [1192, 80] width 117 height 16
click at [1238, 24] on button "Submit as Purchase" at bounding box center [1240, 21] width 104 height 22
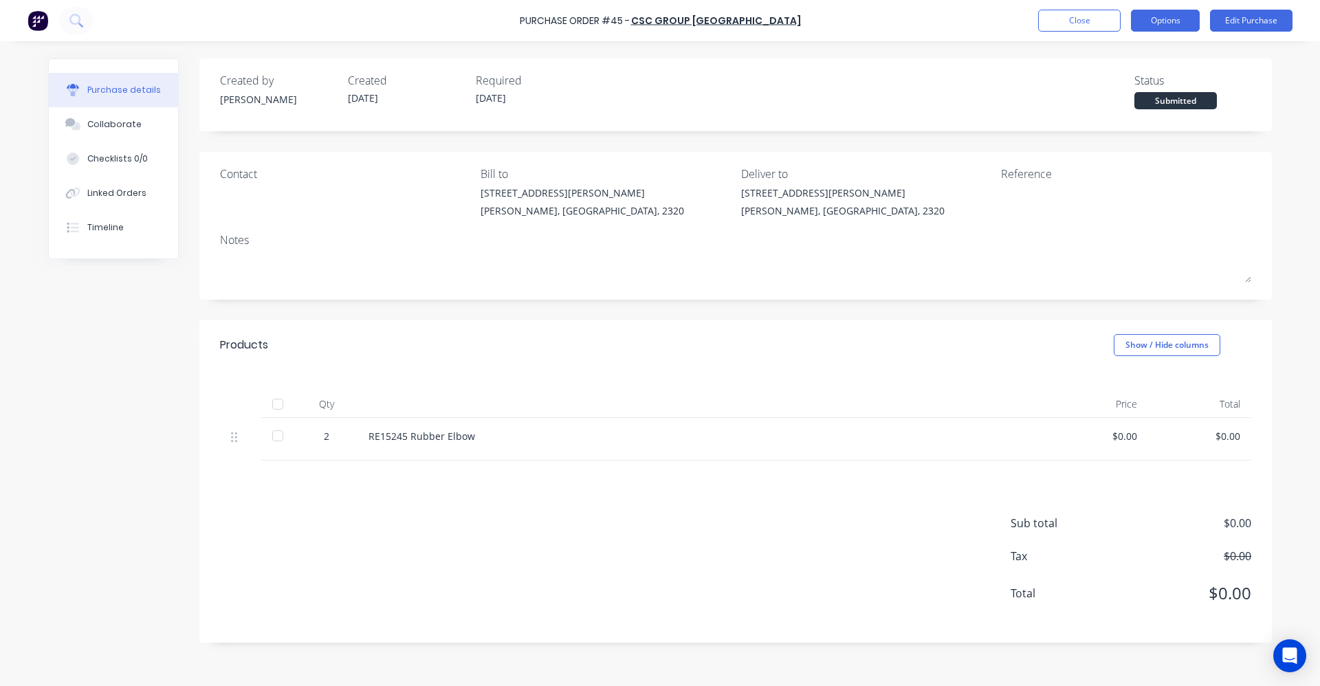
click at [1141, 23] on button "Options" at bounding box center [1165, 21] width 69 height 22
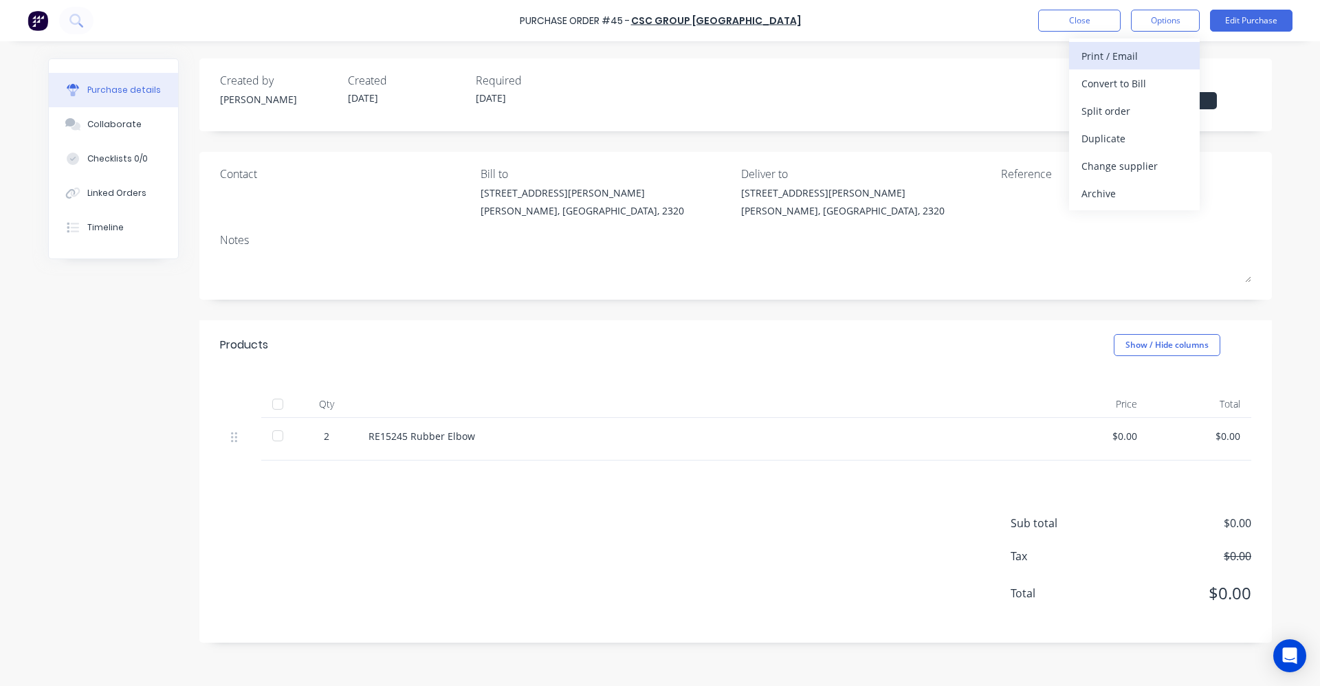
click at [1138, 68] on button "Print / Email" at bounding box center [1134, 55] width 131 height 27
click at [1148, 111] on div "Without pricing" at bounding box center [1134, 111] width 106 height 20
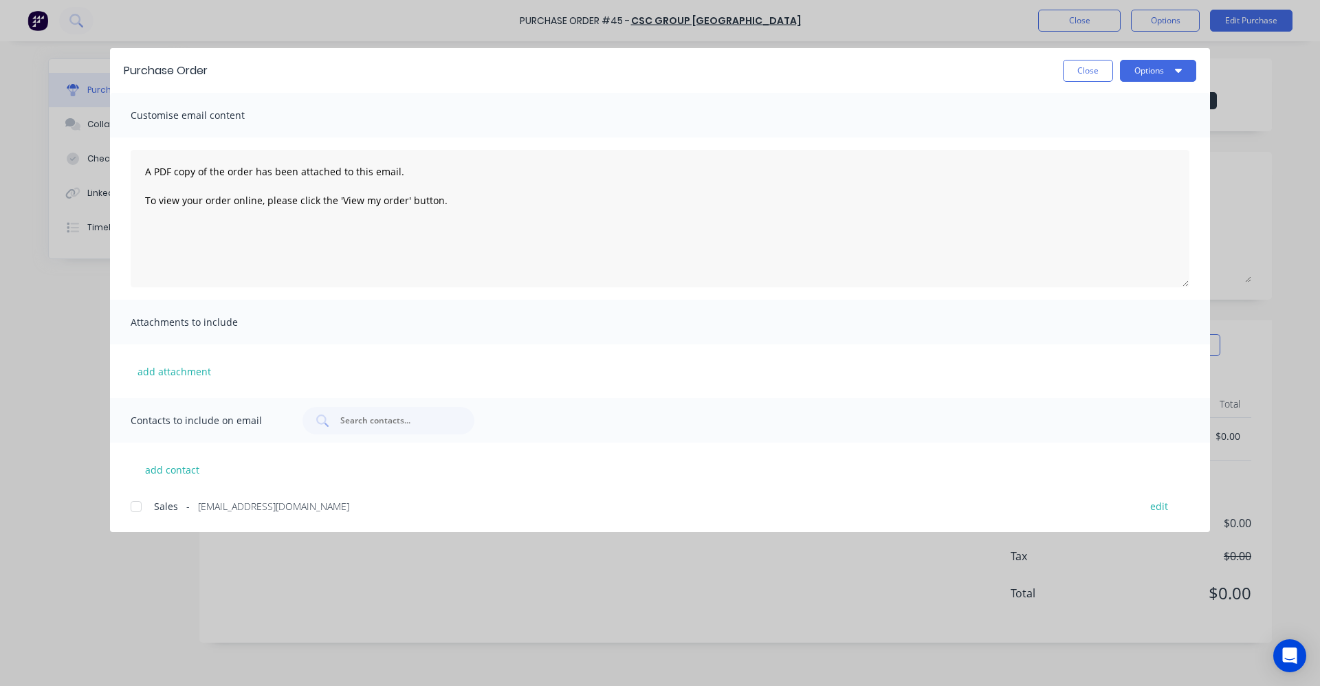
click at [151, 509] on div "Sales - [EMAIL_ADDRESS][DOMAIN_NAME] edit" at bounding box center [670, 505] width 1079 height 19
click at [1168, 76] on button "Options" at bounding box center [1158, 71] width 76 height 22
click at [1144, 170] on div "Email" at bounding box center [1131, 161] width 106 height 20
click at [1093, 65] on button "Close" at bounding box center [1088, 71] width 50 height 22
